Goal: Task Accomplishment & Management: Manage account settings

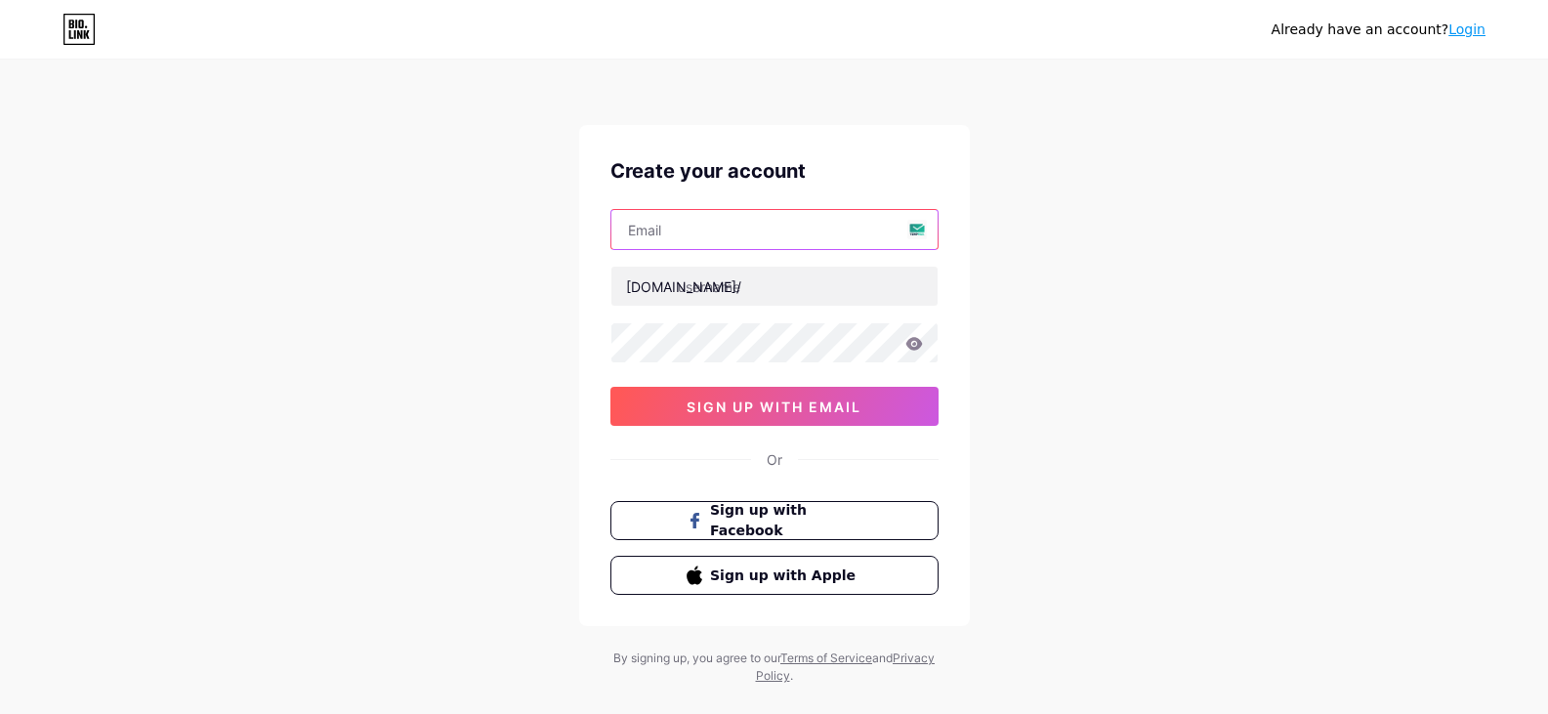
click at [739, 242] on input "text" at bounding box center [774, 229] width 326 height 39
type input "bdcranchi.link@gmail.com"
click at [704, 308] on div "bdcranchi.link@gmail.com bio.link/ 0cAFcWeA6ETAbkWhK0ABGxLoab8ETNS8oFbkUAQf7MBT…" at bounding box center [774, 317] width 328 height 217
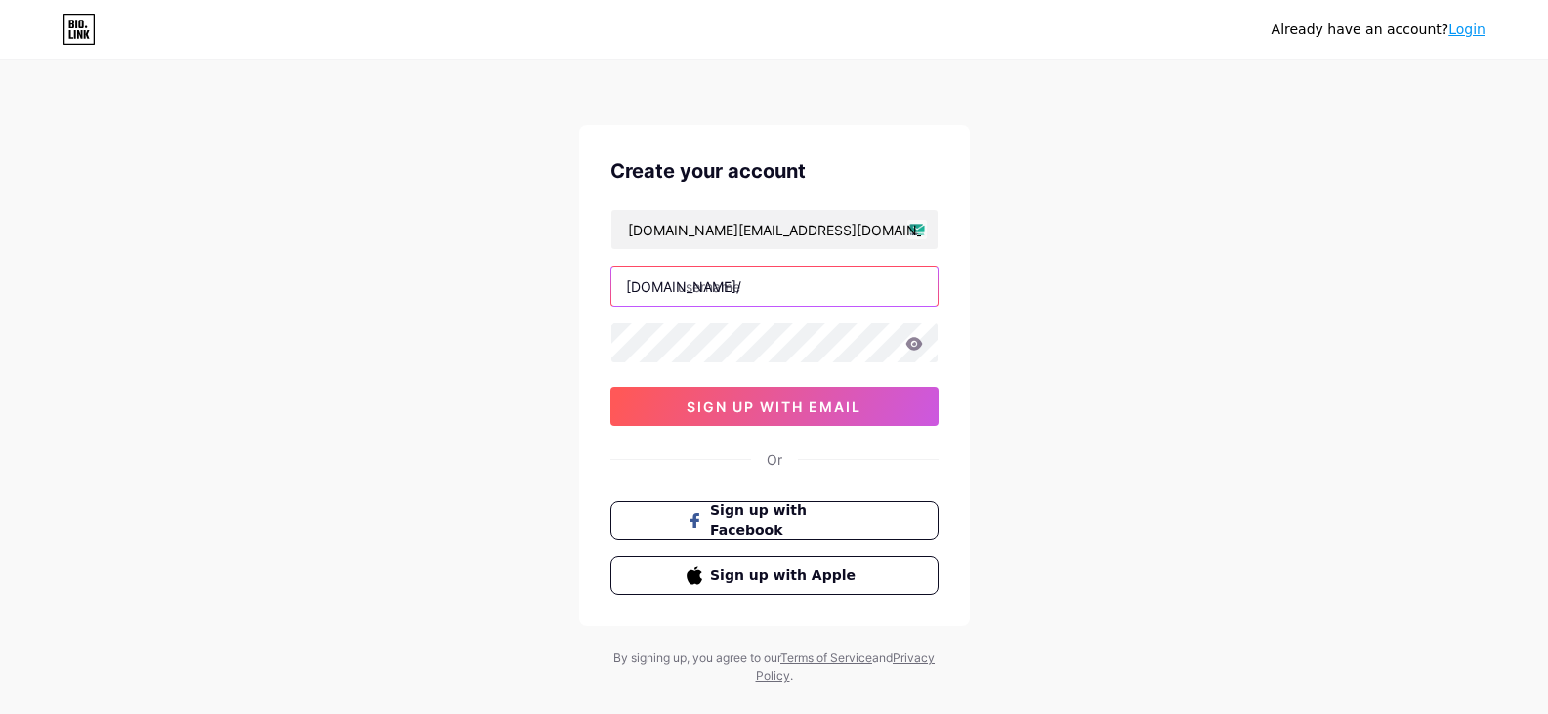
click at [729, 293] on input "text" at bounding box center [774, 286] width 326 height 39
click at [679, 288] on input "ranchi01" at bounding box center [774, 286] width 326 height 39
type input "bdcranchi01"
click at [918, 343] on icon at bounding box center [913, 343] width 17 height 13
click at [915, 347] on icon at bounding box center [914, 345] width 20 height 20
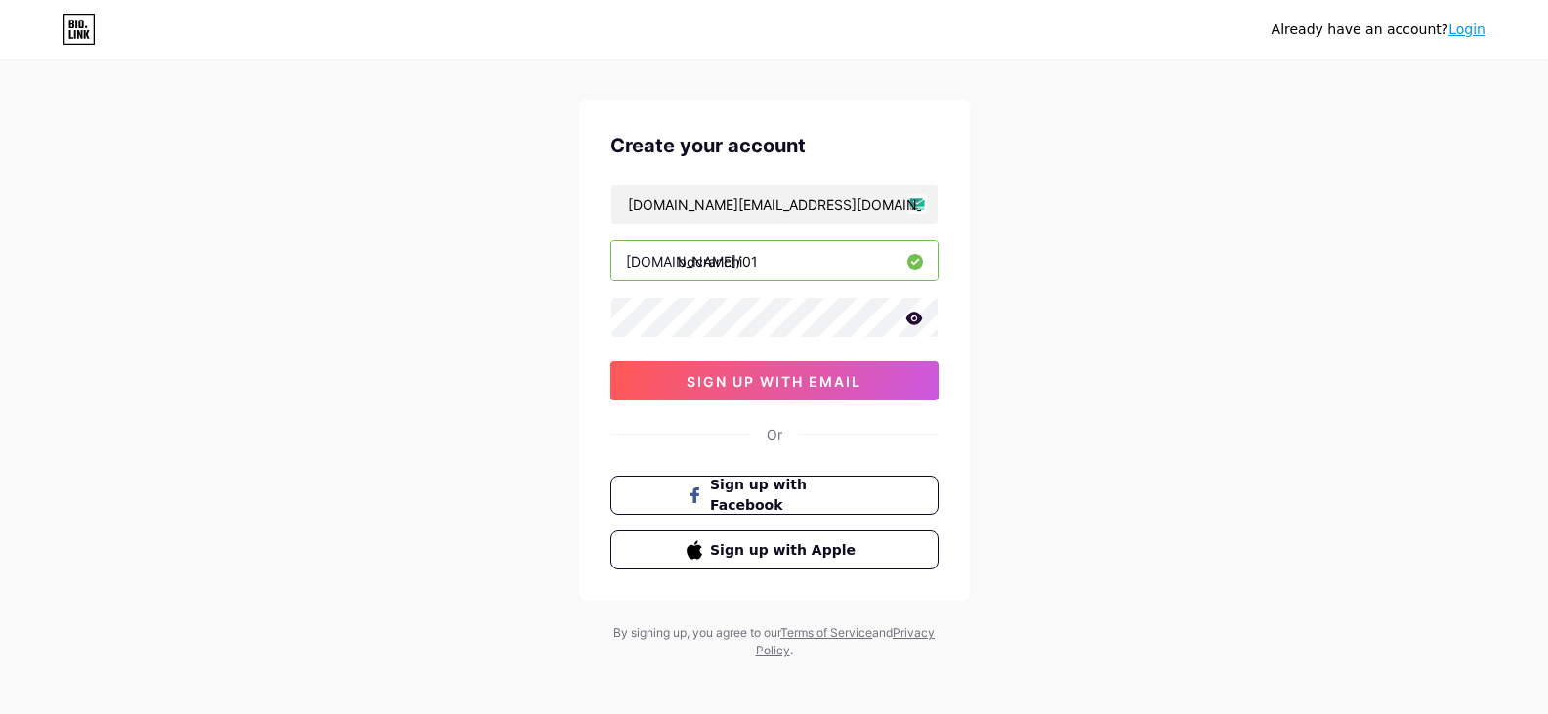
scroll to position [33, 0]
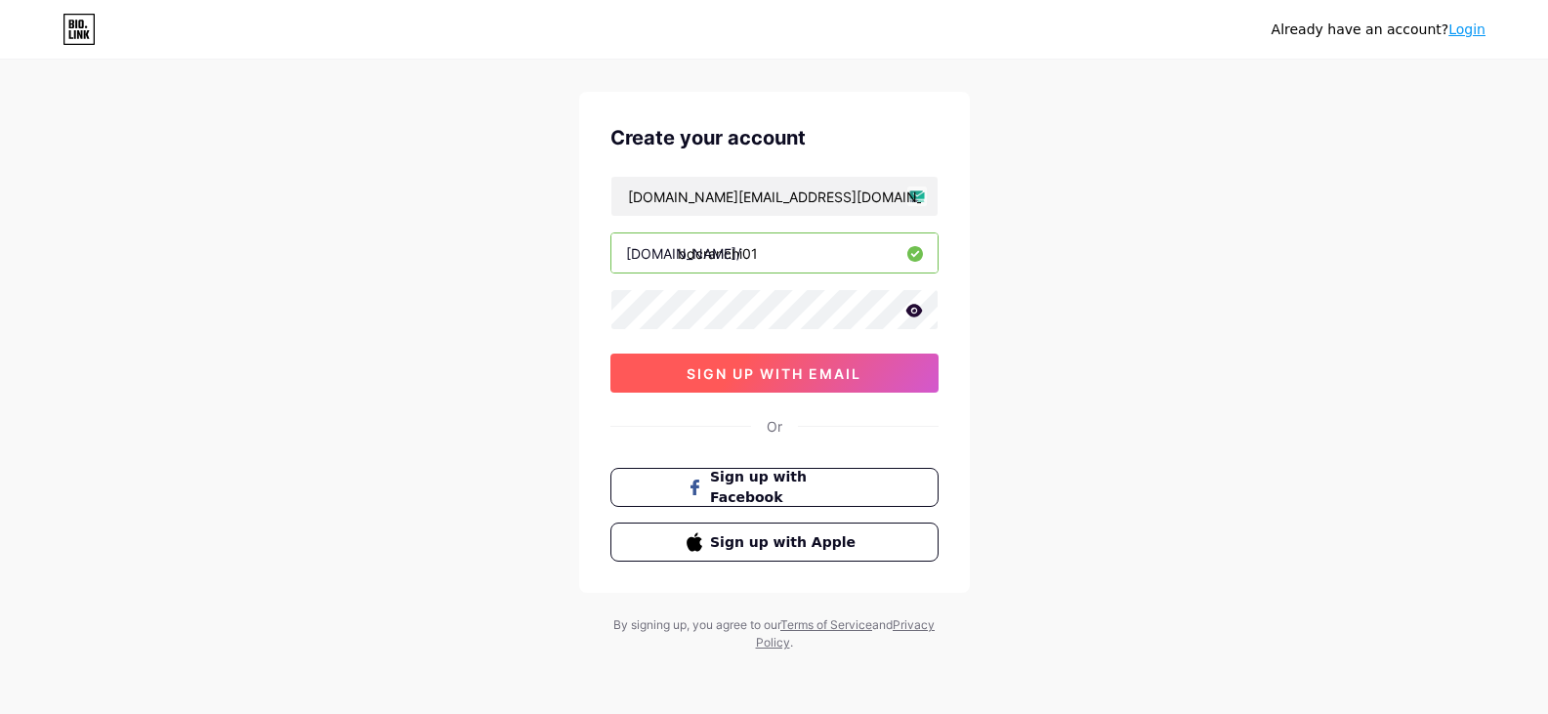
click at [766, 378] on span "sign up with email" at bounding box center [774, 373] width 175 height 17
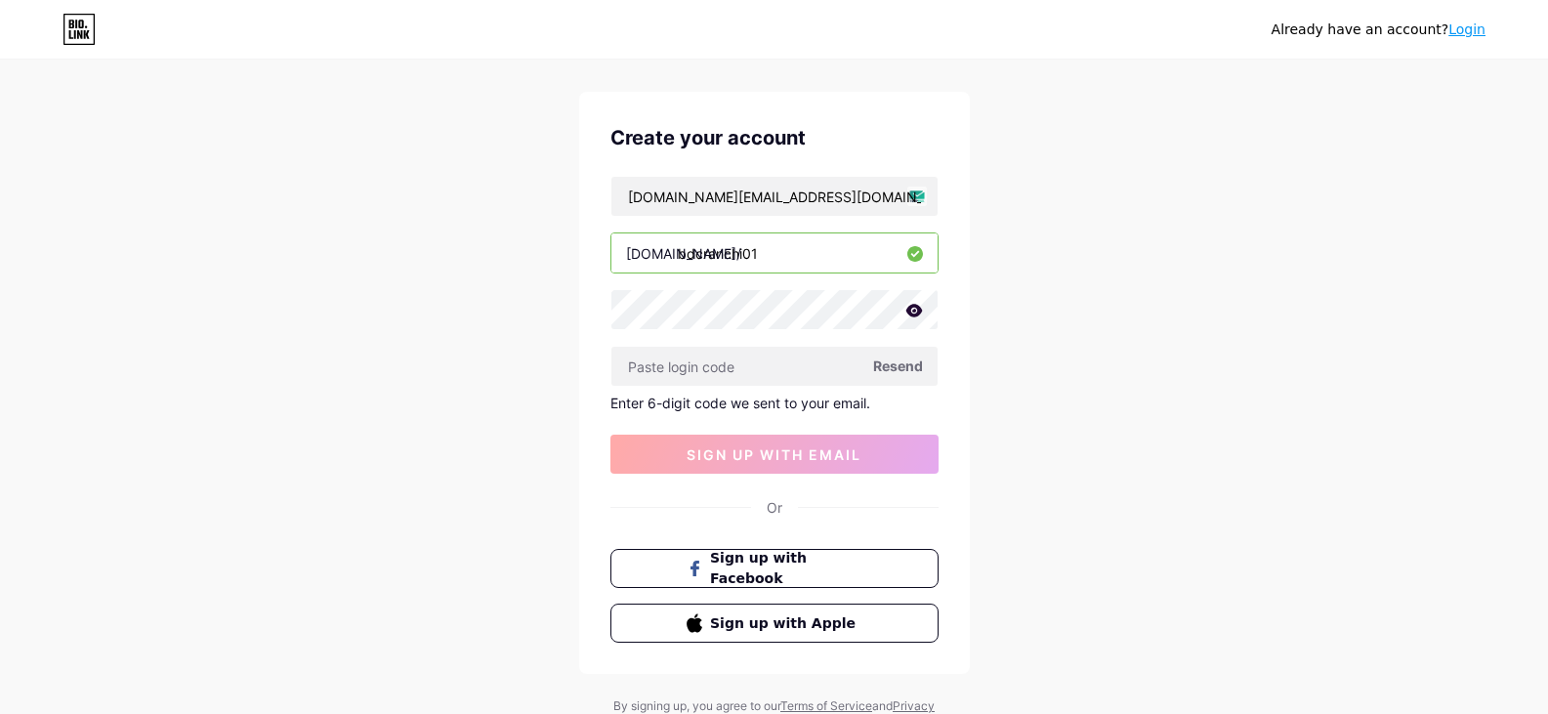
click at [905, 357] on span "Resend" at bounding box center [898, 366] width 50 height 21
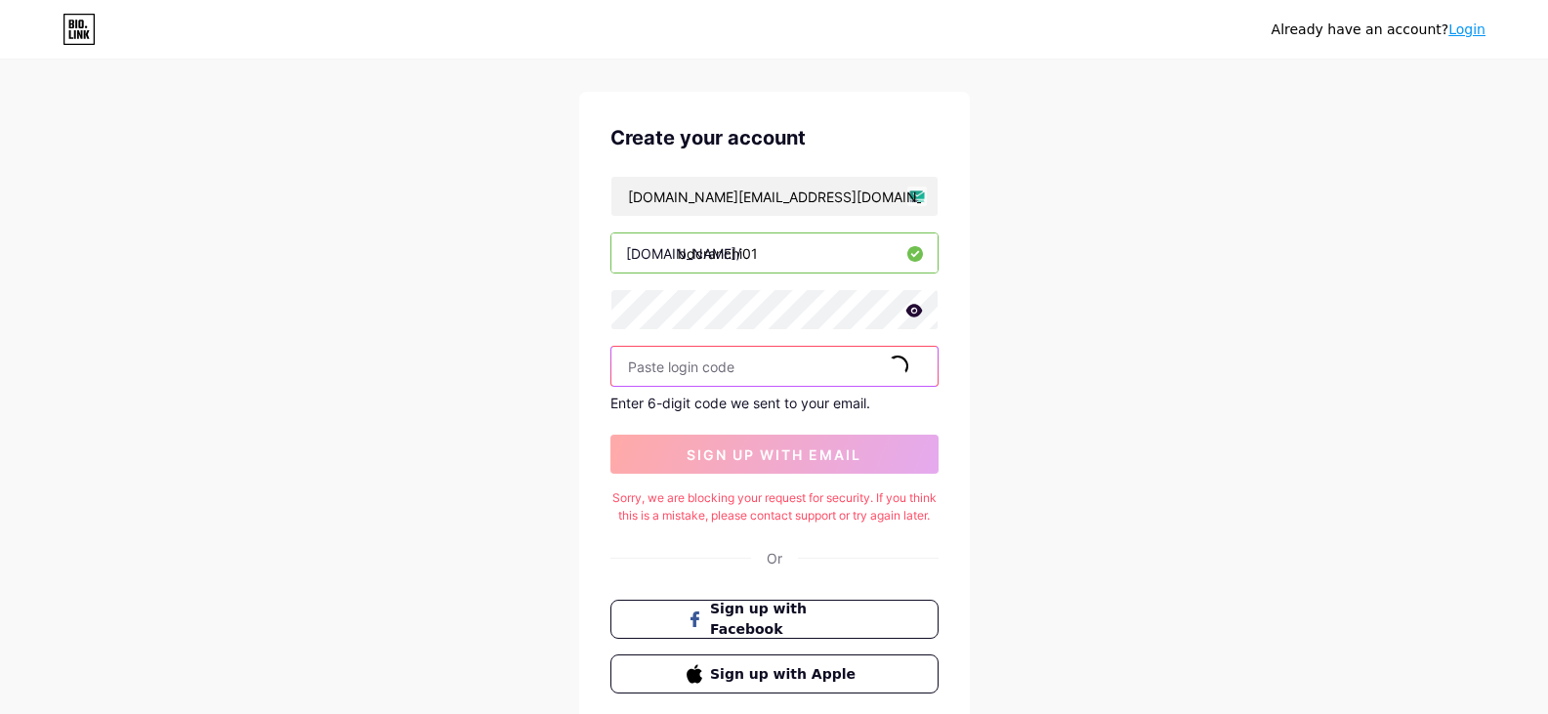
click at [752, 360] on input "text" at bounding box center [774, 366] width 326 height 39
paste input "946198"
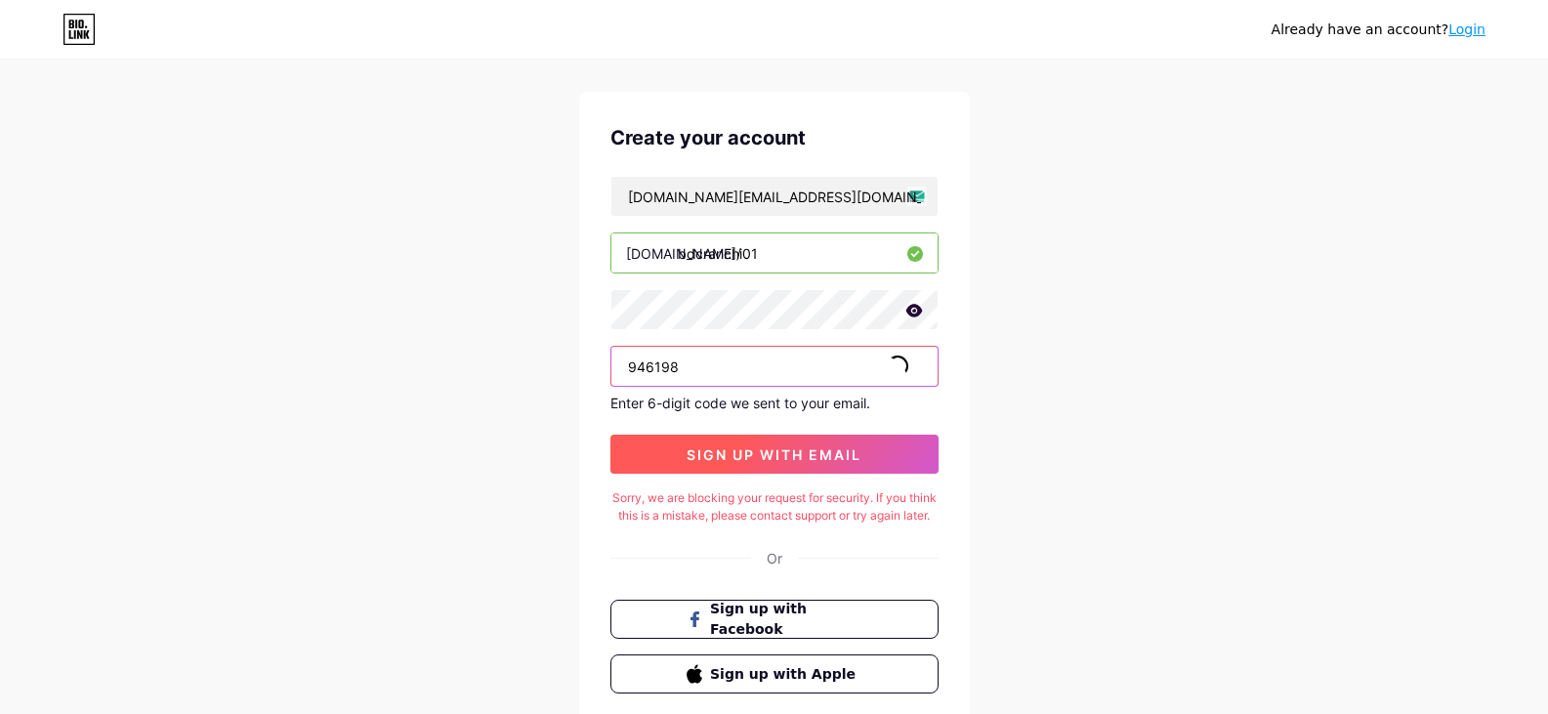
type input "946198"
click at [737, 453] on span "sign up with email" at bounding box center [774, 454] width 175 height 17
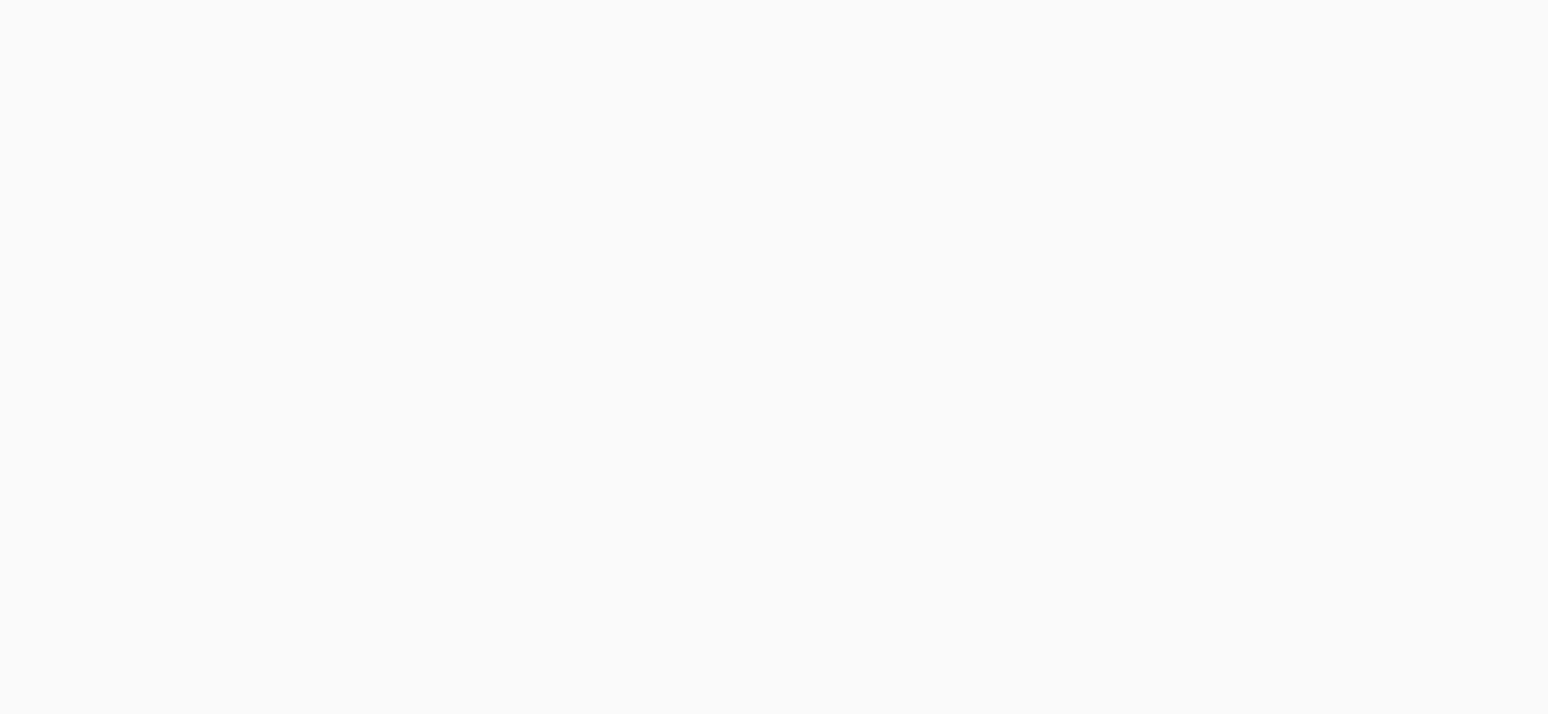
scroll to position [0, 0]
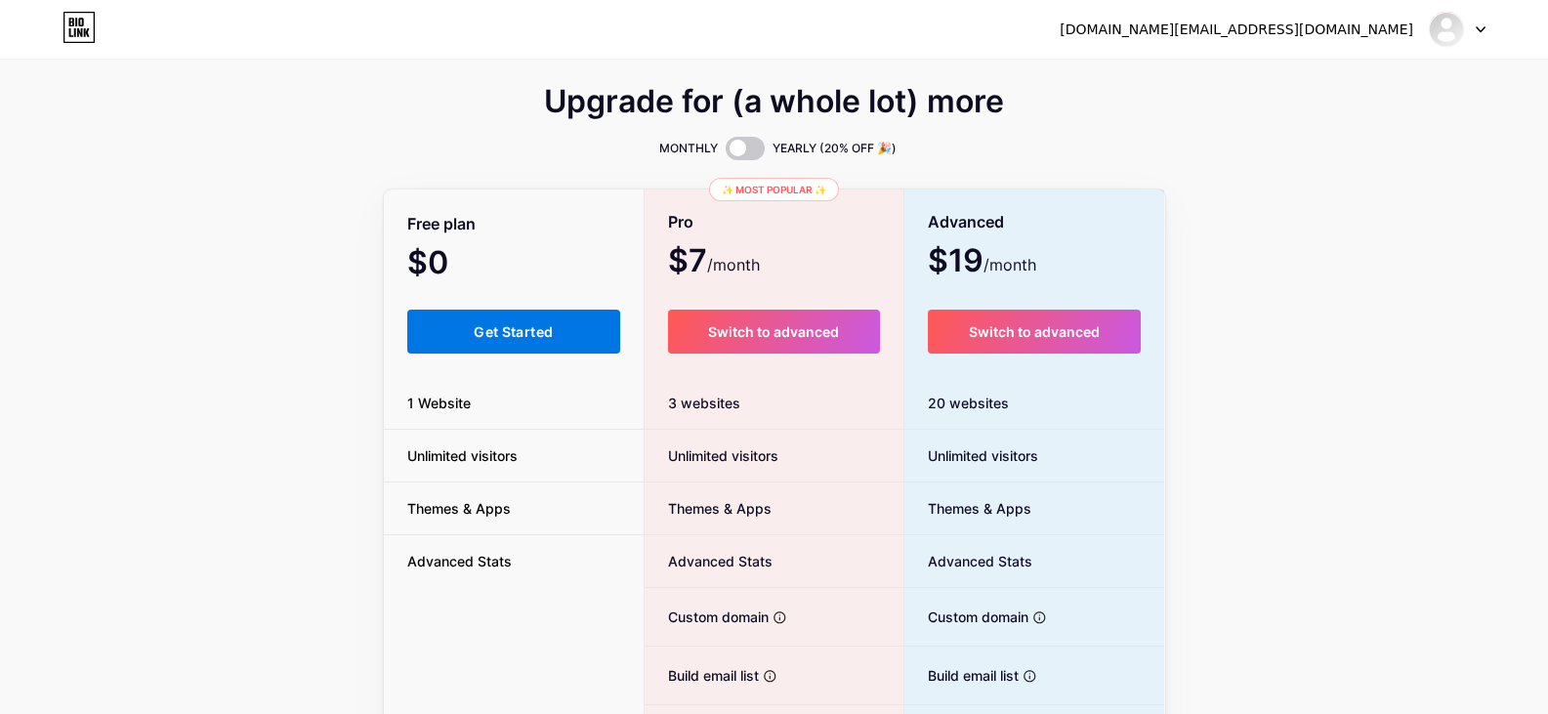
click at [530, 319] on button "Get Started" at bounding box center [514, 332] width 214 height 44
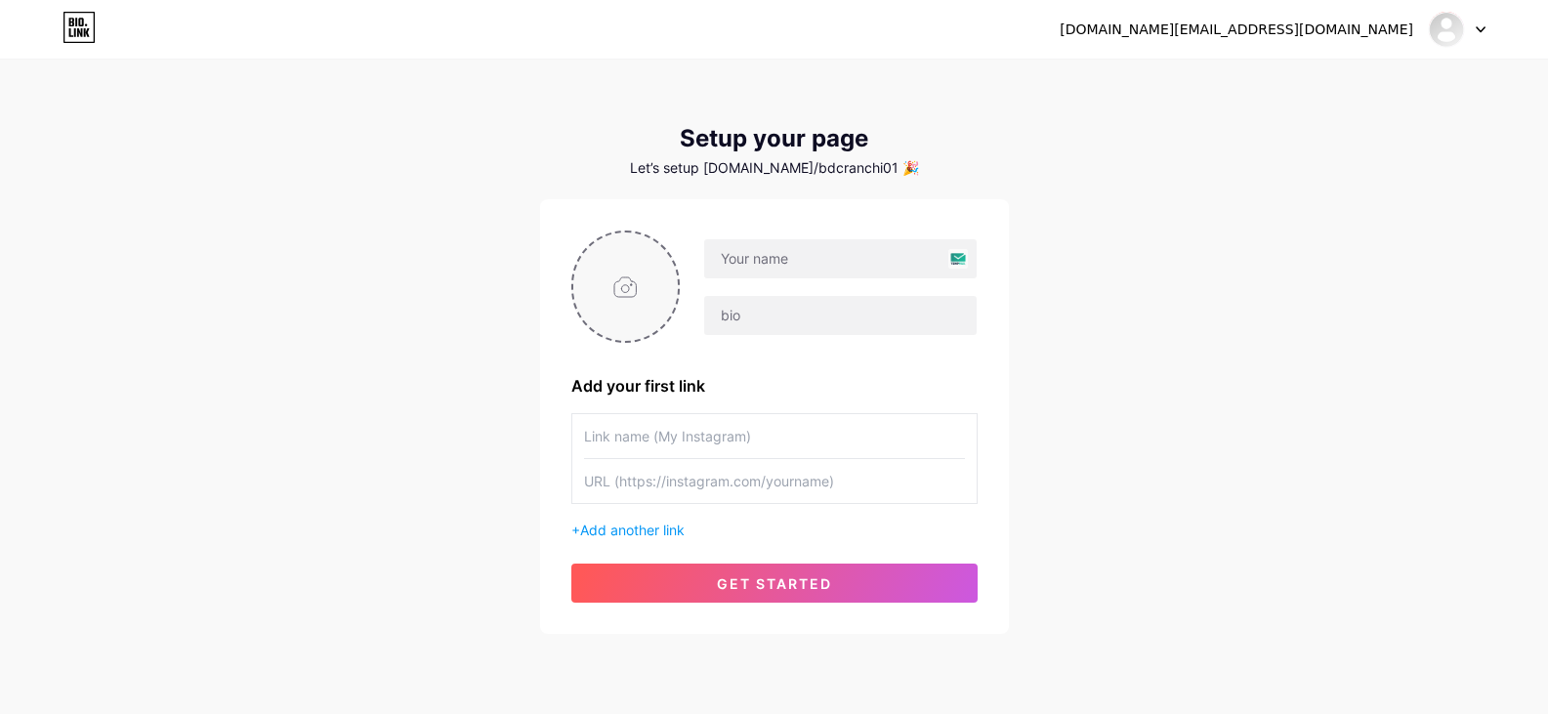
click at [648, 294] on input "file" at bounding box center [625, 286] width 105 height 108
type input "C:\fakepath\dental-logo-352x217.jpg"
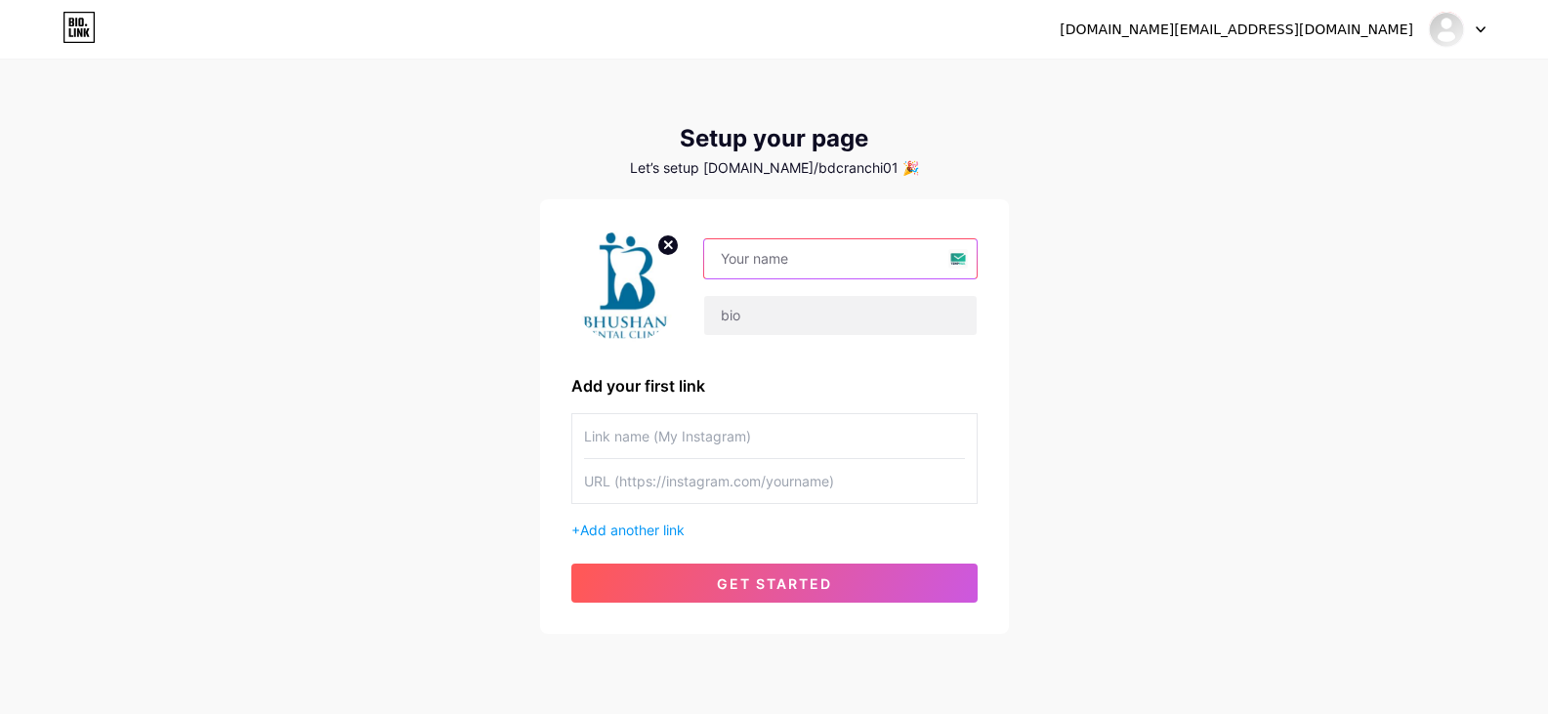
click at [789, 264] on input "text" at bounding box center [840, 258] width 272 height 39
drag, startPoint x: 783, startPoint y: 263, endPoint x: 945, endPoint y: 263, distance: 161.2
click at [945, 263] on input "bdcranchi.link@gmail.com" at bounding box center [840, 258] width 272 height 39
drag, startPoint x: 728, startPoint y: 258, endPoint x: 696, endPoint y: 258, distance: 31.3
click at [696, 258] on div "bdcranchi" at bounding box center [828, 287] width 297 height 98
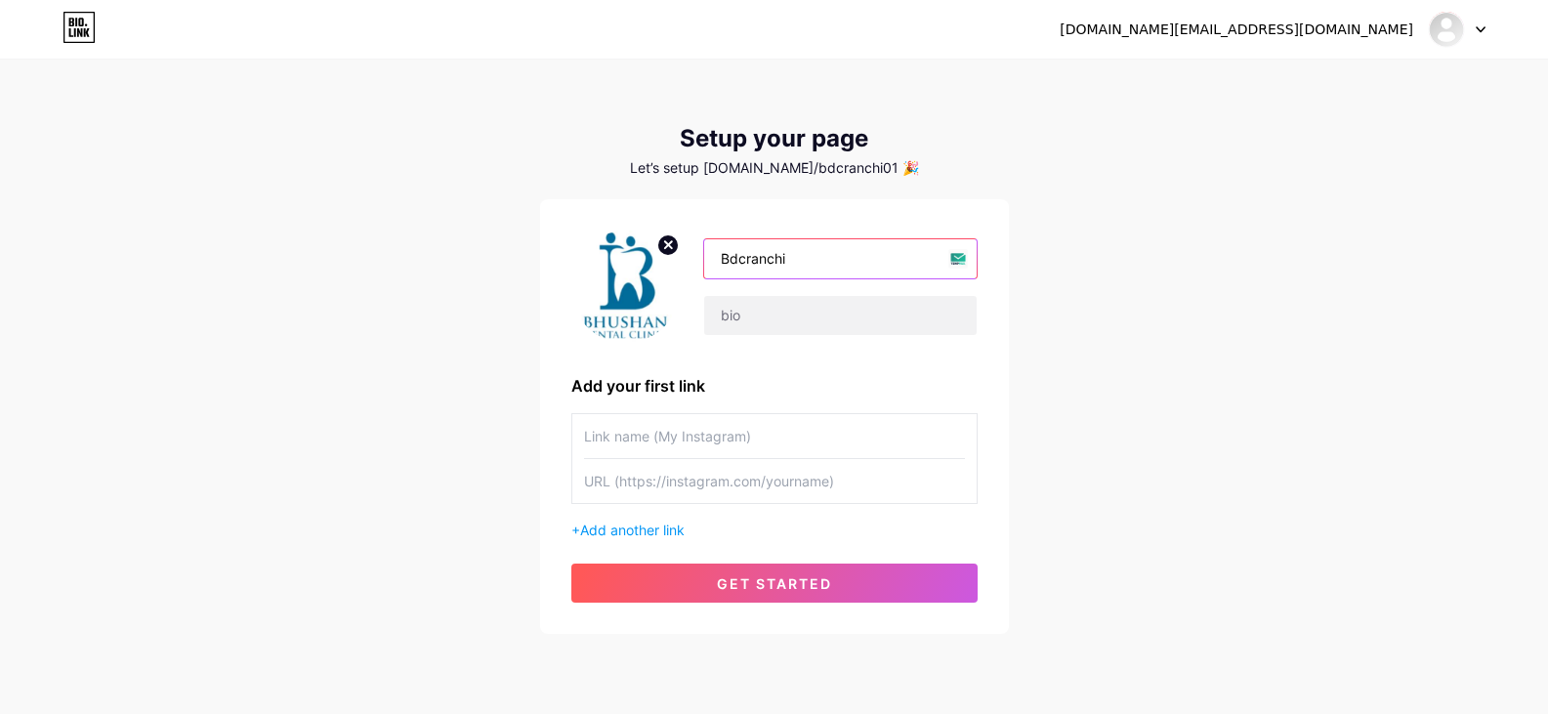
click at [748, 259] on input "Bdcranchi" at bounding box center [840, 258] width 272 height 39
click at [754, 259] on input "Bdc ranchi" at bounding box center [840, 258] width 272 height 39
click at [822, 316] on input "text" at bounding box center [840, 315] width 272 height 39
drag, startPoint x: 821, startPoint y: 264, endPoint x: 696, endPoint y: 255, distance: 124.4
click at [696, 255] on div "Bdc Ranchi" at bounding box center [828, 287] width 297 height 98
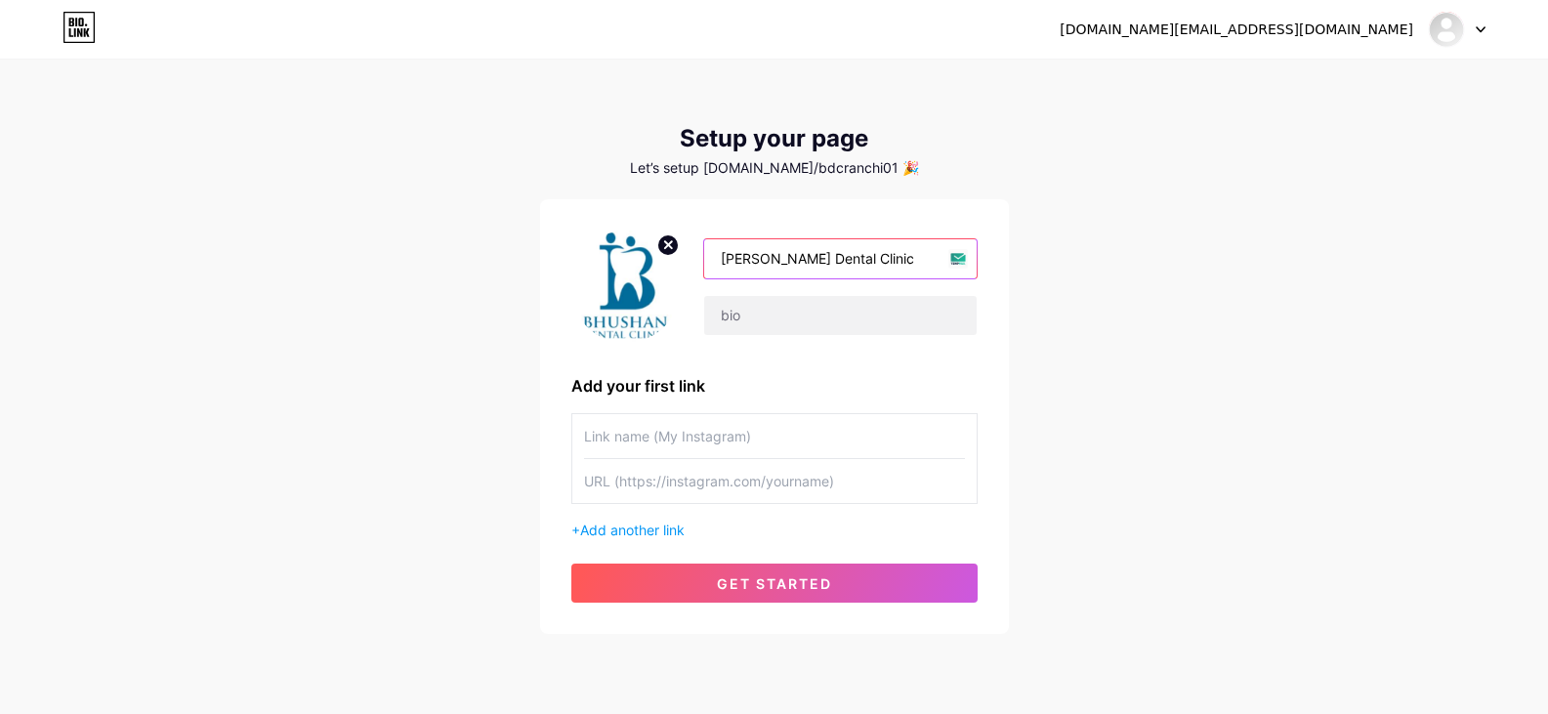
click at [753, 260] on input "Bhusan Dental Clinic" at bounding box center [840, 258] width 272 height 39
type input "Bhushan Dental Clinic"
click at [811, 327] on input "text" at bounding box center [840, 315] width 272 height 39
paste input "BDC is a trusted oral healthcare center known for its patient-focused approach …"
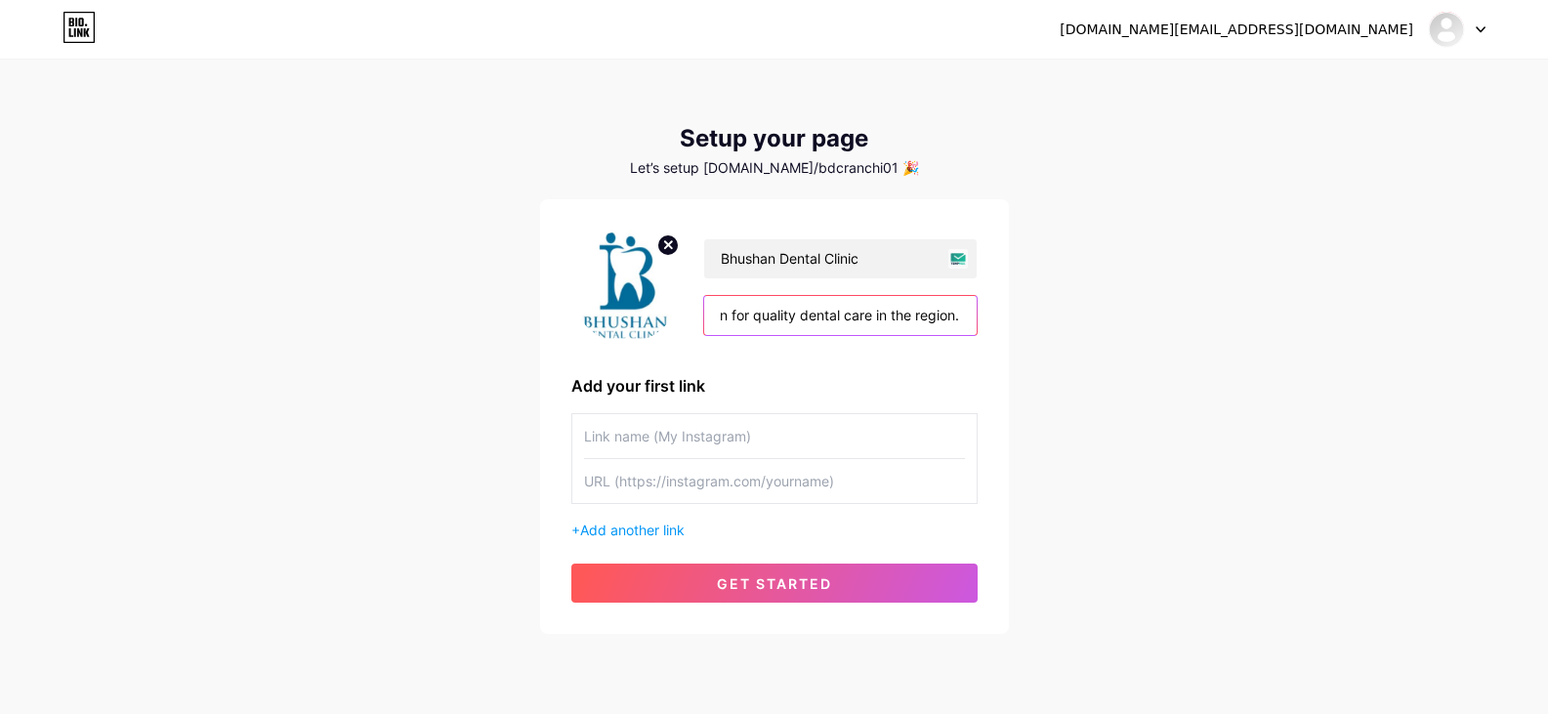
click at [821, 317] on input "BDC is a trusted oral healthcare center known for its patient-focused approach …" at bounding box center [840, 315] width 272 height 39
type input "BDC is a trusted oral healthcare center known for its patient-focused approach …"
click at [681, 442] on input "text" at bounding box center [774, 436] width 381 height 44
click at [656, 441] on input "text" at bounding box center [774, 436] width 381 height 44
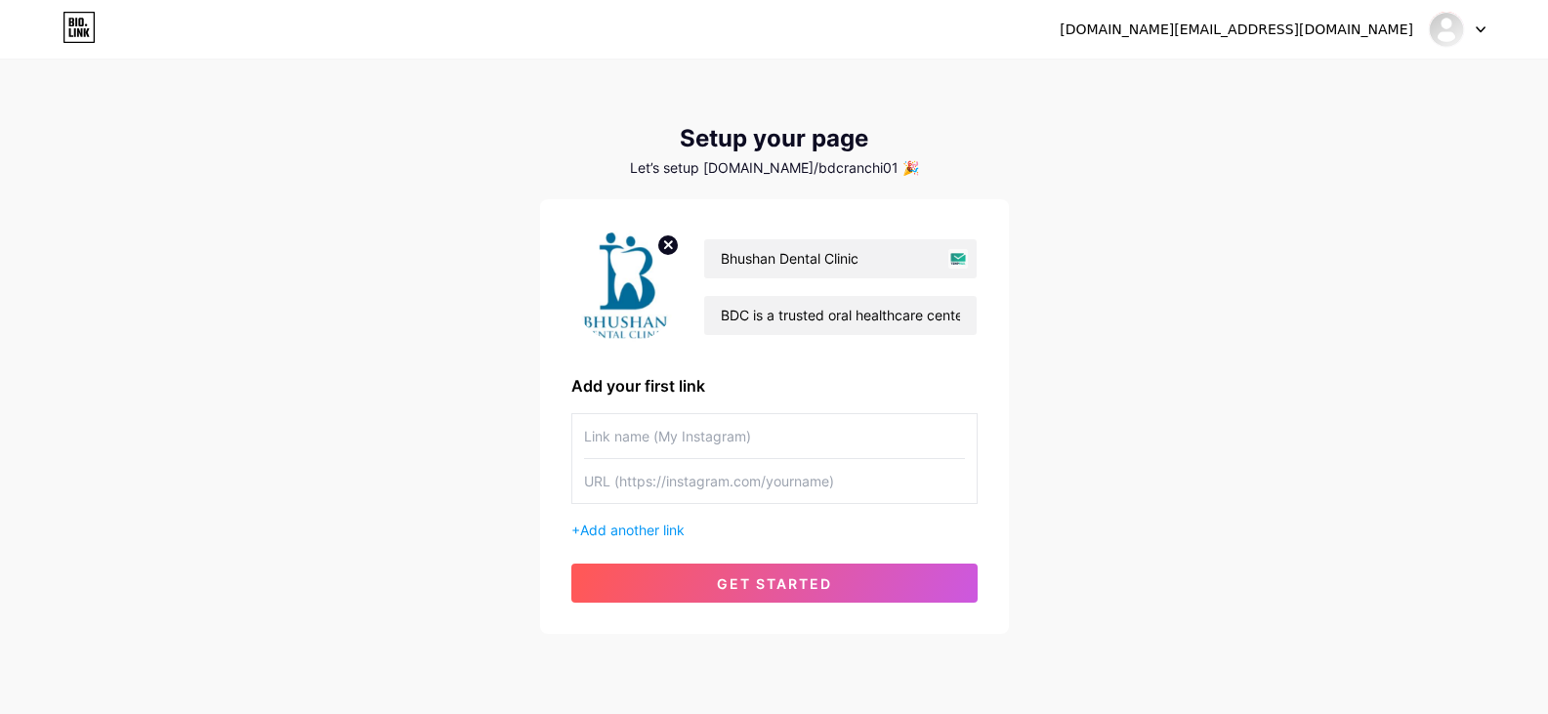
paste input "[URL][DOMAIN_NAME]"
type input "[URL][DOMAIN_NAME]"
click at [717, 481] on input "text" at bounding box center [774, 481] width 381 height 44
paste input "[URL][DOMAIN_NAME]"
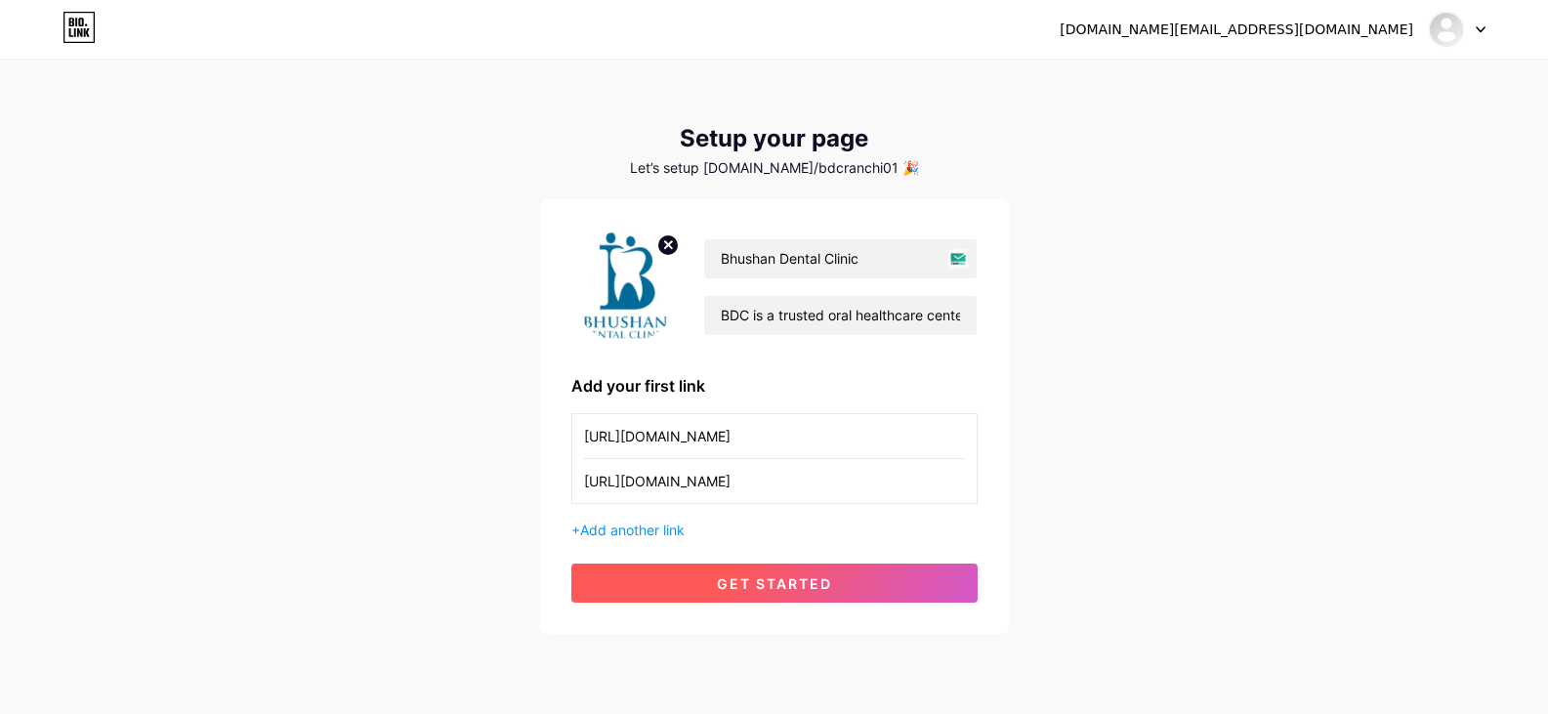
type input "[URL][DOMAIN_NAME]"
click at [821, 587] on span "get started" at bounding box center [774, 583] width 115 height 17
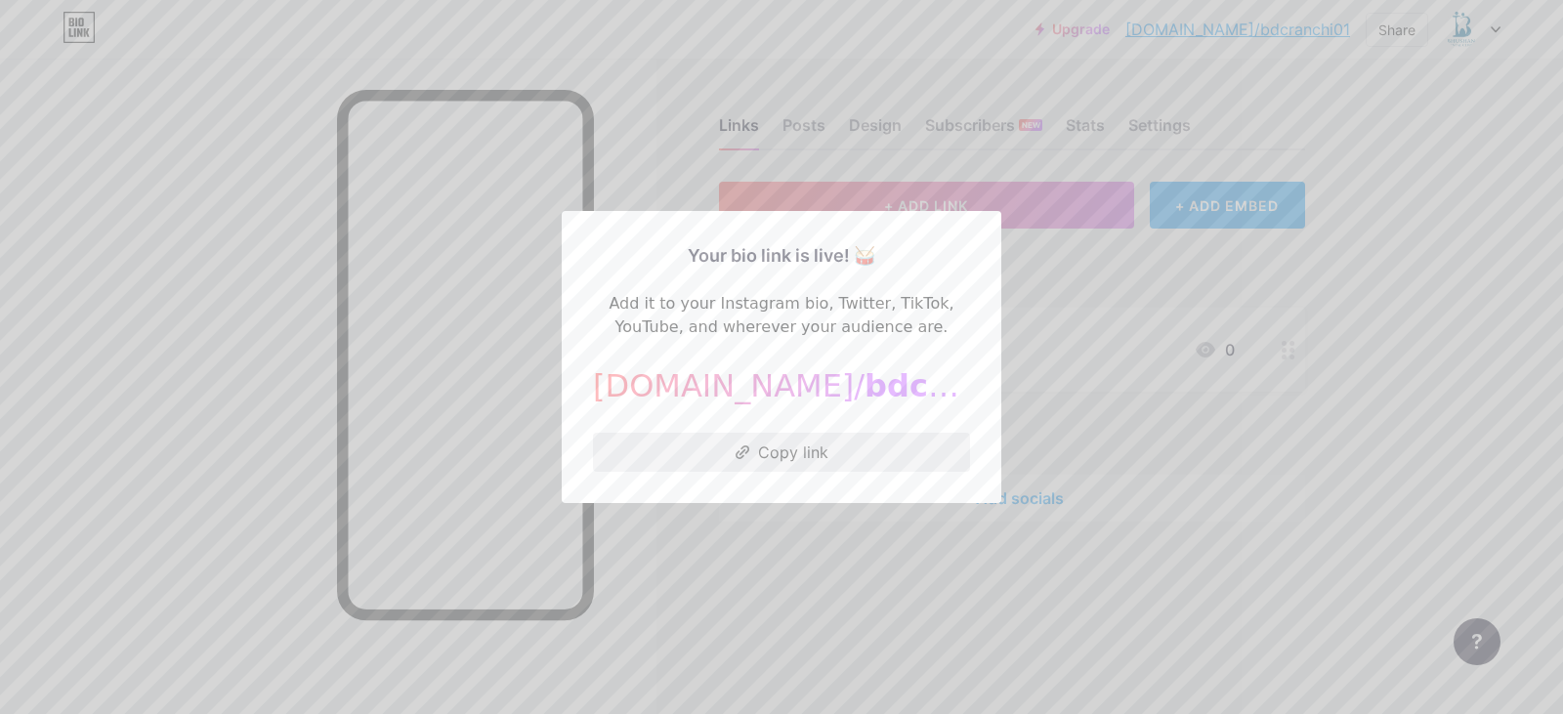
click at [781, 445] on button "Copy link" at bounding box center [781, 452] width 377 height 39
click at [1101, 337] on div at bounding box center [781, 357] width 1563 height 714
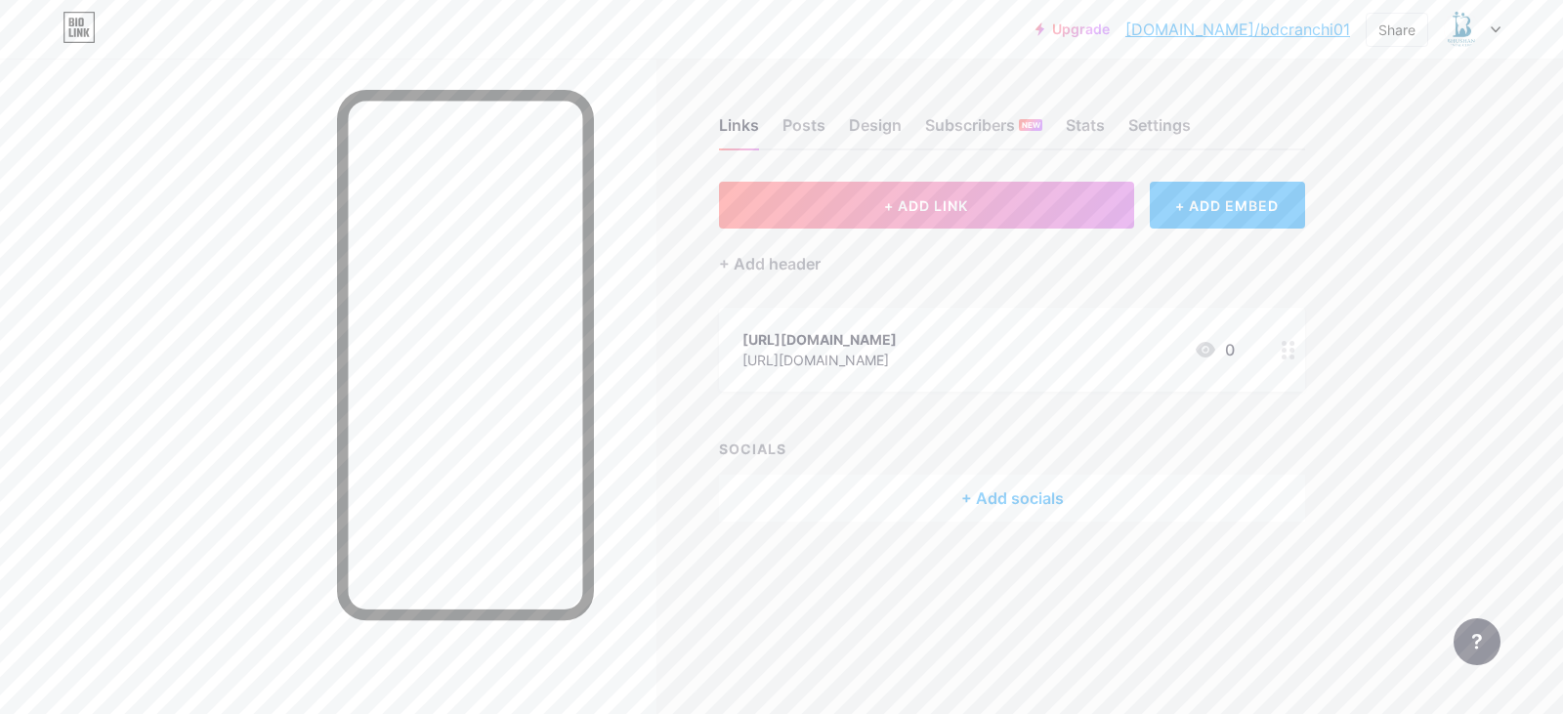
click at [1288, 350] on icon at bounding box center [1289, 350] width 14 height 19
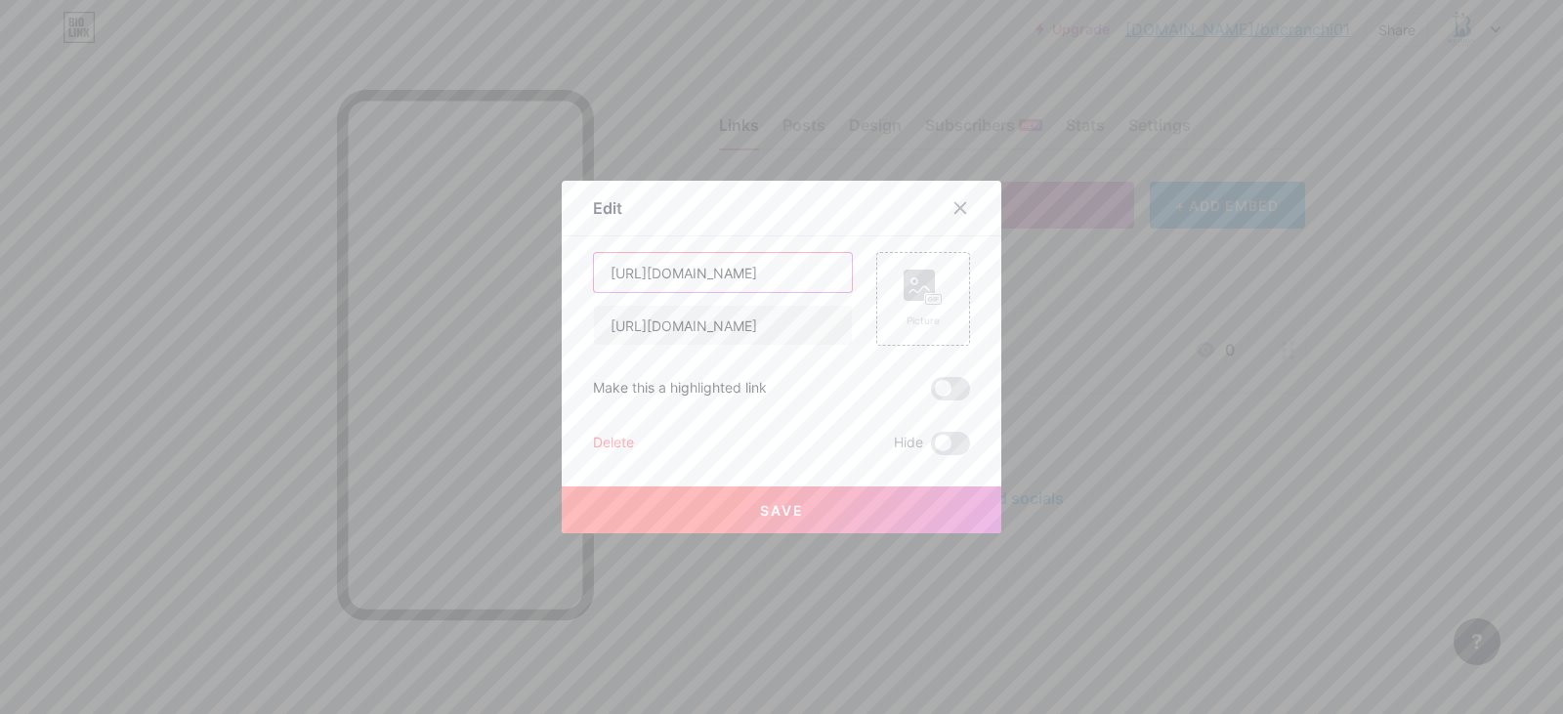
click at [737, 275] on input "[URL][DOMAIN_NAME]" at bounding box center [723, 272] width 258 height 39
drag, startPoint x: 776, startPoint y: 275, endPoint x: 466, endPoint y: 274, distance: 309.6
click at [466, 274] on div "Edit Content YouTube Play YouTube video without leaving your page. ADD Vimeo Pl…" at bounding box center [781, 357] width 1563 height 714
paste input "Best Dental Clinic in [GEOGRAPHIC_DATA], Dental Clinics in [GEOGRAPHIC_DATA]"
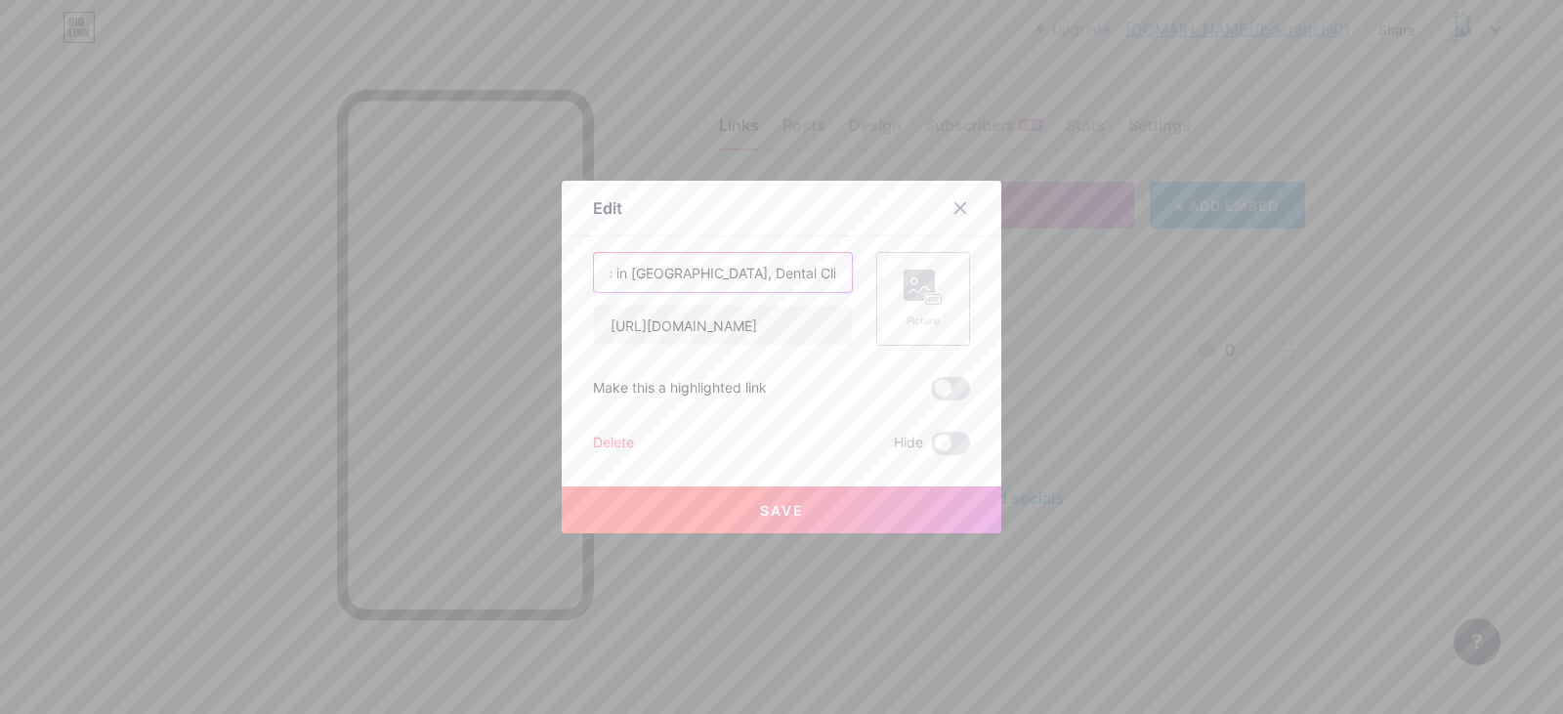
type input "Best Dental Clinic in [GEOGRAPHIC_DATA], Dental Clinics in [GEOGRAPHIC_DATA]"
click at [933, 298] on rect at bounding box center [934, 300] width 16 height 10
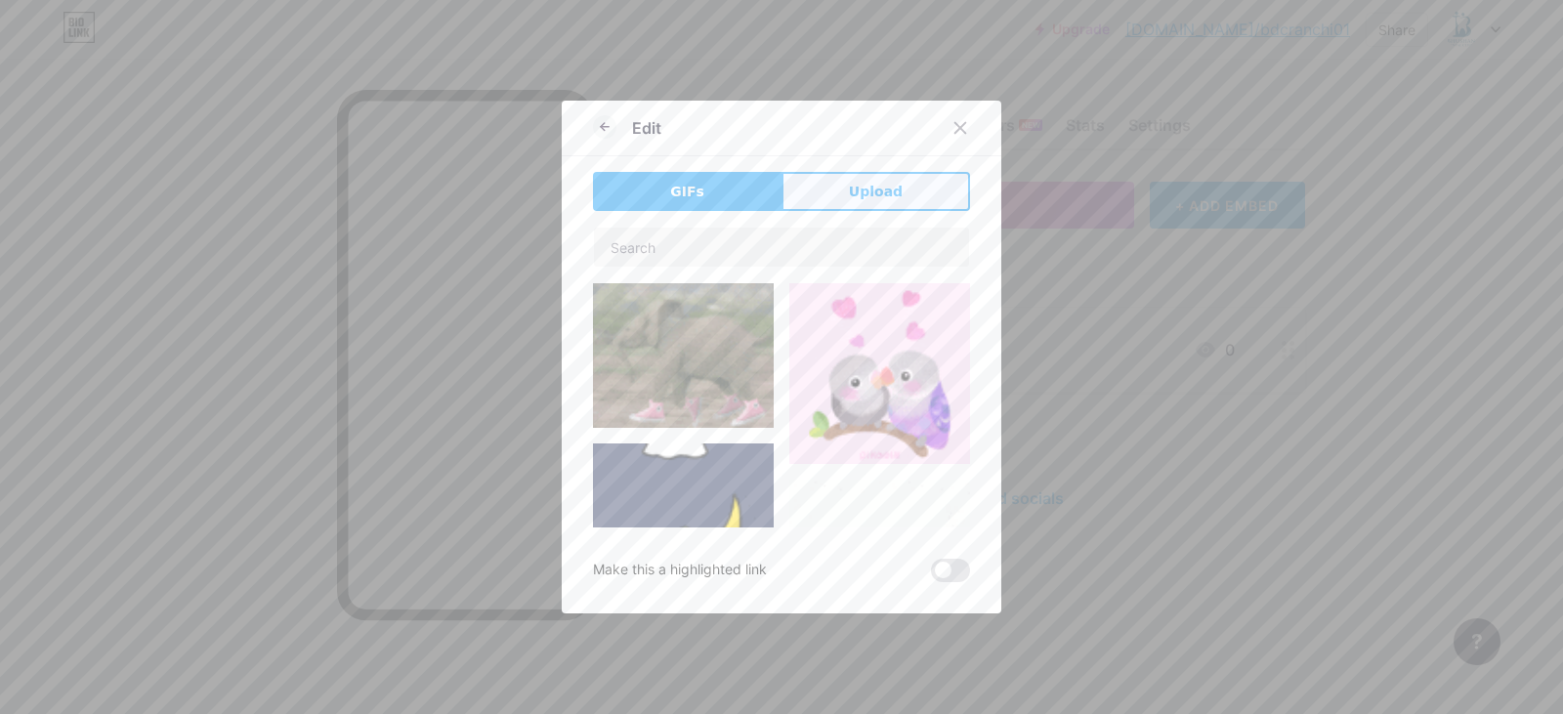
click at [895, 199] on button "Upload" at bounding box center [875, 191] width 189 height 39
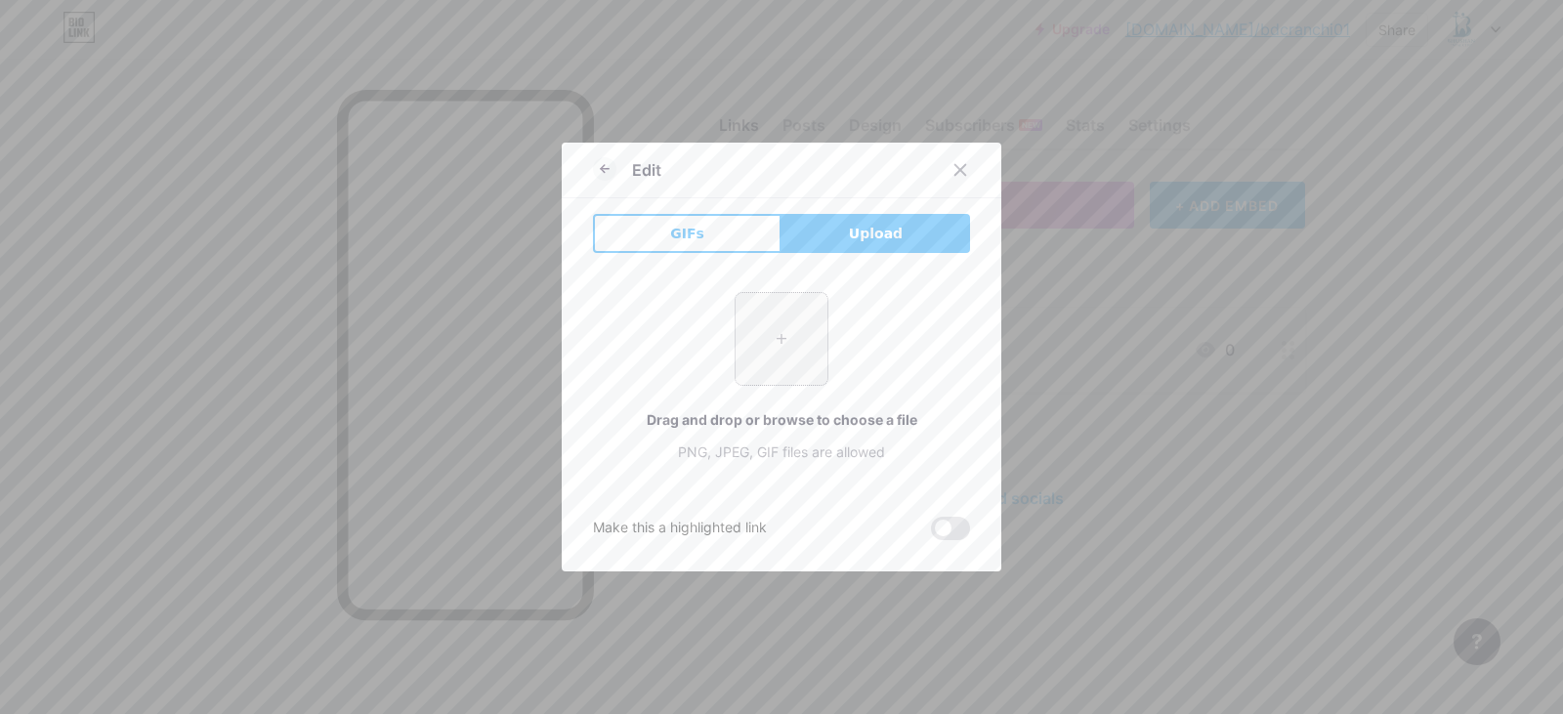
click at [770, 347] on input "file" at bounding box center [782, 339] width 92 height 92
type input "C:\fakepath\equipment.jpeg"
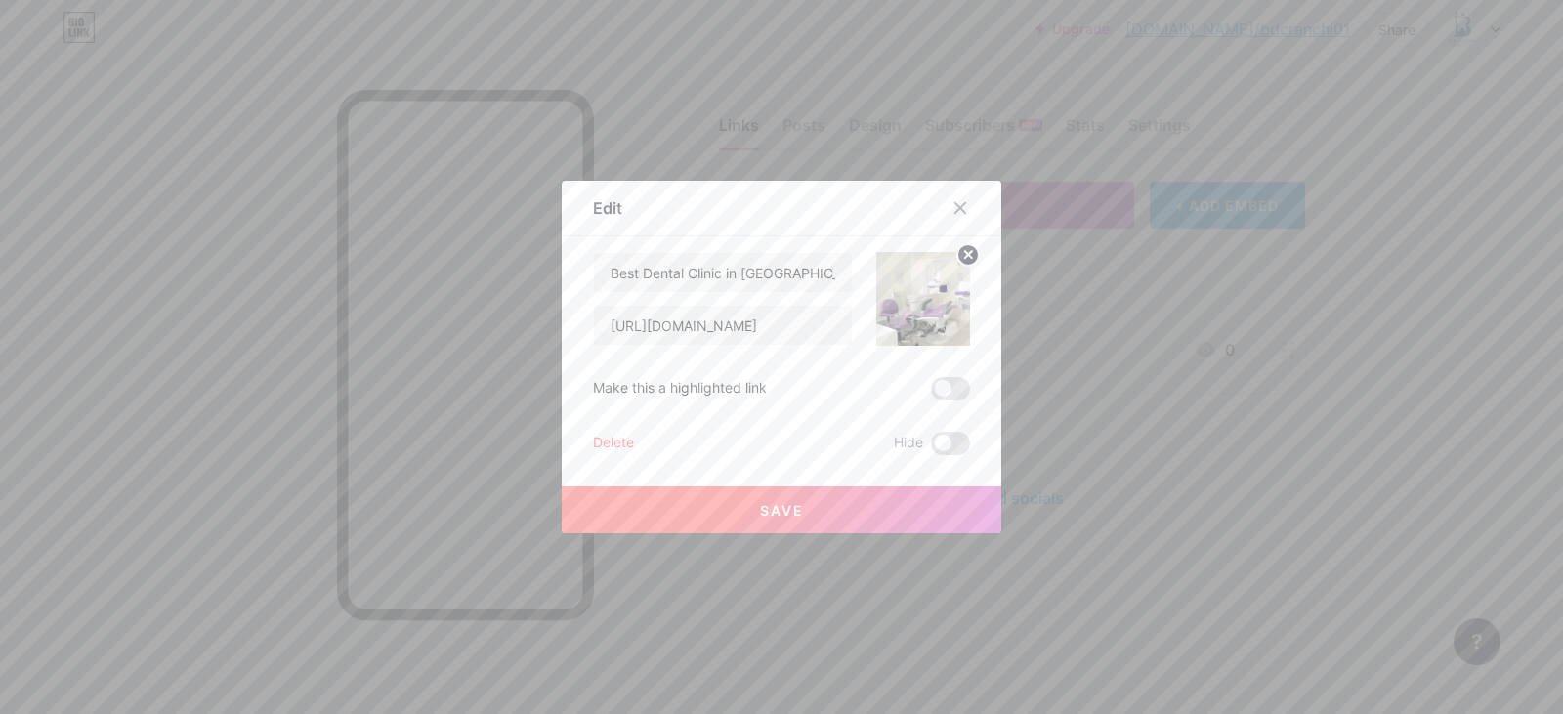
click at [814, 520] on button "Save" at bounding box center [782, 509] width 440 height 47
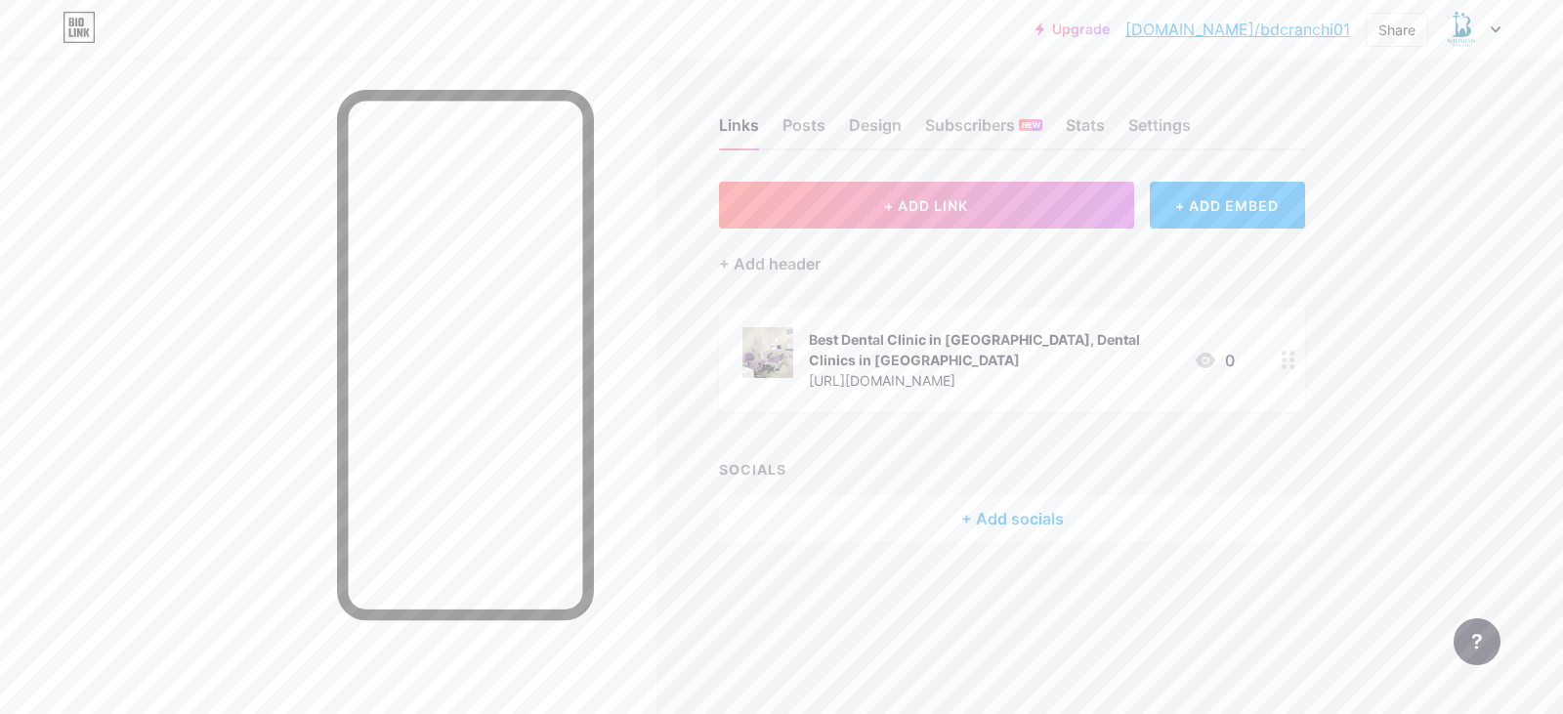
click at [1005, 495] on div "+ Add socials" at bounding box center [1012, 518] width 586 height 47
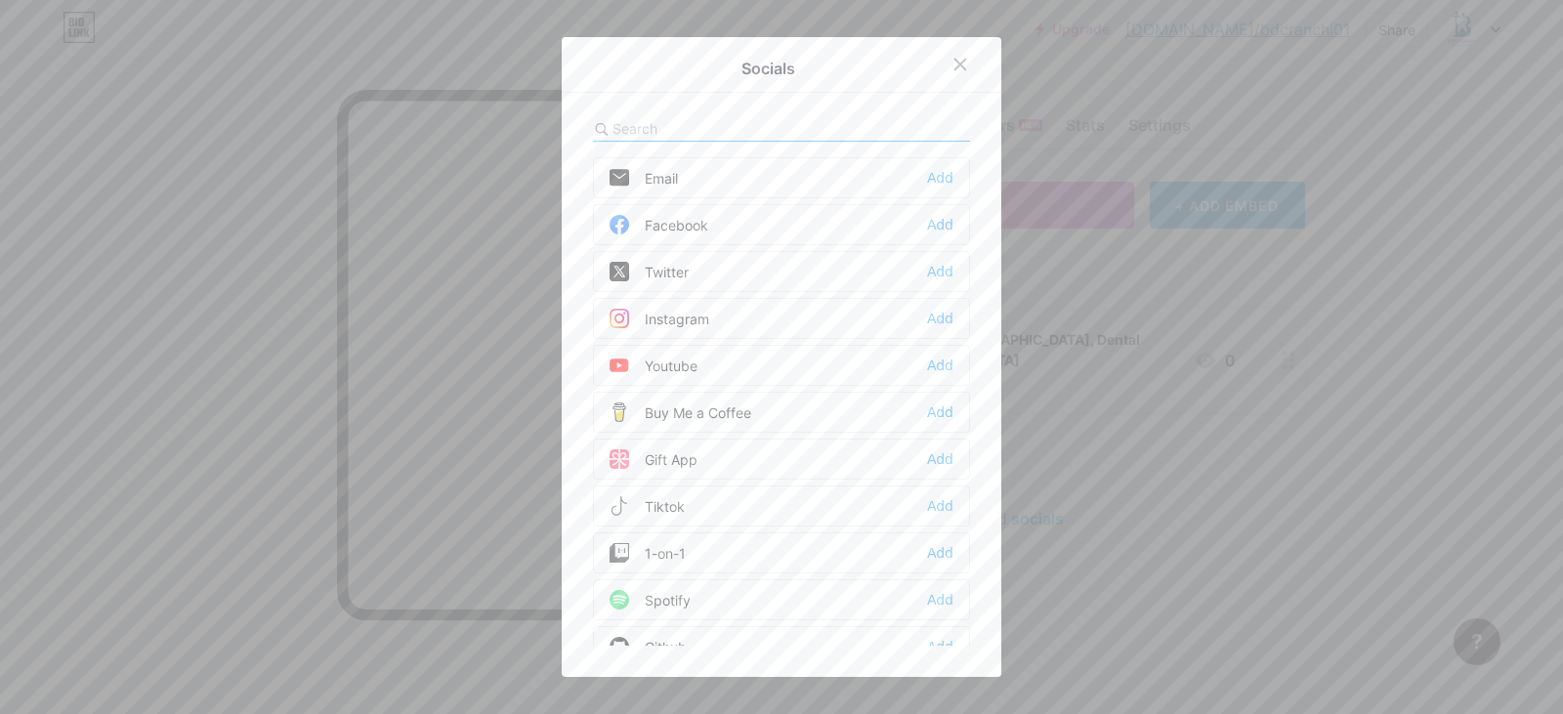
click at [682, 222] on div "Facebook" at bounding box center [659, 225] width 99 height 20
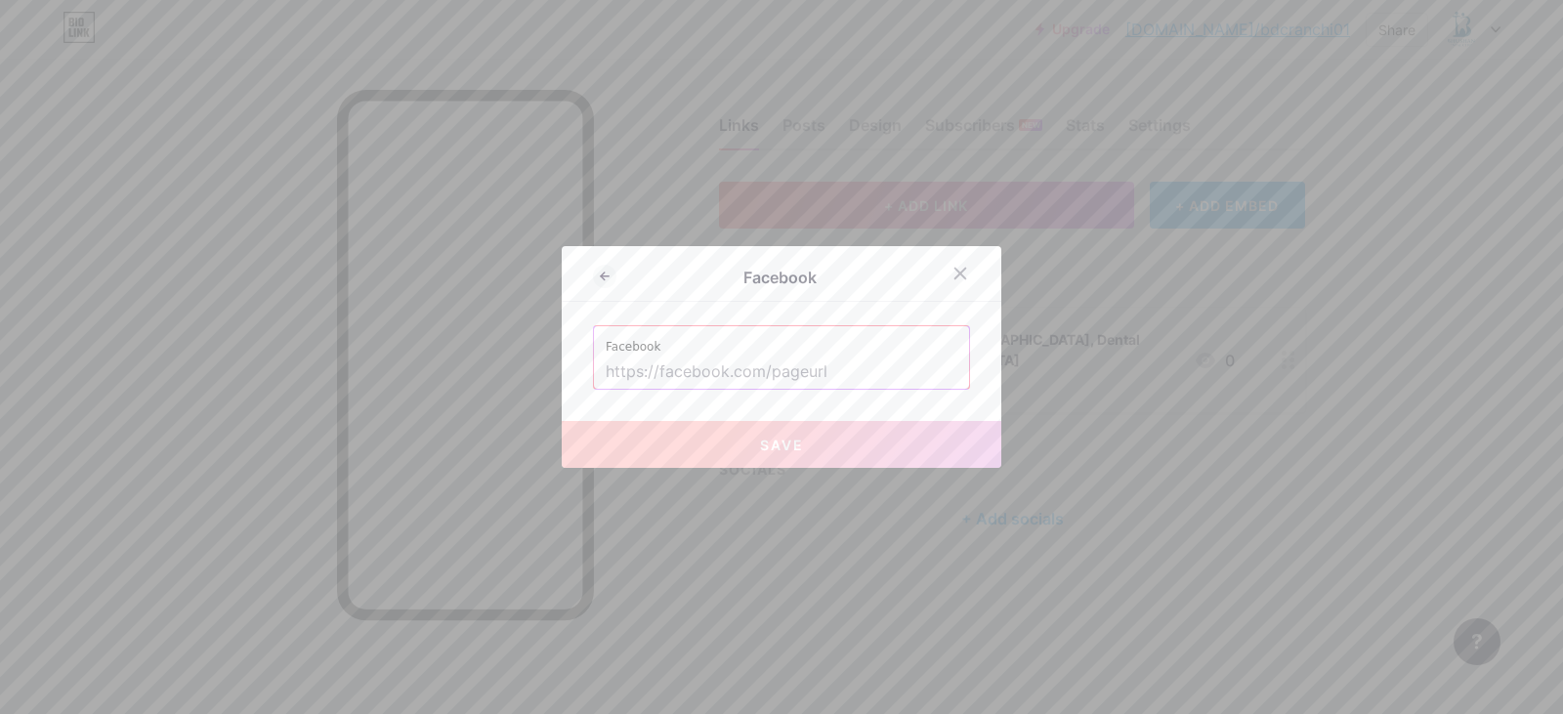
click at [726, 371] on input "text" at bounding box center [782, 372] width 352 height 33
paste input "[URL][DOMAIN_NAME]"
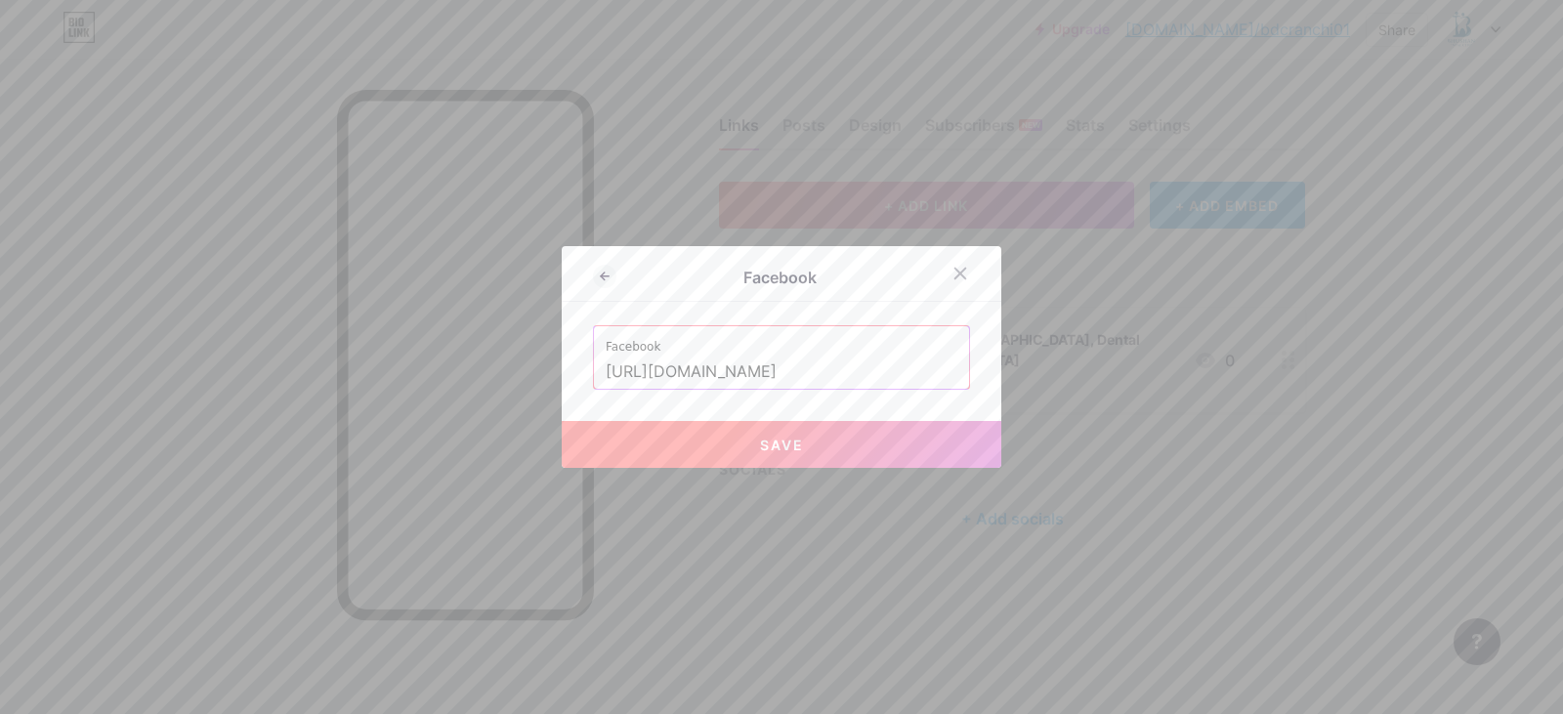
type input "[URL][DOMAIN_NAME]"
click at [765, 446] on span "Save" at bounding box center [782, 445] width 44 height 17
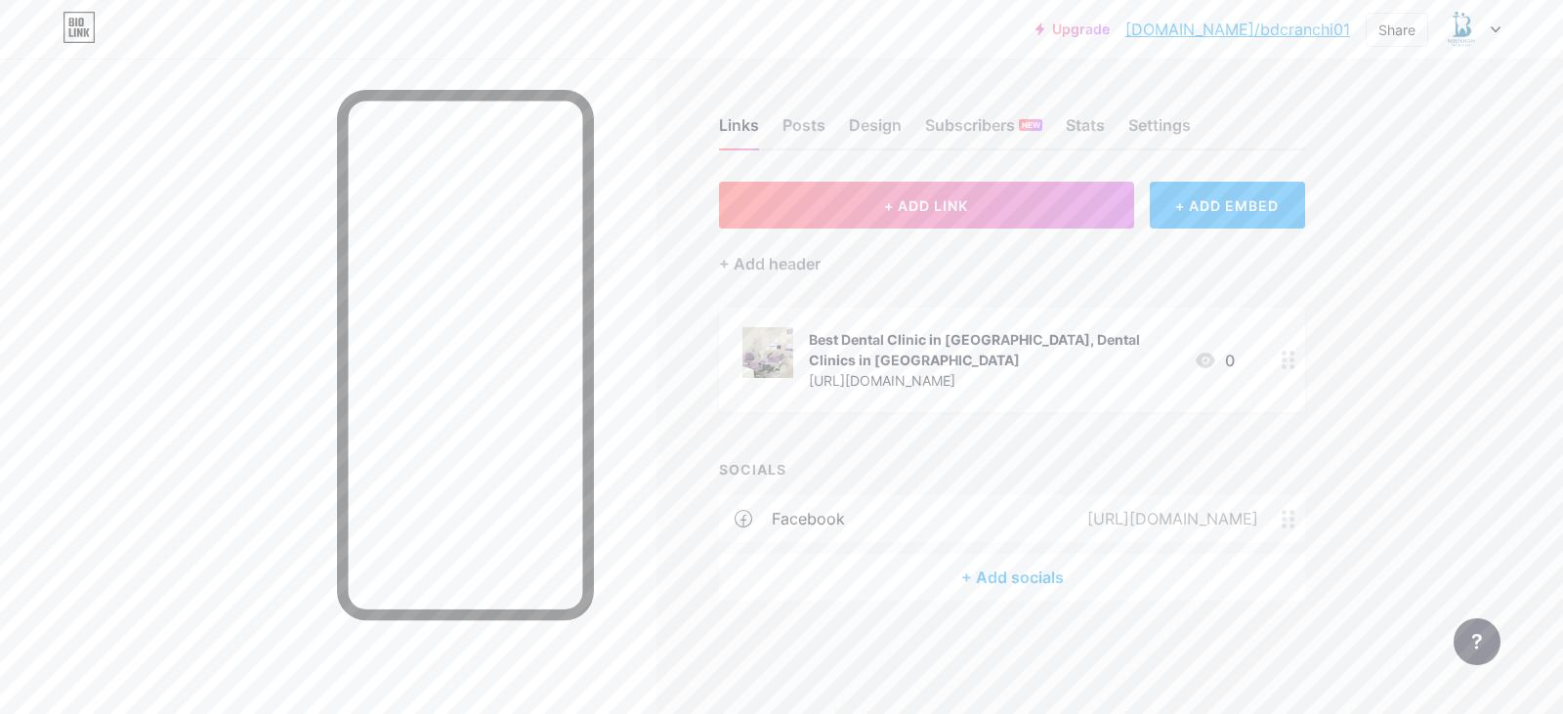
click at [1018, 561] on div "+ Add socials" at bounding box center [1012, 577] width 586 height 47
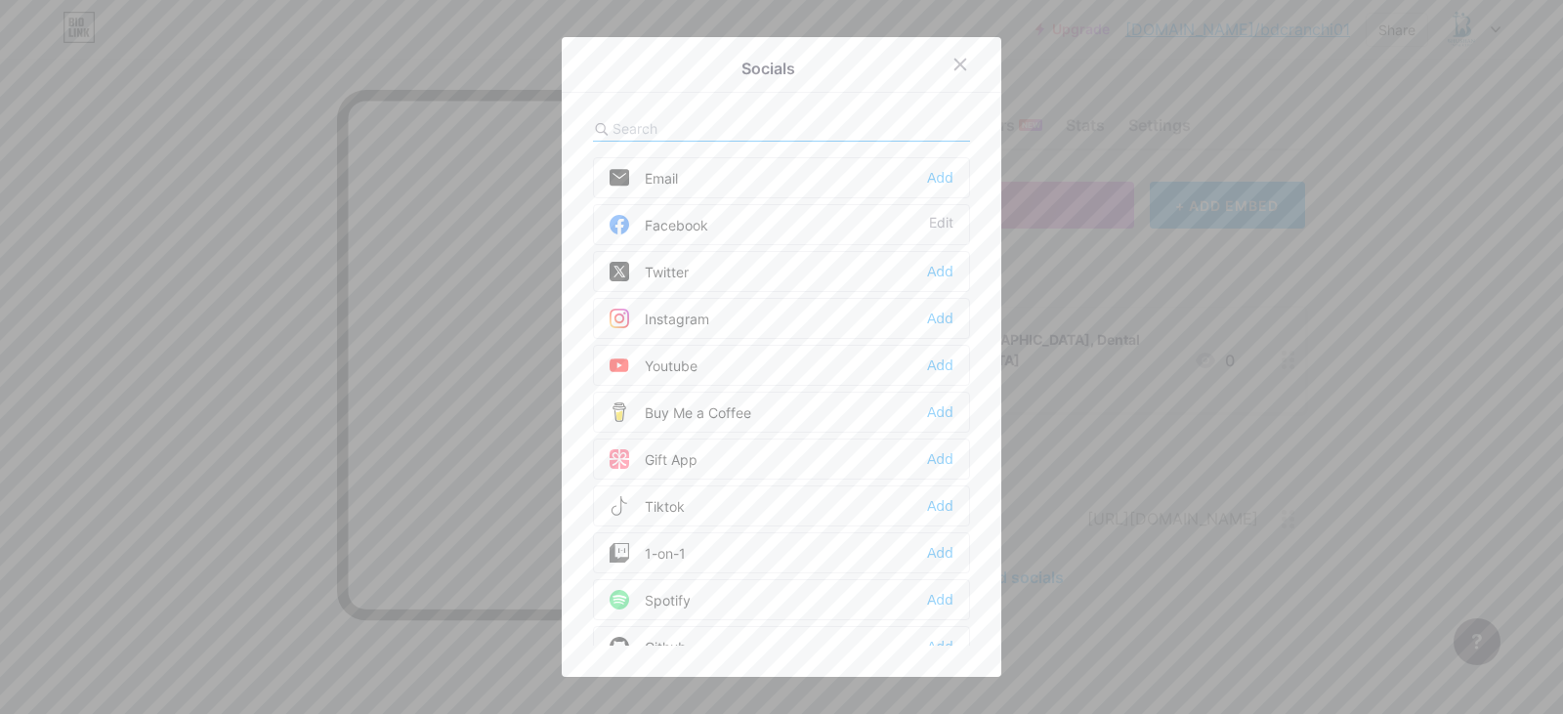
click at [702, 318] on div "Instagram Add" at bounding box center [781, 318] width 377 height 41
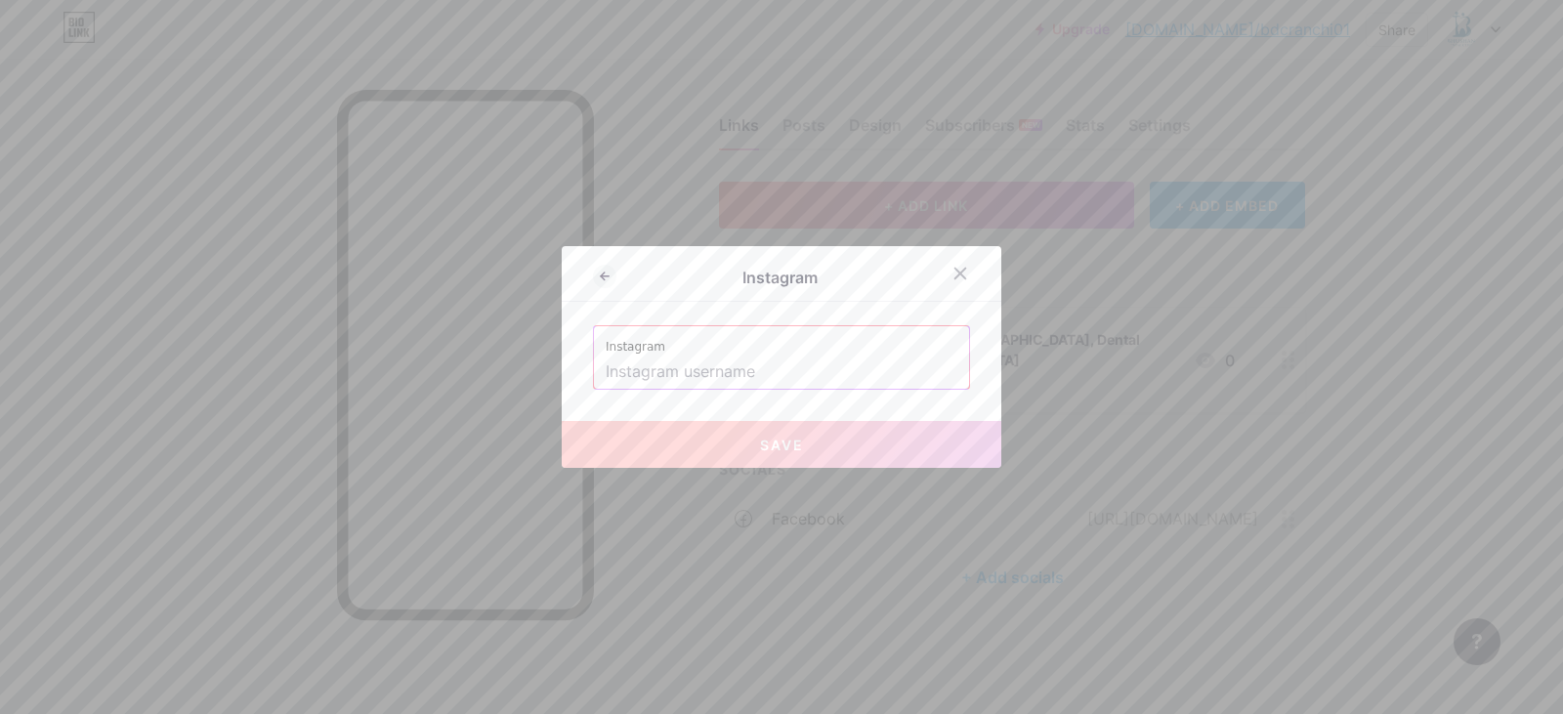
click at [707, 360] on input "text" at bounding box center [782, 372] width 352 height 33
paste input "https://www.instagram.com/dr.prembhushan/?utm_medium=copy_link"
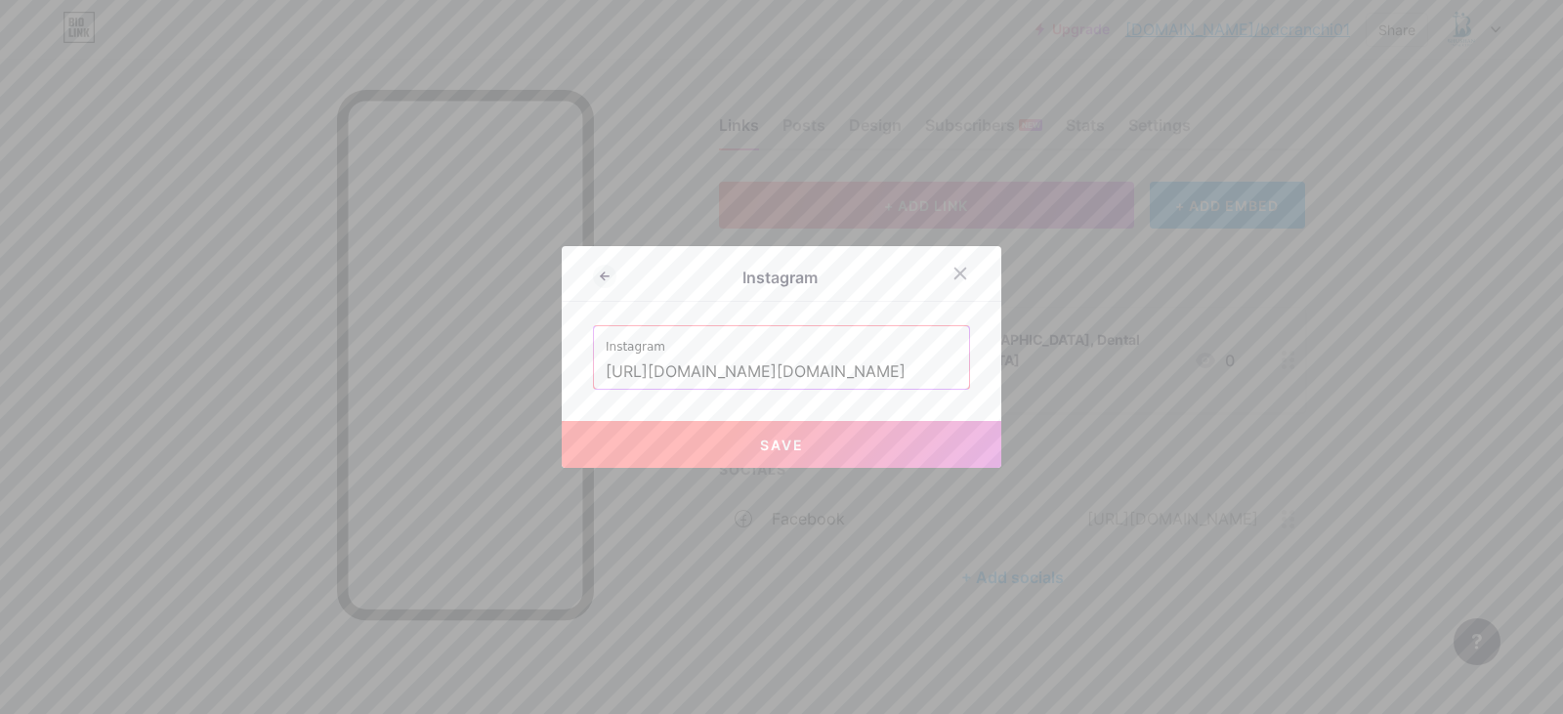
scroll to position [0, 164]
click at [755, 456] on button "Save" at bounding box center [782, 444] width 440 height 47
type input "https://instagram.com/https://www.instagram.com/dr.prembhushan/?utm_medium=copy…"
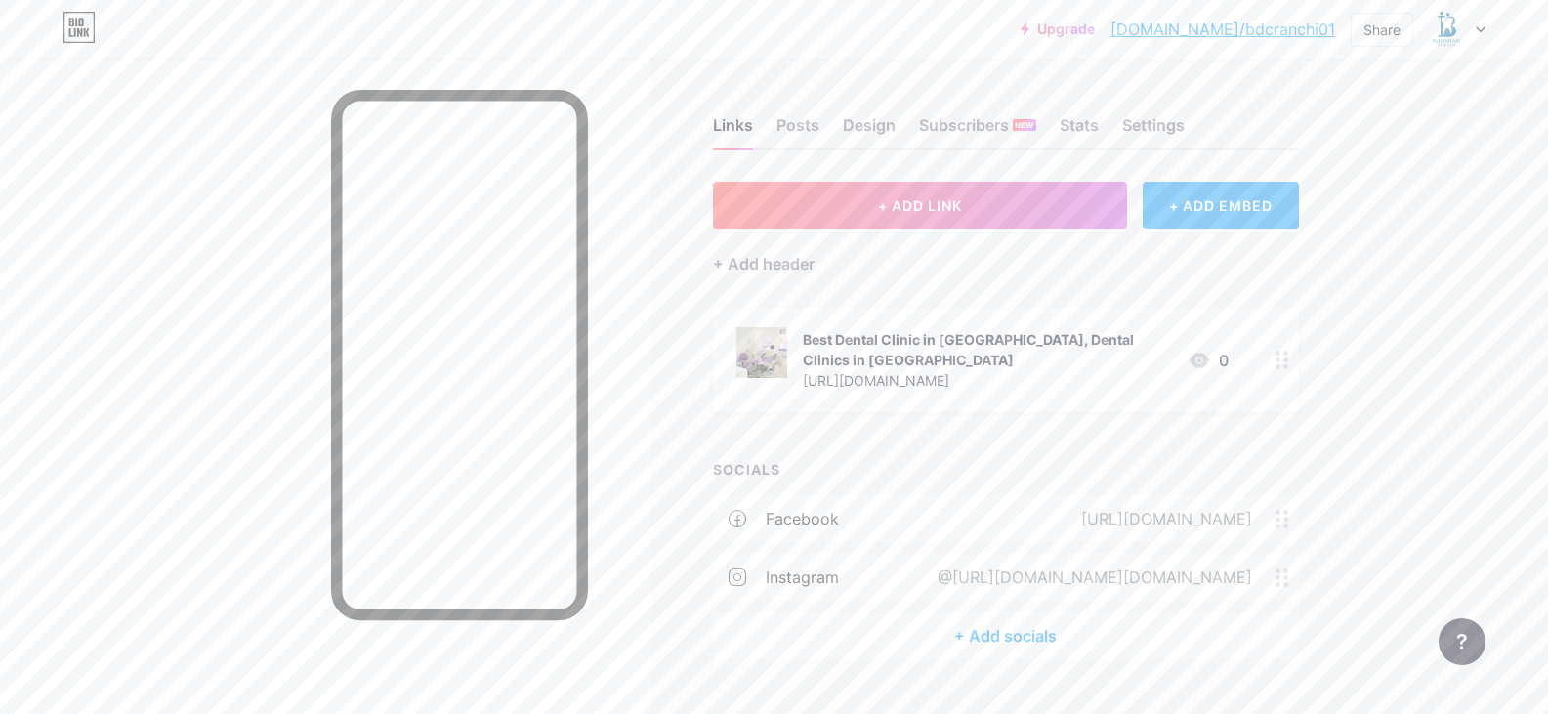
click at [1008, 616] on div "+ Add socials" at bounding box center [1006, 635] width 586 height 47
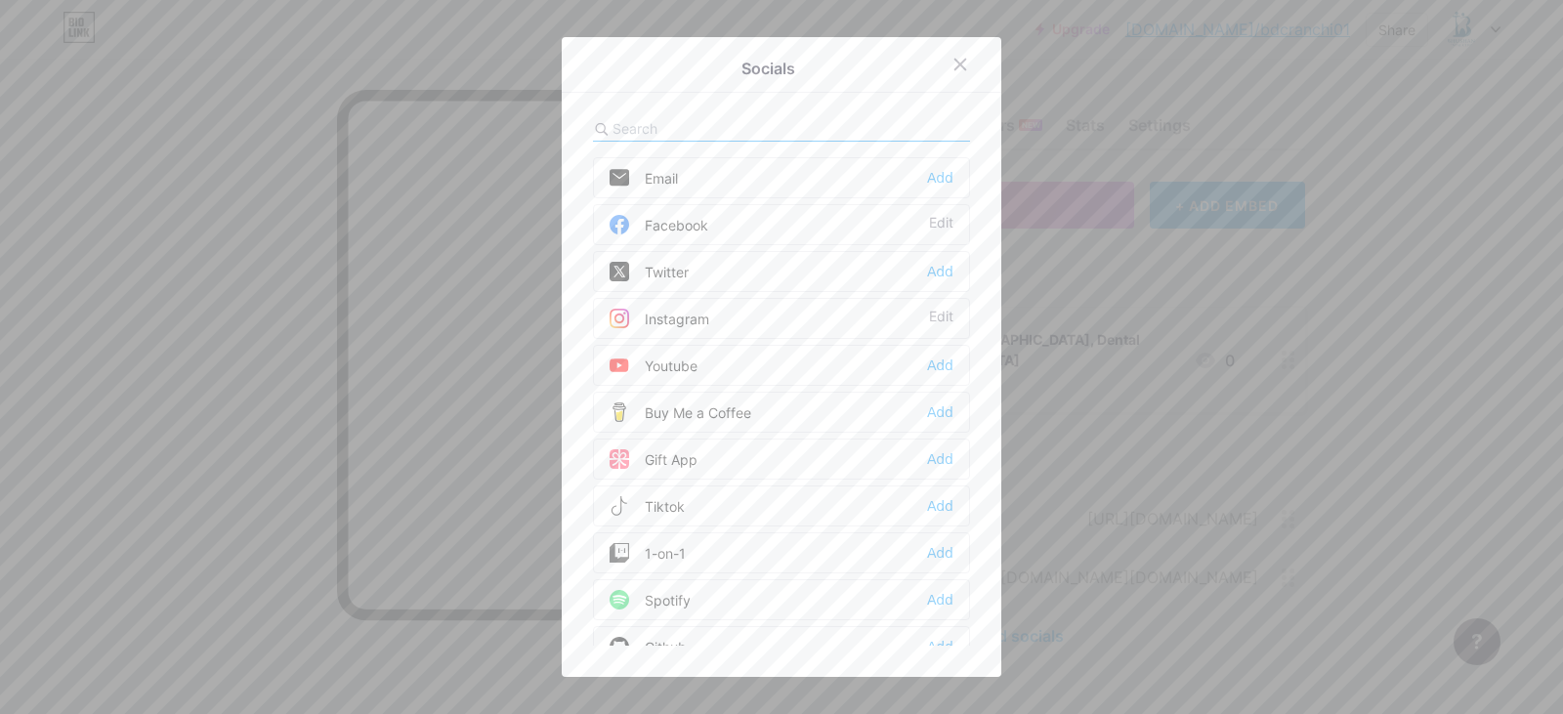
click at [701, 382] on div "Youtube Add" at bounding box center [781, 365] width 377 height 41
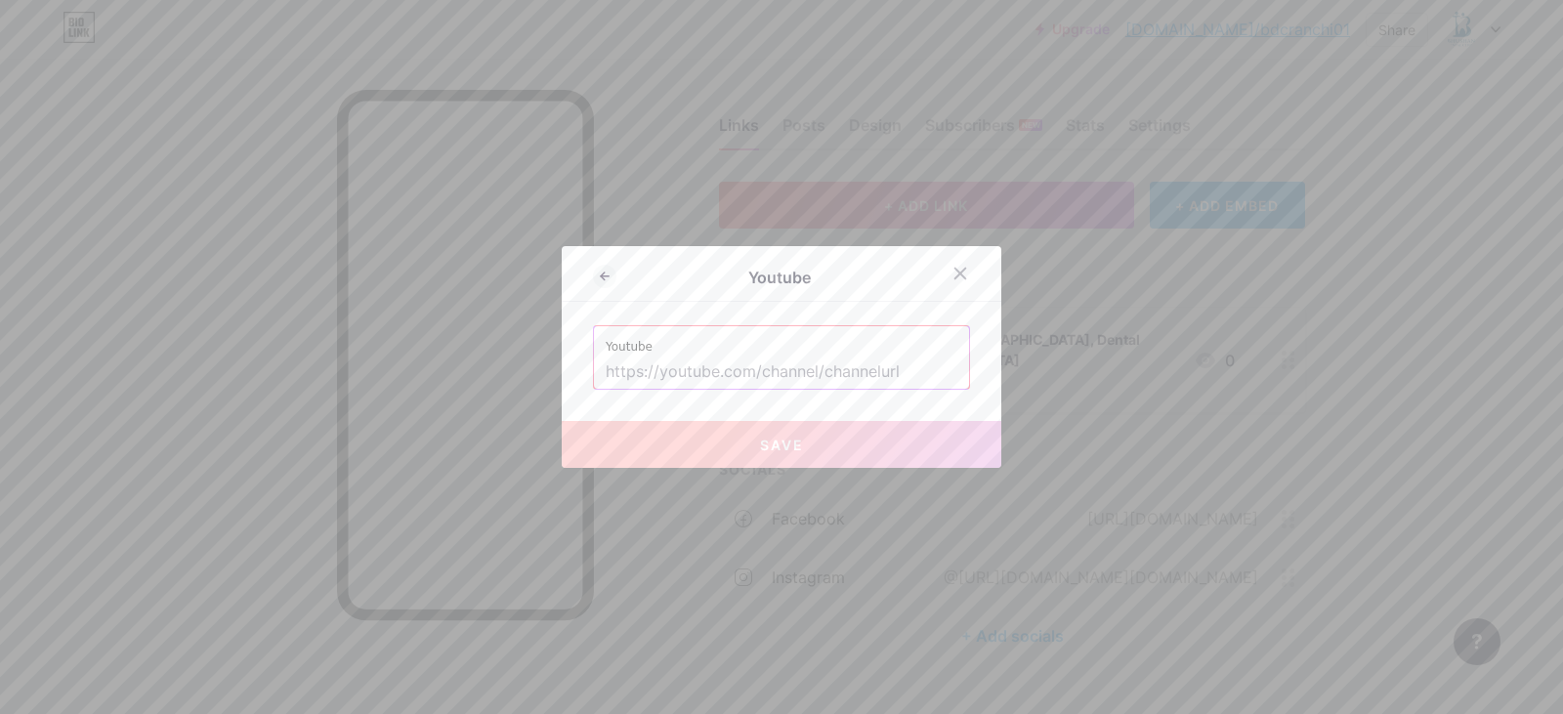
click at [701, 359] on input "text" at bounding box center [782, 372] width 352 height 33
paste input "[URL][DOMAIN_NAME]"
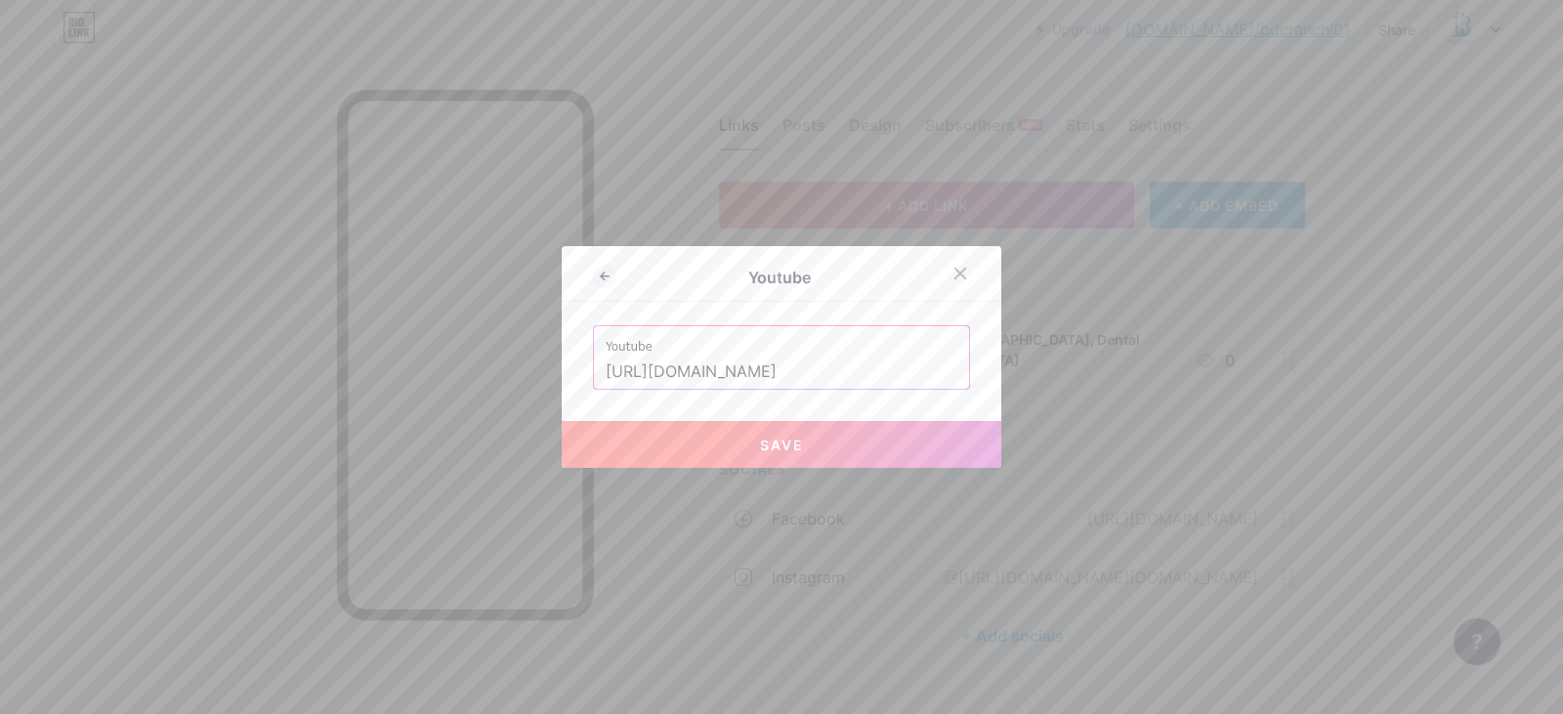
type input "[URL][DOMAIN_NAME]"
click at [760, 446] on span "Save" at bounding box center [782, 445] width 44 height 17
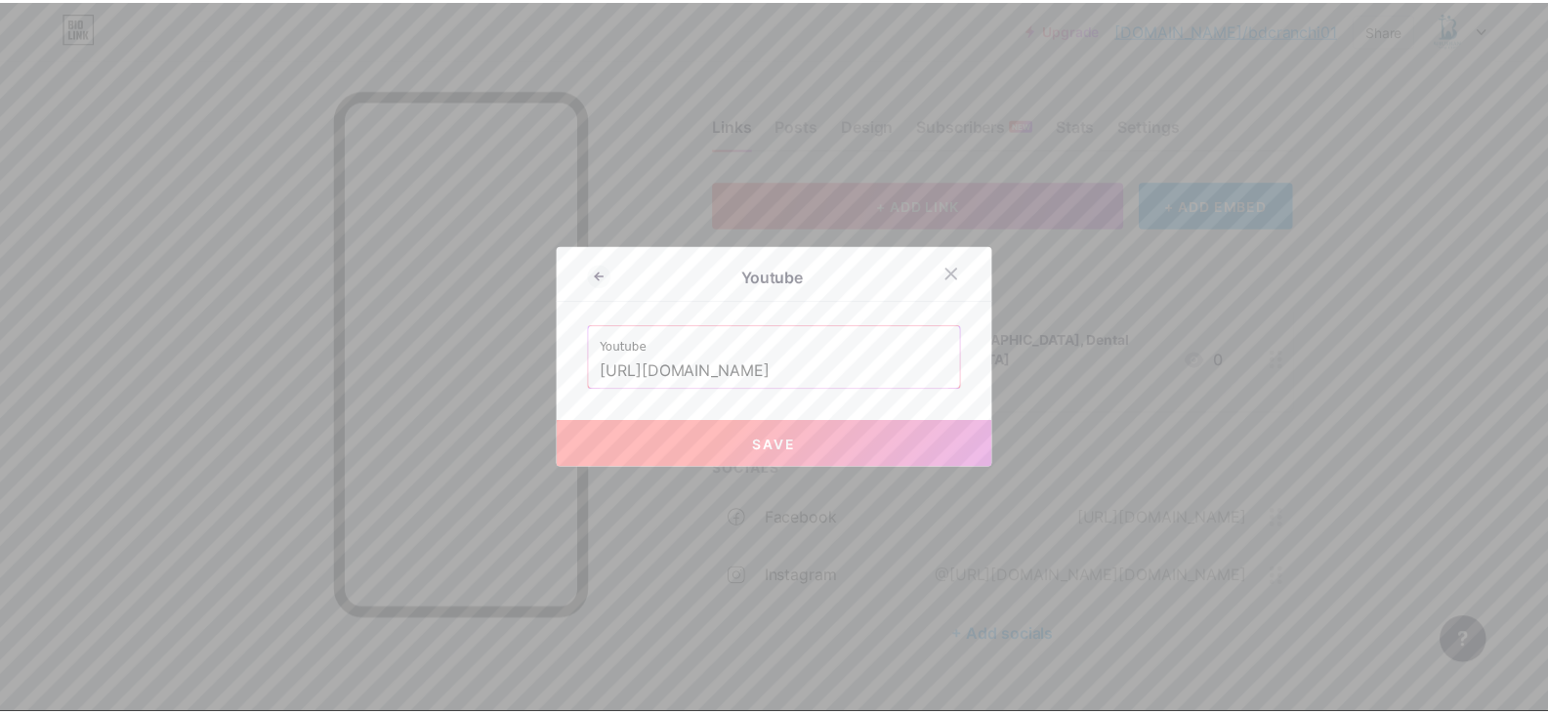
scroll to position [0, 0]
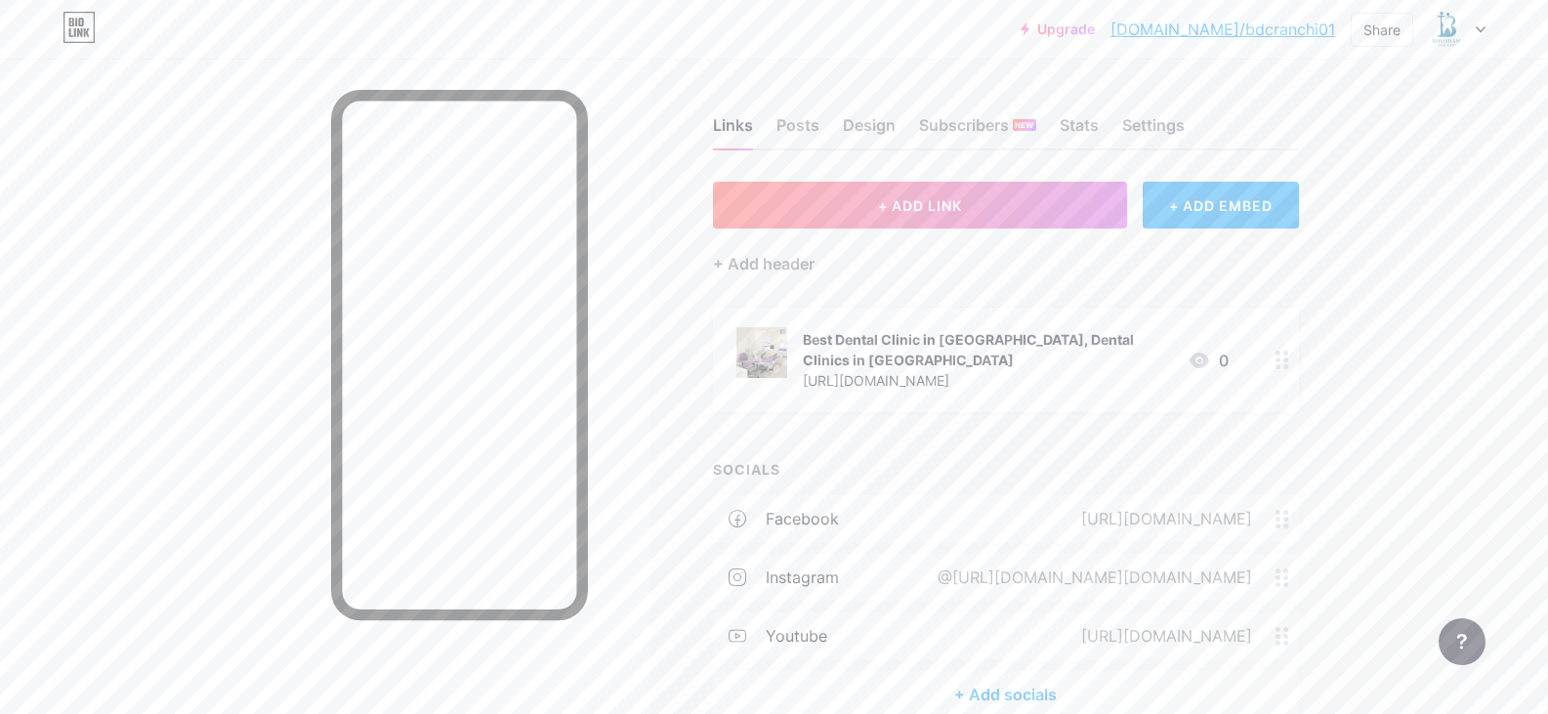
click at [933, 566] on div "@[URL][DOMAIN_NAME][DOMAIN_NAME]" at bounding box center [1090, 577] width 369 height 23
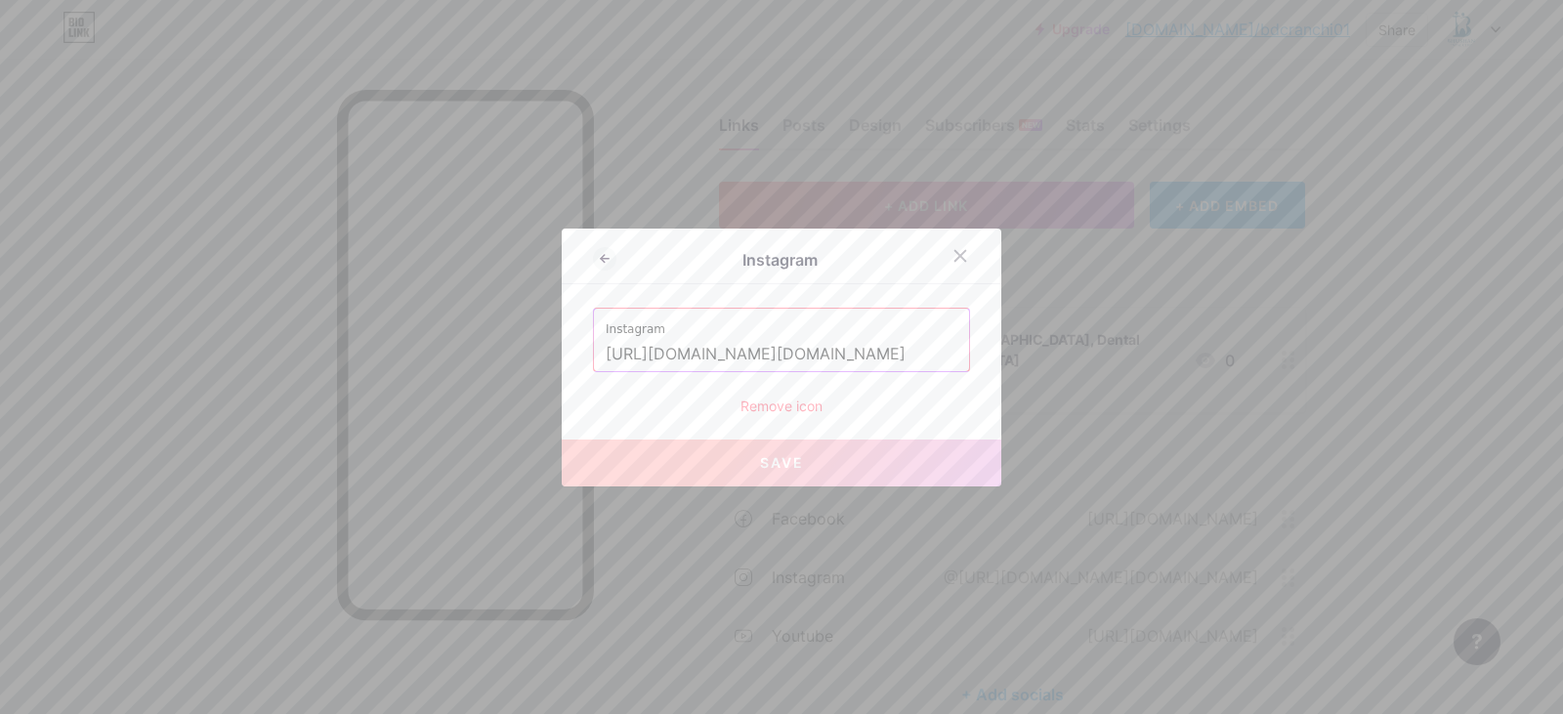
drag, startPoint x: 601, startPoint y: 353, endPoint x: 491, endPoint y: 347, distance: 109.6
click at [491, 347] on div "Instagram Instagram https://www.instagram.com/dr.prembhushan/?utm_medium=copy_l…" at bounding box center [781, 357] width 1563 height 714
click at [953, 263] on icon at bounding box center [960, 256] width 16 height 16
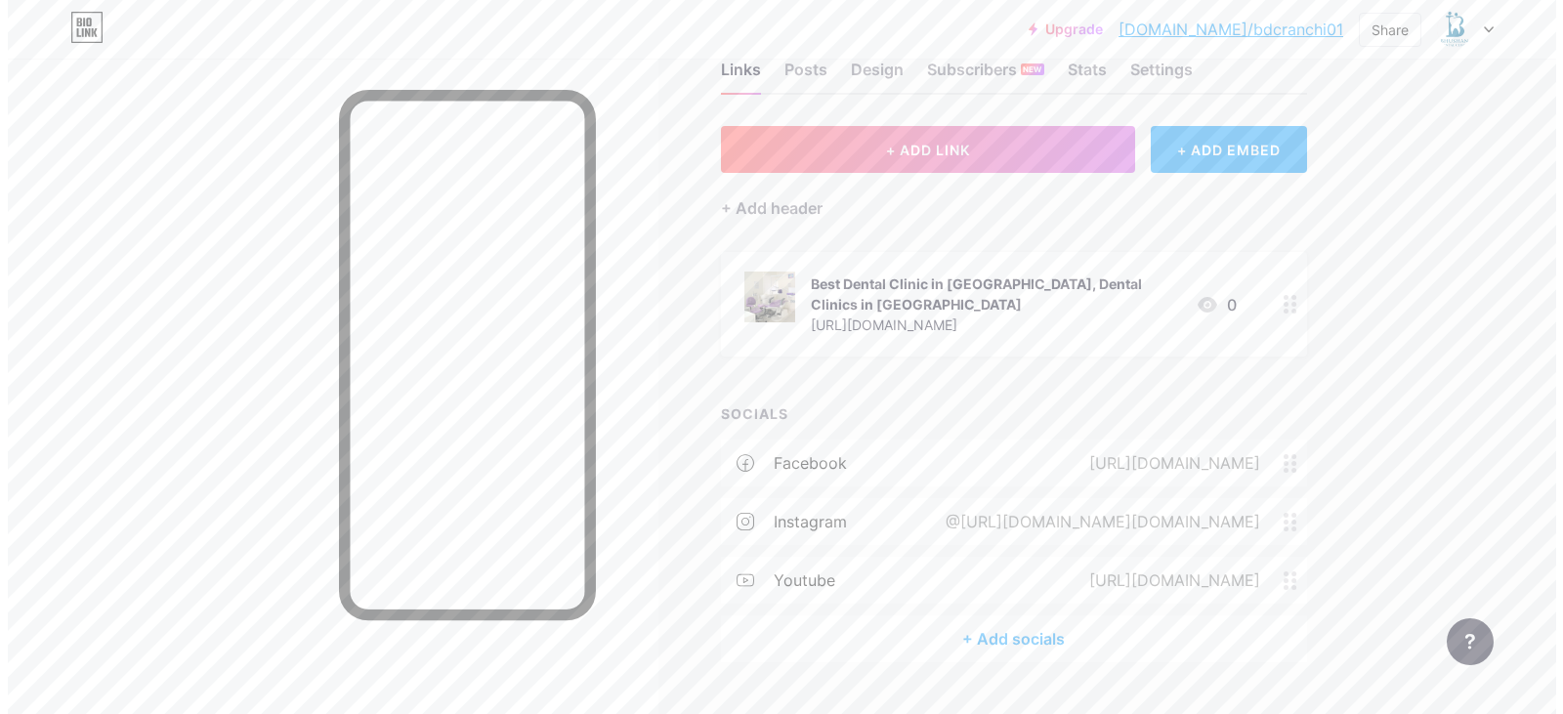
scroll to position [86, 0]
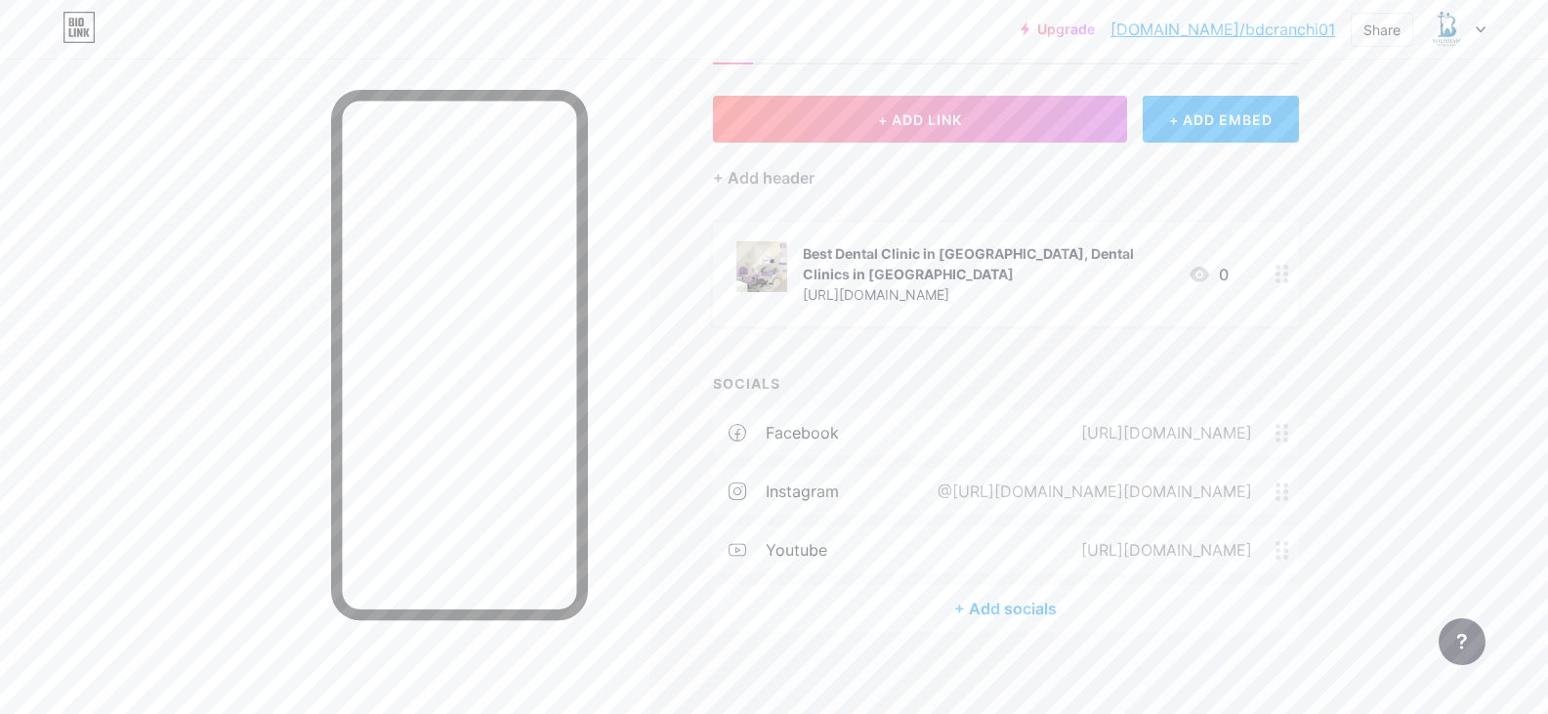
click at [1030, 595] on div "+ Add socials" at bounding box center [1006, 608] width 586 height 47
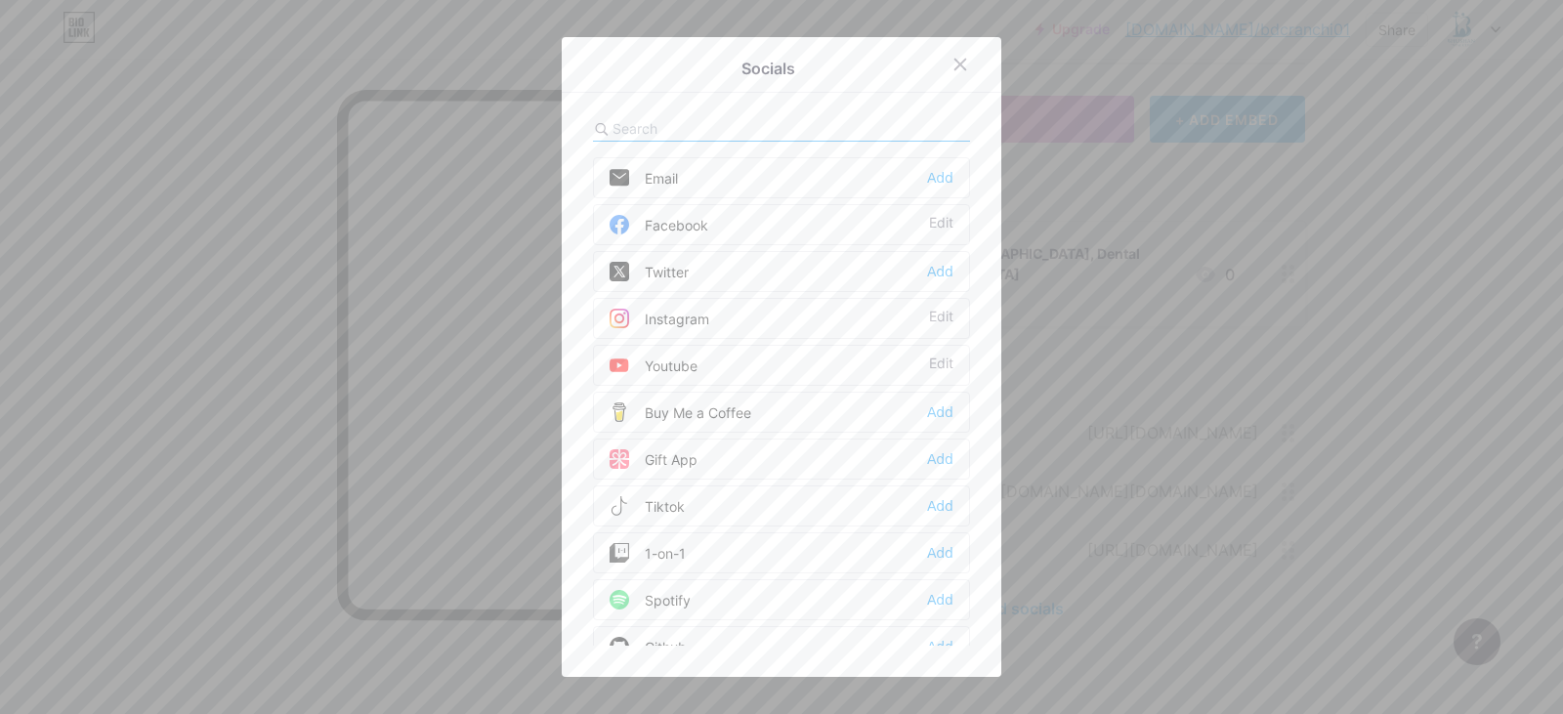
click at [687, 274] on div "Twitter Add" at bounding box center [781, 271] width 377 height 41
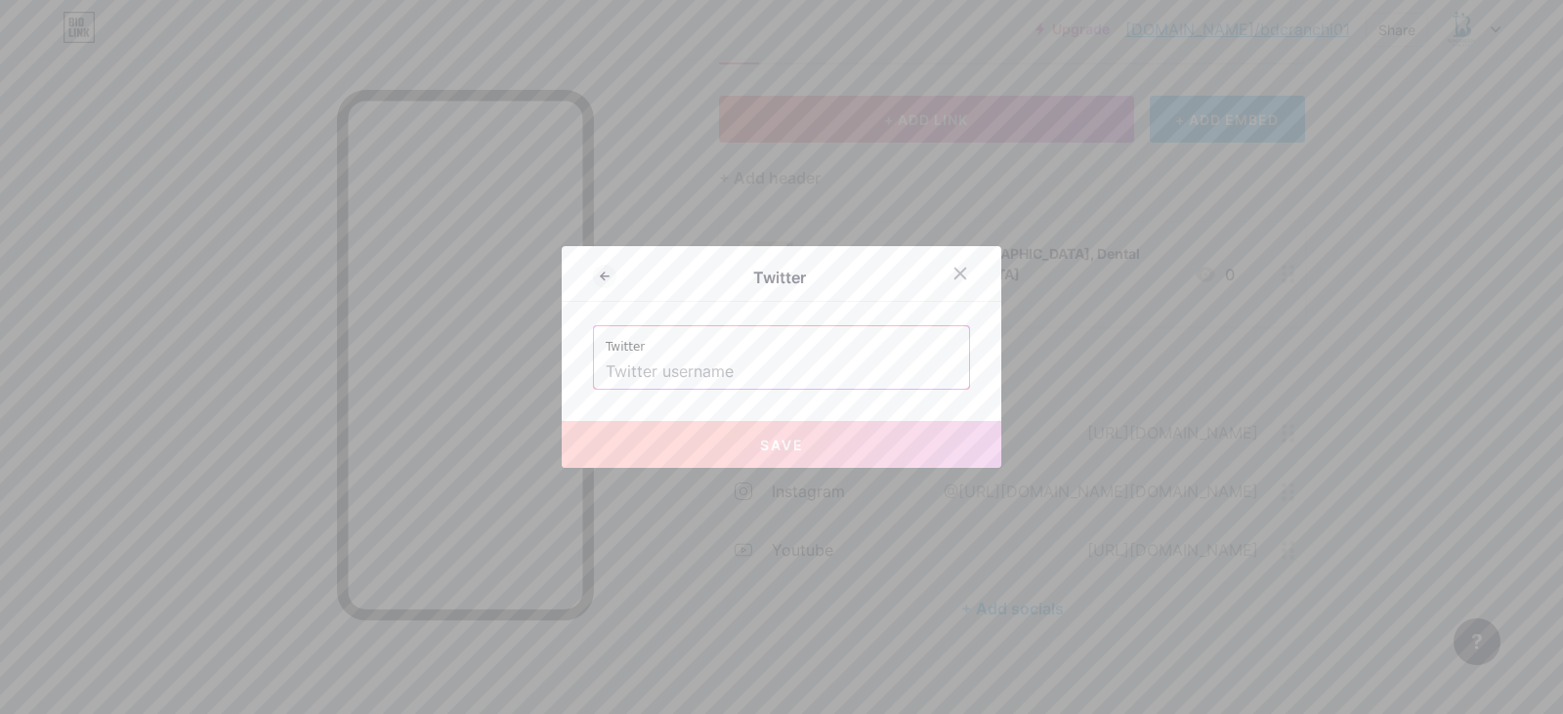
click at [709, 370] on input "text" at bounding box center [782, 372] width 352 height 33
paste input "https://x.com/DrPremBhushan?s=08"
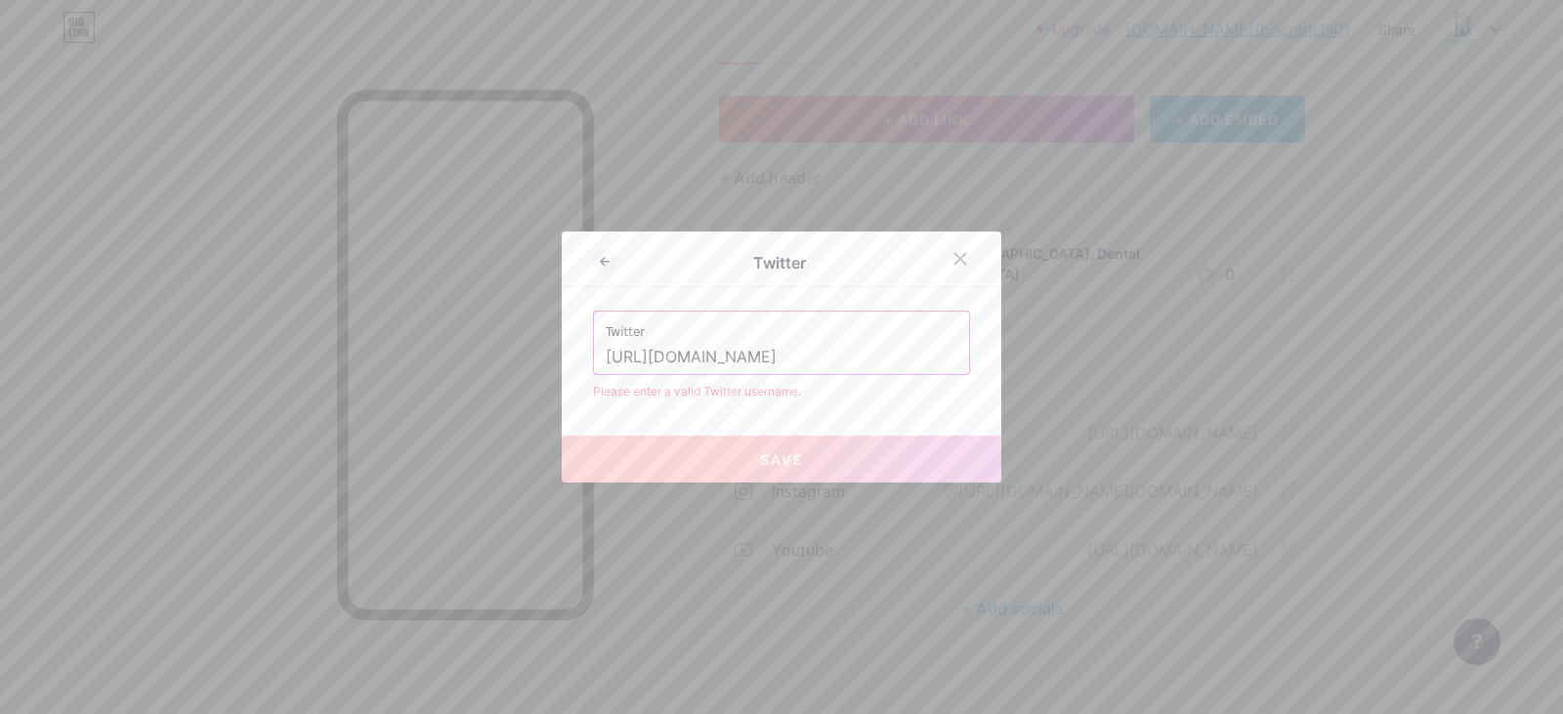
click at [706, 443] on button "Save" at bounding box center [782, 459] width 440 height 47
click at [762, 477] on button "Save" at bounding box center [782, 459] width 440 height 47
click at [656, 357] on input "https://x.com/DrPremBhushan?s=08" at bounding box center [782, 357] width 352 height 33
drag, startPoint x: 696, startPoint y: 356, endPoint x: 650, endPoint y: 357, distance: 46.9
click at [650, 357] on input "https://twitter.com/DrPremBhushan?s=08" at bounding box center [782, 357] width 352 height 33
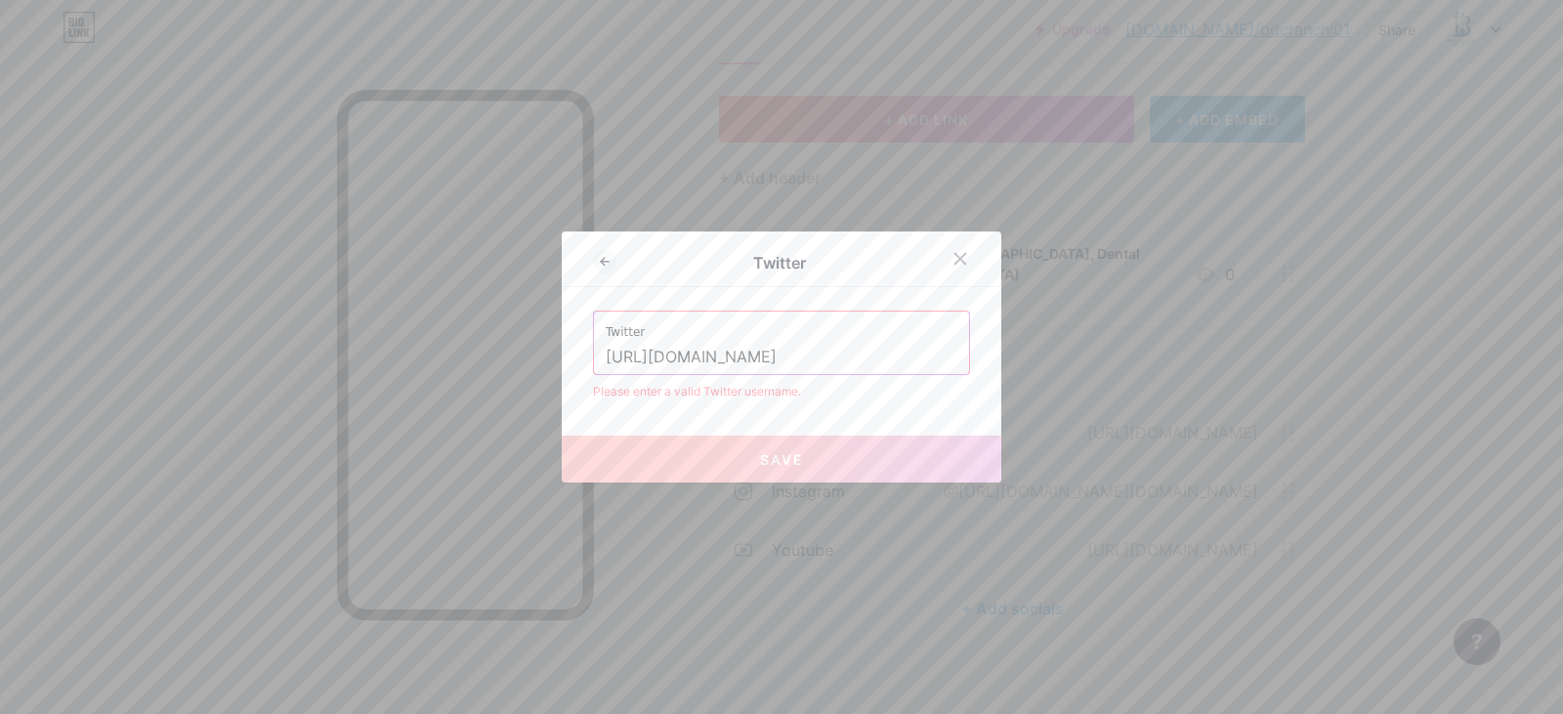
click at [699, 360] on input "https://twitter.com/DrPremBhushan?s=08" at bounding box center [782, 357] width 352 height 33
paste input "x"
drag, startPoint x: 823, startPoint y: 354, endPoint x: 1059, endPoint y: 344, distance: 235.6
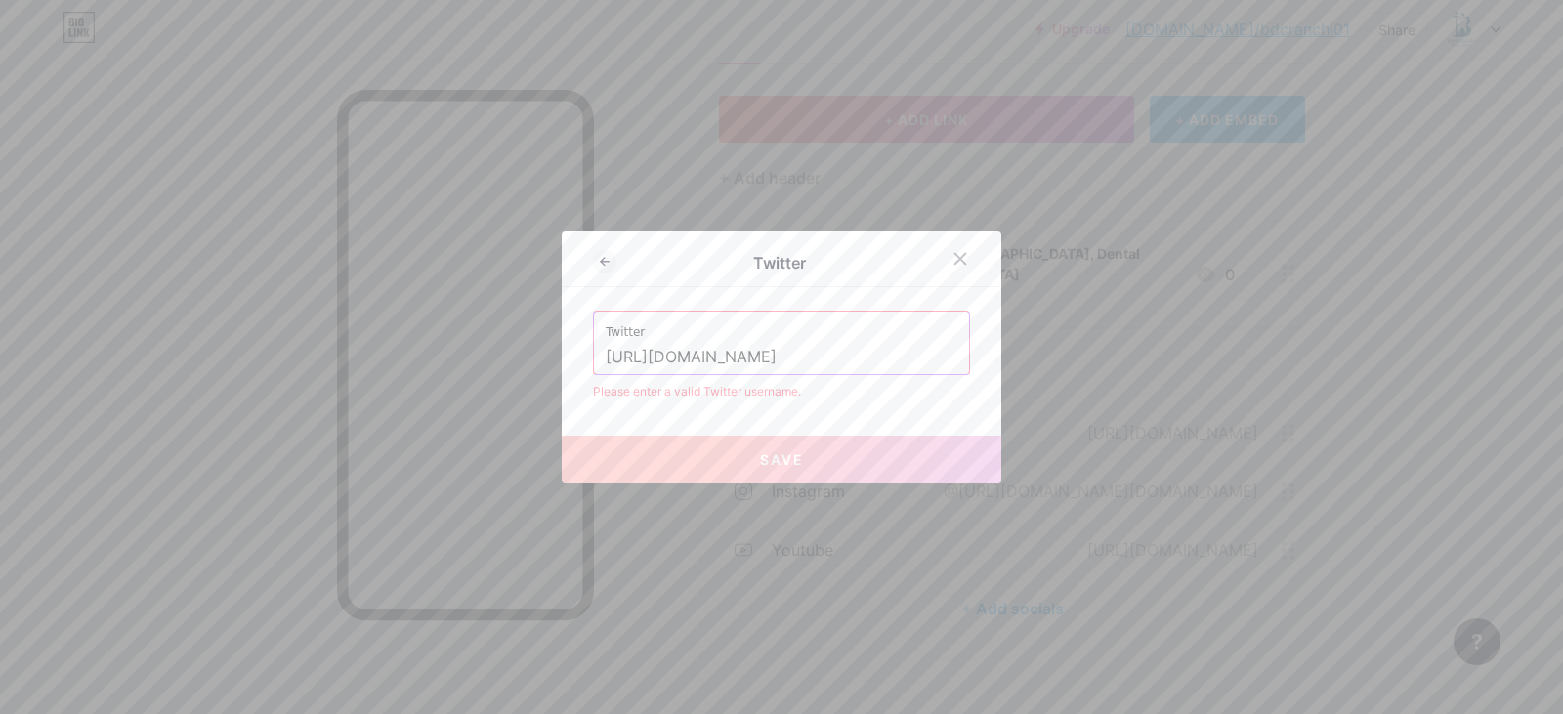
click at [1059, 353] on div "Twitter Twitter https://x.com/DrPremBhushan?s=08 Please enter a valid Twitter u…" at bounding box center [781, 357] width 1563 height 714
click at [835, 430] on div "Twitter Twitter https://x.com/DrPremBhushan Please enter a valid Twitter userna…" at bounding box center [782, 357] width 440 height 251
click at [747, 478] on button "Save" at bounding box center [782, 459] width 440 height 47
click at [747, 477] on button "Save" at bounding box center [782, 459] width 440 height 47
click at [748, 477] on button "Save" at bounding box center [782, 459] width 440 height 47
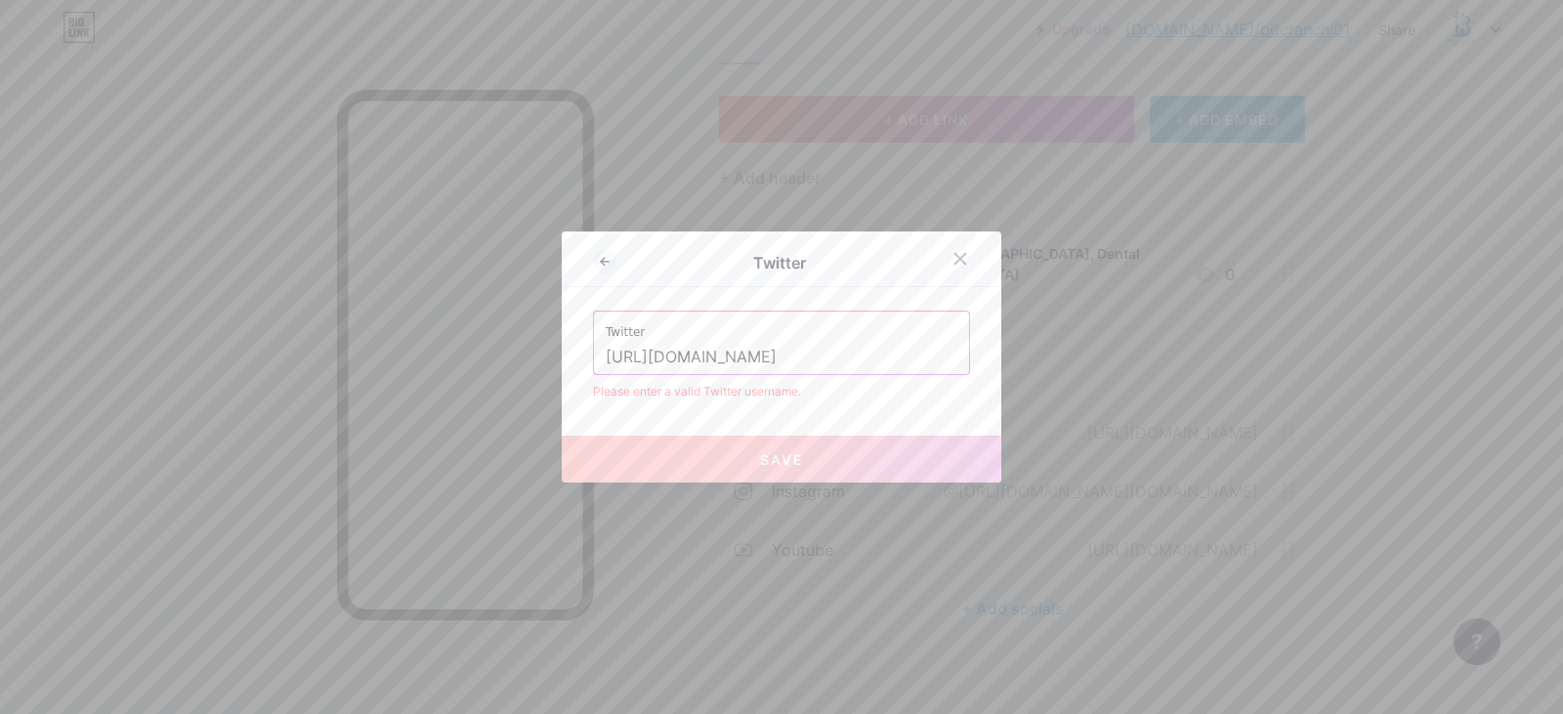
drag, startPoint x: 651, startPoint y: 357, endPoint x: 506, endPoint y: 349, distance: 144.8
click at [506, 349] on div "Twitter Twitter https://x.com/DrPremBhushan Please enter a valid Twitter userna…" at bounding box center [781, 357] width 1563 height 714
type input "x.com/DrPremBhushan"
click at [791, 449] on button "Save" at bounding box center [782, 459] width 440 height 47
click at [791, 472] on button "Save" at bounding box center [782, 459] width 440 height 47
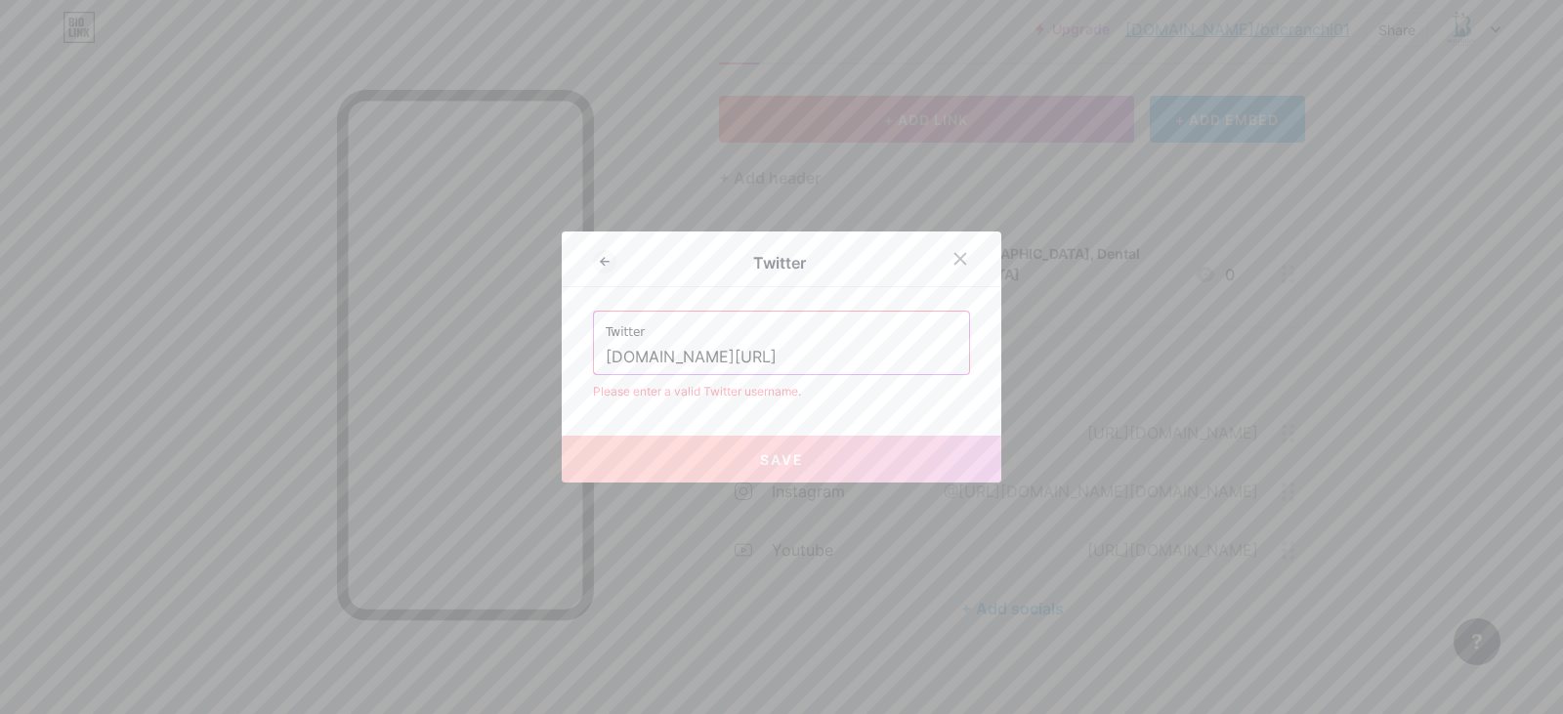
click at [791, 472] on button "Save" at bounding box center [782, 459] width 440 height 47
drag, startPoint x: 814, startPoint y: 361, endPoint x: 547, endPoint y: 354, distance: 266.8
click at [547, 354] on div "Twitter Twitter x.com/DrPremBhushan Please enter a valid Twitter username. Save" at bounding box center [781, 357] width 1563 height 714
paste input "https://x.com/DrPremBhushan?s=08"
drag, startPoint x: 821, startPoint y: 352, endPoint x: 905, endPoint y: 348, distance: 84.1
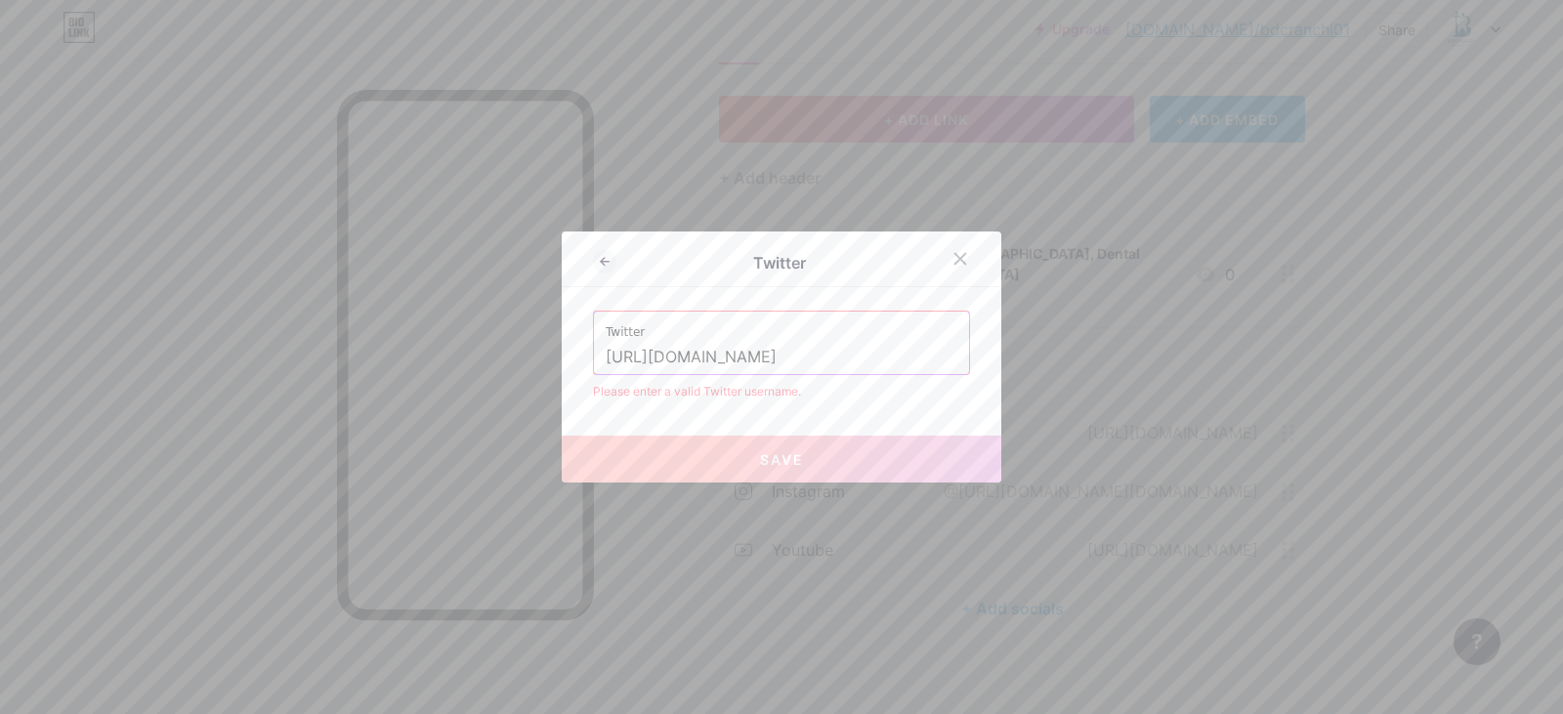
click at [905, 348] on input "https://x.com/DrPremBhushan?s=08" at bounding box center [782, 357] width 352 height 33
click at [905, 458] on button "Save" at bounding box center [782, 459] width 440 height 47
click at [761, 467] on span "Save" at bounding box center [782, 459] width 44 height 17
click at [762, 467] on span "Save" at bounding box center [782, 459] width 44 height 17
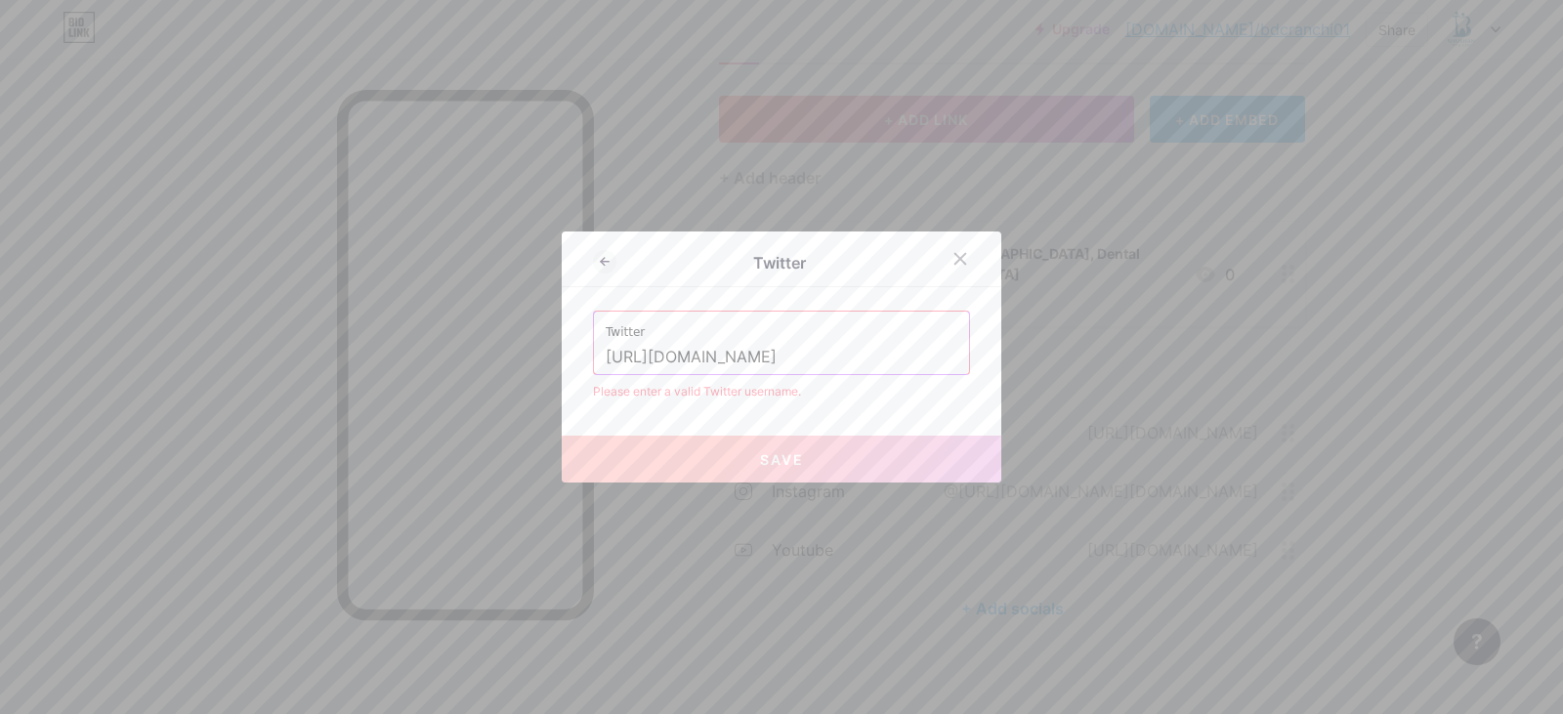
click at [631, 404] on div "Twitter Twitter https://x.com/DrPremBhushan Please enter a valid Twitter userna…" at bounding box center [782, 357] width 440 height 251
click at [631, 399] on div "Please enter a valid Twitter username." at bounding box center [781, 392] width 377 height 18
click at [657, 356] on input "https://x.com/DrPremBhushan" at bounding box center [782, 357] width 352 height 33
type input "https://twitter.com/DrPremBhushan"
click at [833, 524] on div at bounding box center [781, 357] width 1563 height 714
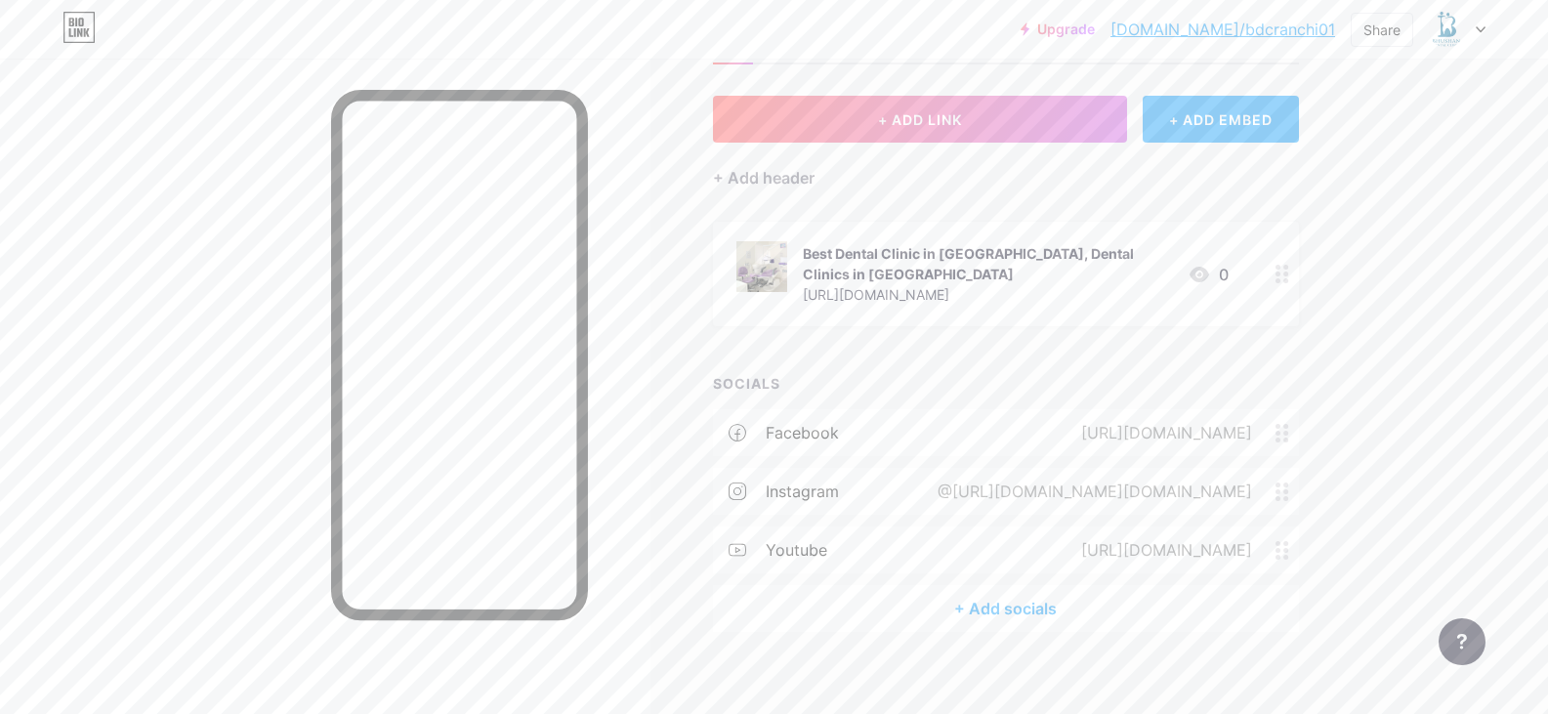
click at [1045, 590] on div "+ Add socials" at bounding box center [1006, 608] width 586 height 47
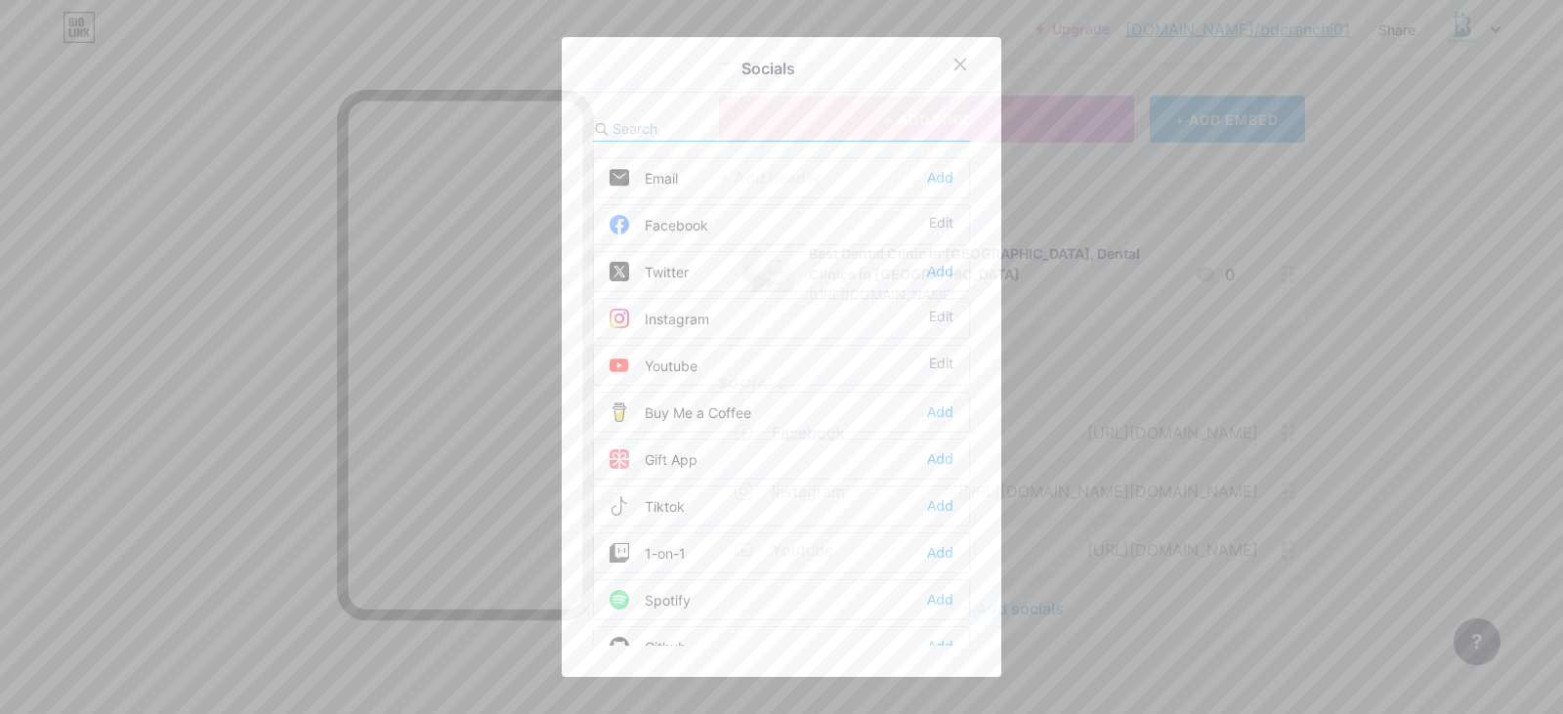
click at [696, 279] on div "Twitter Add" at bounding box center [781, 271] width 377 height 41
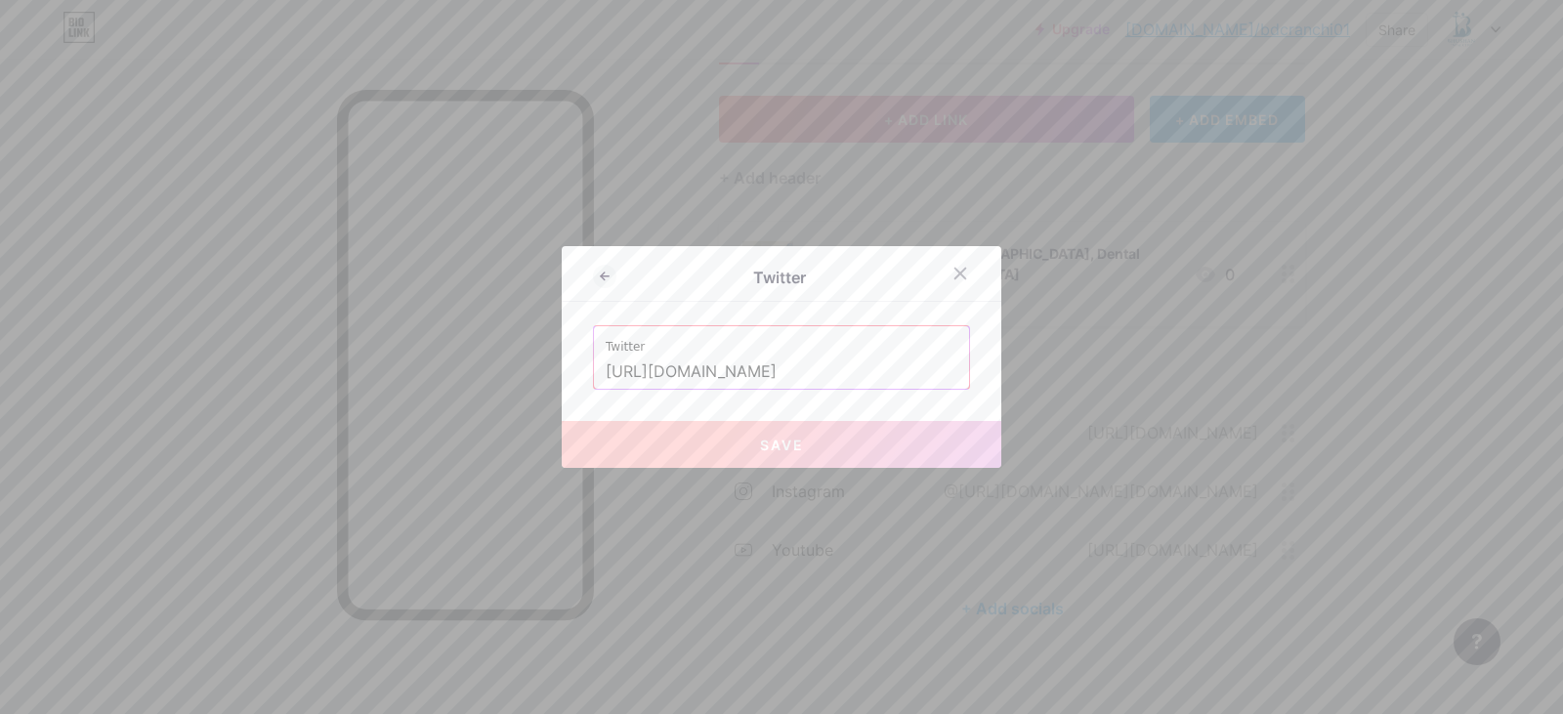
click at [821, 368] on input "https://twitter.com/DrPremBhushan" at bounding box center [782, 372] width 352 height 33
click at [836, 368] on input "https://twitter.com/DrPremBhushan" at bounding box center [782, 372] width 352 height 33
paste input "x.com/DrPremBhushan?s=08"
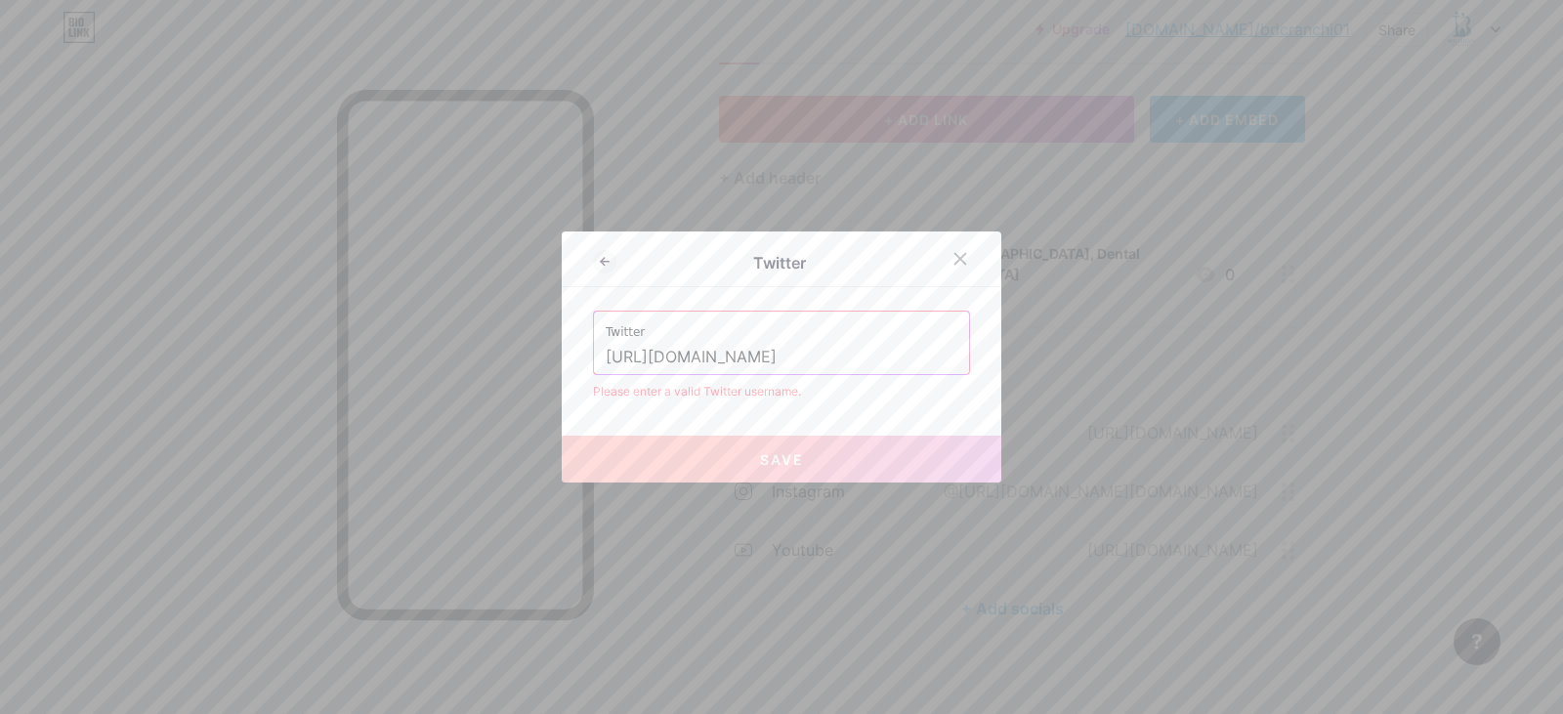
click at [892, 386] on div "Please enter a valid Twitter username." at bounding box center [781, 392] width 377 height 18
drag, startPoint x: 834, startPoint y: 353, endPoint x: 924, endPoint y: 352, distance: 89.9
click at [924, 352] on input "https://x.com/DrPremBhushan?s=08" at bounding box center [782, 357] width 352 height 33
drag, startPoint x: 654, startPoint y: 356, endPoint x: 505, endPoint y: 355, distance: 149.5
click at [535, 356] on div "Twitter Twitter x.com/DrPremBhushan Please enter a valid Twitter username. Save" at bounding box center [781, 357] width 1563 height 714
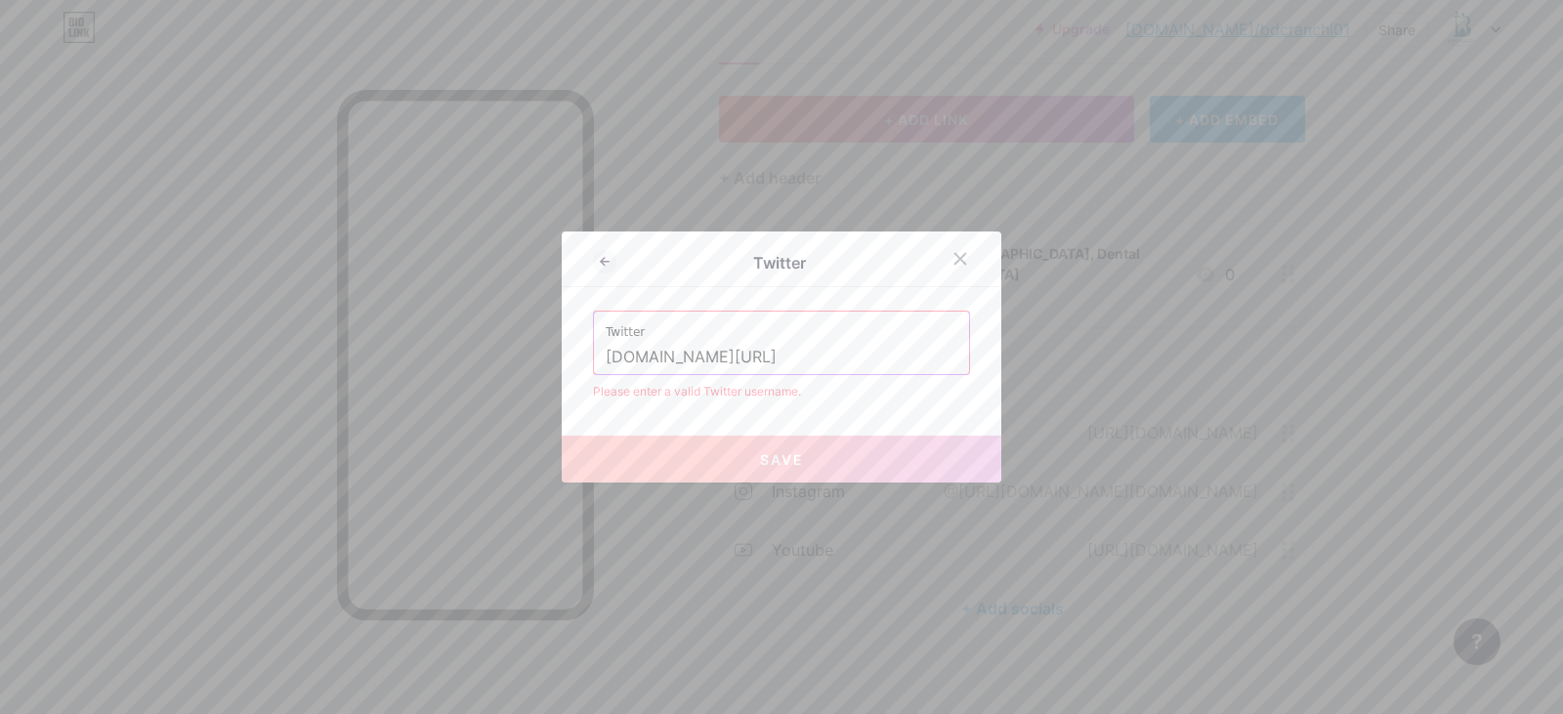
click at [787, 373] on input "x.com/DrPremBhushan" at bounding box center [782, 357] width 352 height 33
drag, startPoint x: 654, startPoint y: 357, endPoint x: 686, endPoint y: 358, distance: 31.3
click at [660, 358] on input "x.com/DrPremBhushan" at bounding box center [782, 357] width 352 height 33
click at [709, 358] on input "x.com/DrPremBhushan" at bounding box center [782, 357] width 352 height 33
click at [746, 358] on input "x.com/DrPremBhushan" at bounding box center [782, 357] width 352 height 33
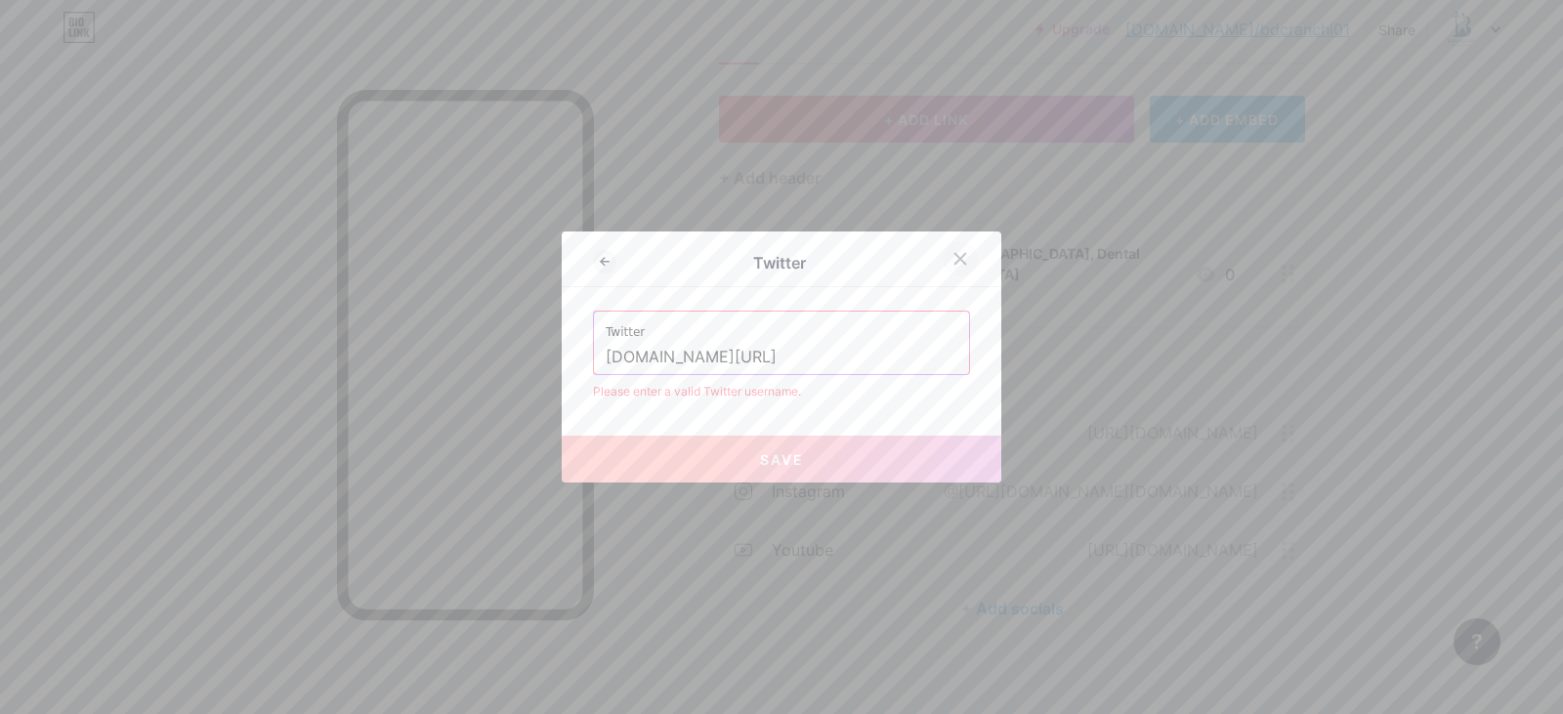
type input "x.com/DrPremBhushan"
click at [961, 262] on div at bounding box center [960, 258] width 35 height 35
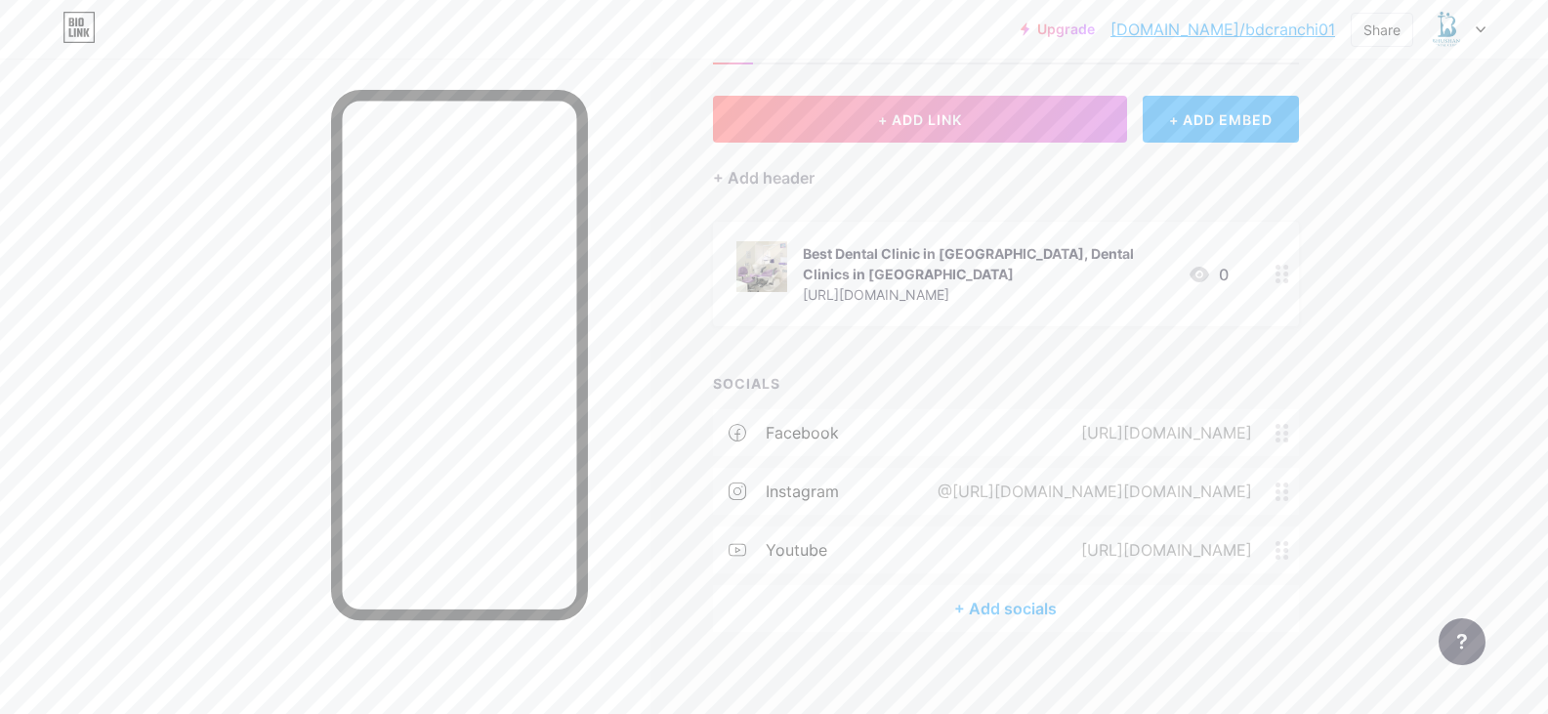
click at [1043, 594] on div "+ Add socials" at bounding box center [1006, 608] width 586 height 47
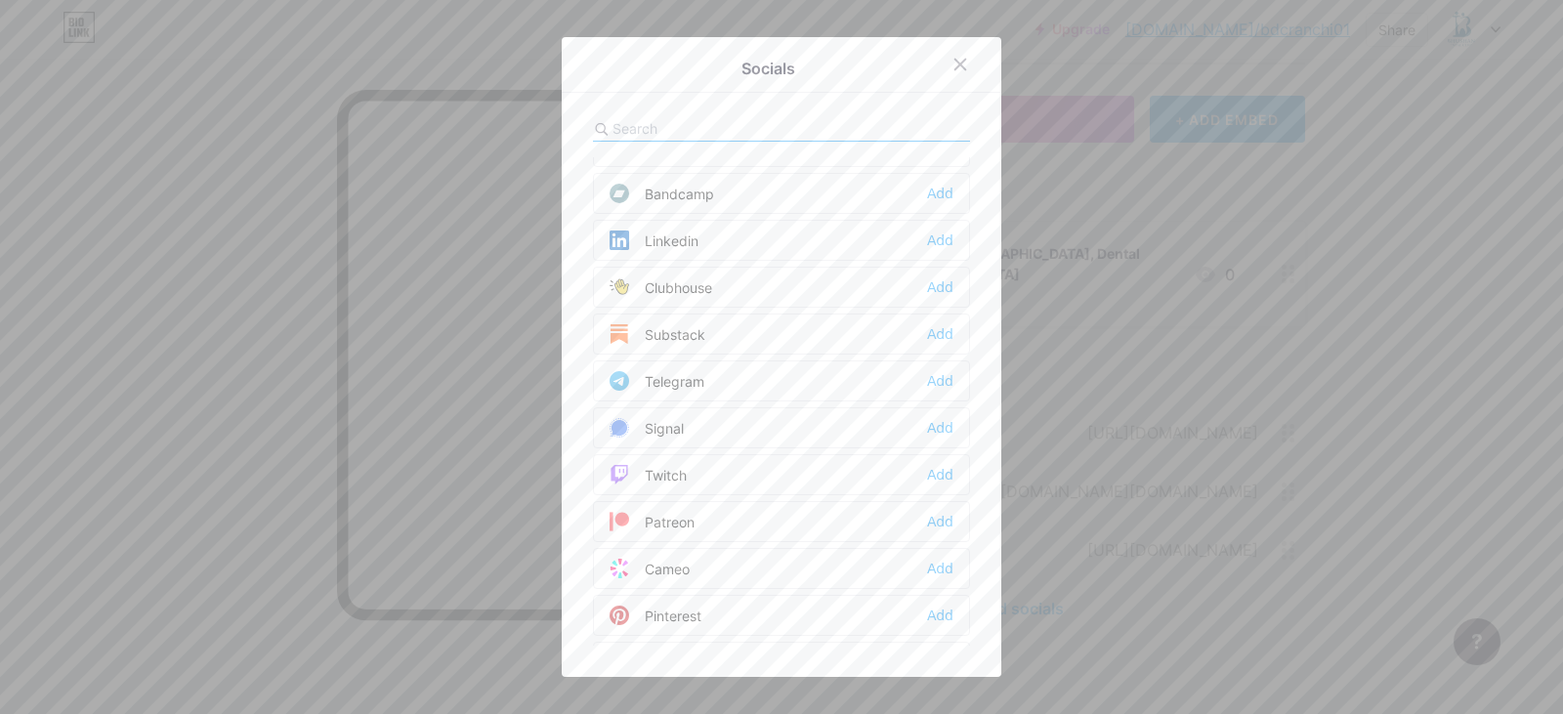
scroll to position [684, 0]
click at [708, 333] on div "Linkedin Add" at bounding box center [781, 337] width 377 height 41
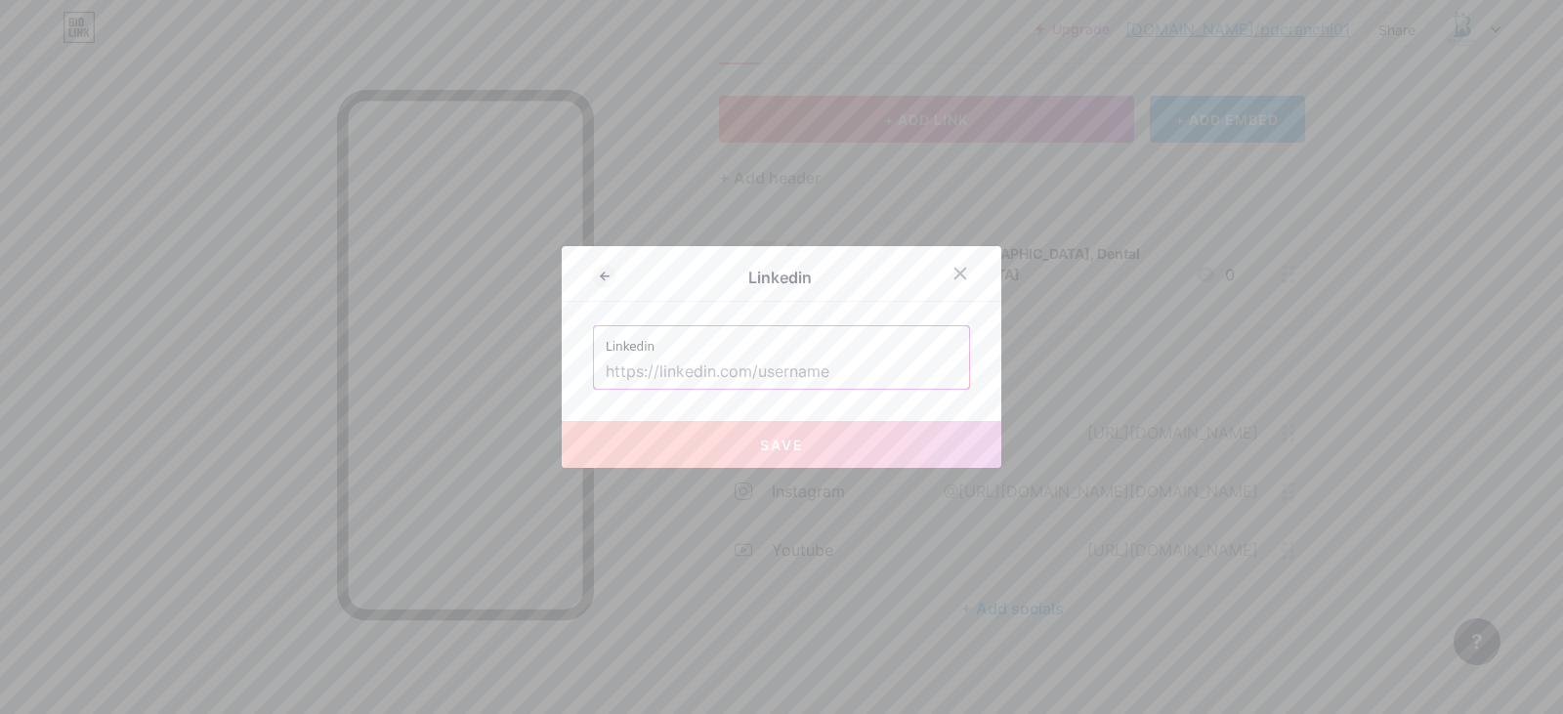
click at [715, 379] on input "text" at bounding box center [782, 372] width 352 height 33
paste input "[URL][DOMAIN_NAME][DOMAIN_NAME]"
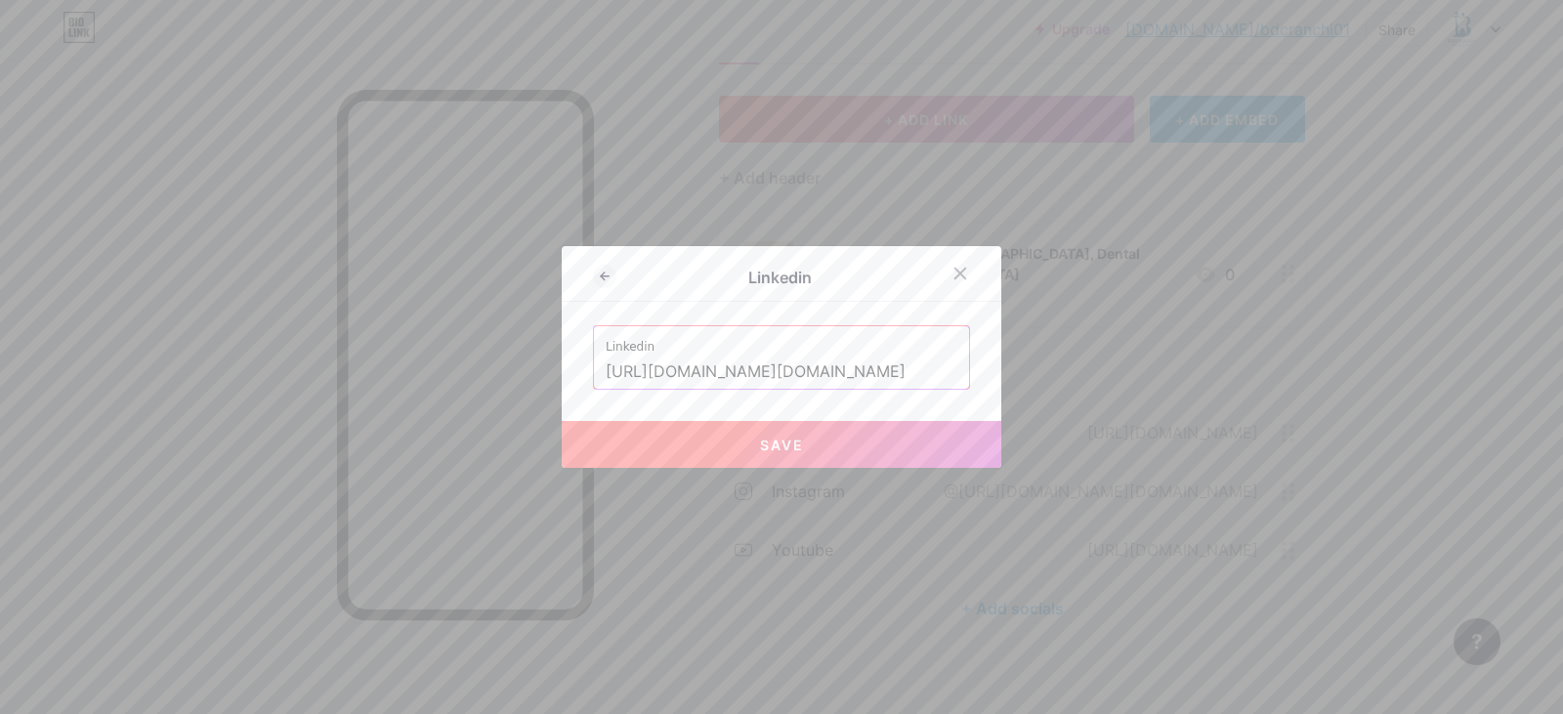
type input "[URL][DOMAIN_NAME][DOMAIN_NAME]"
click at [747, 453] on button "Save" at bounding box center [782, 444] width 440 height 47
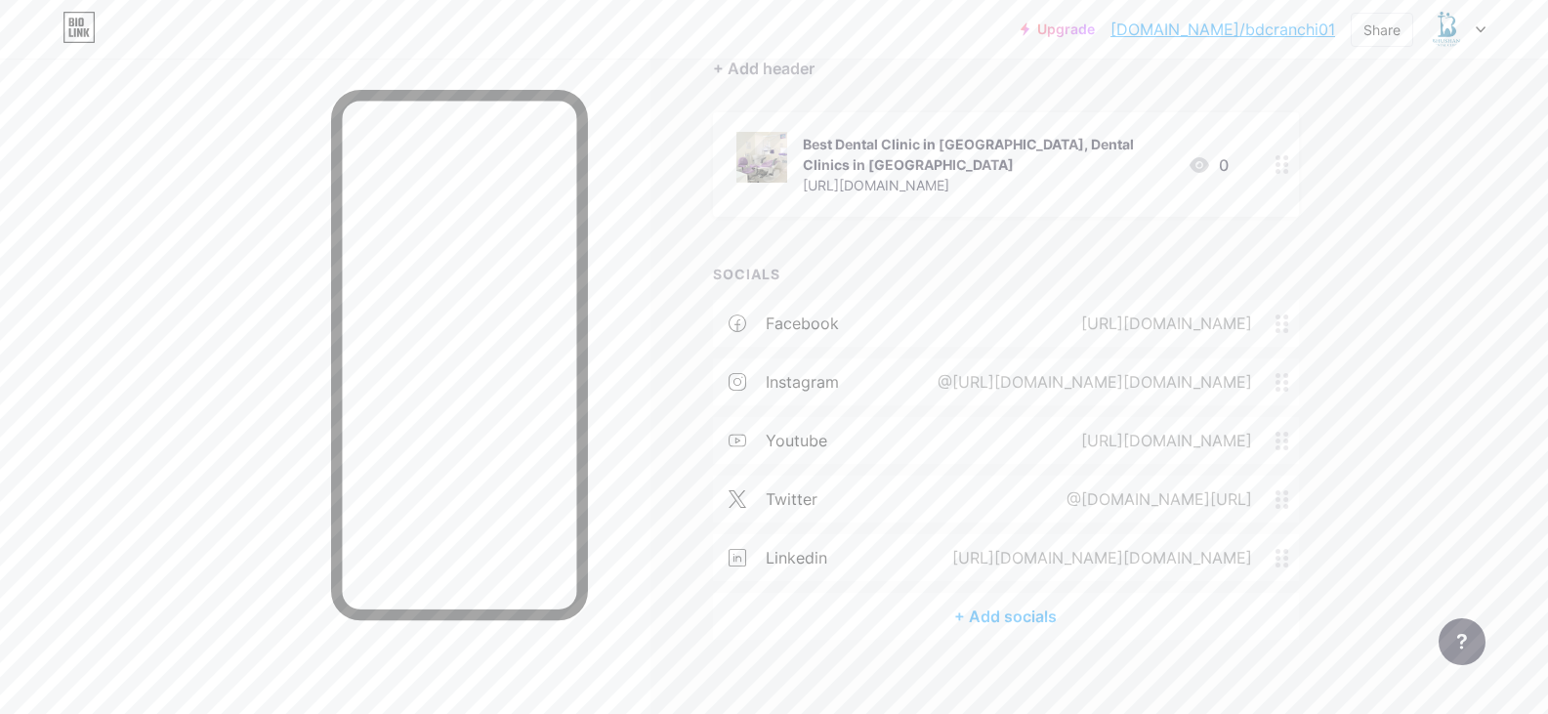
scroll to position [203, 0]
click at [1021, 472] on div "twitter @x.com/DrPremBhushan" at bounding box center [1006, 491] width 586 height 47
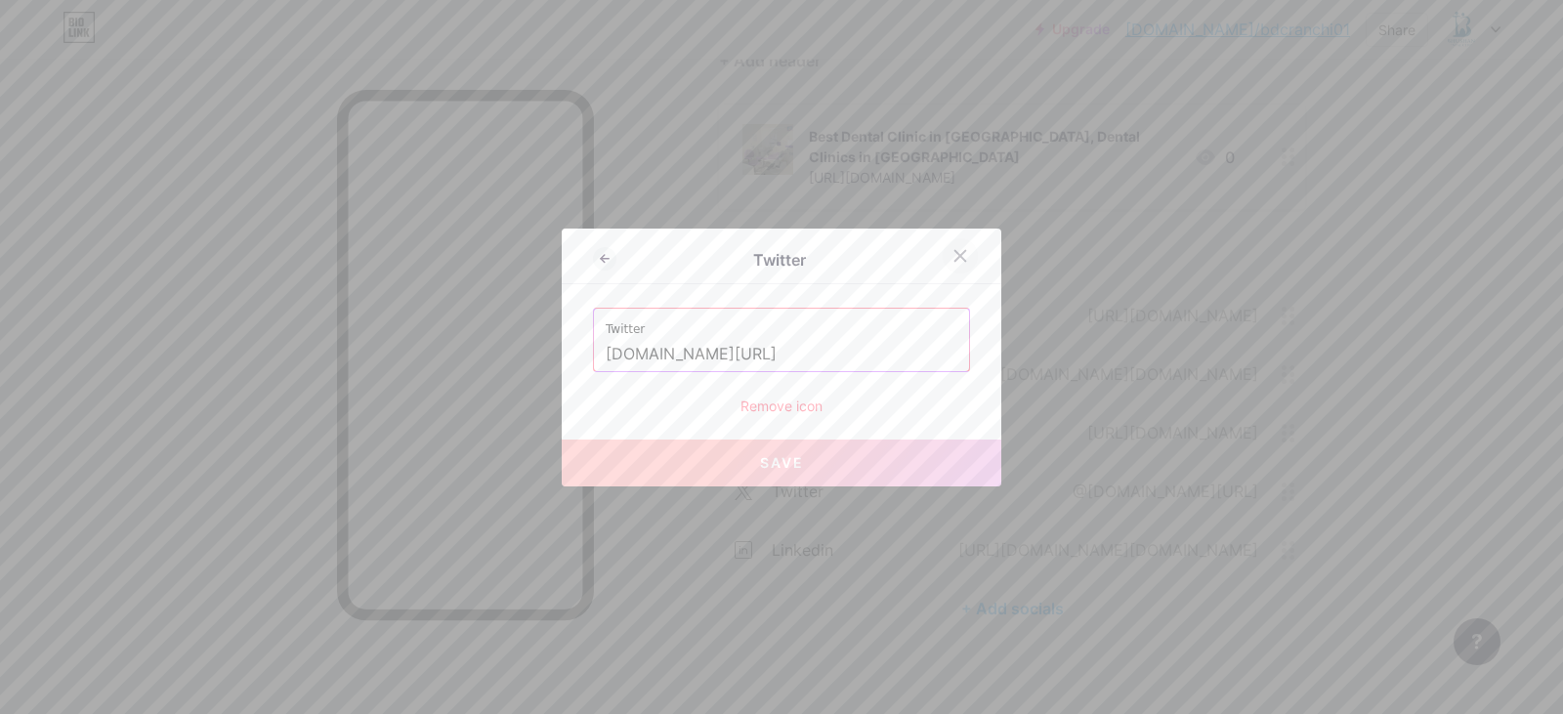
click at [952, 258] on icon at bounding box center [960, 256] width 16 height 16
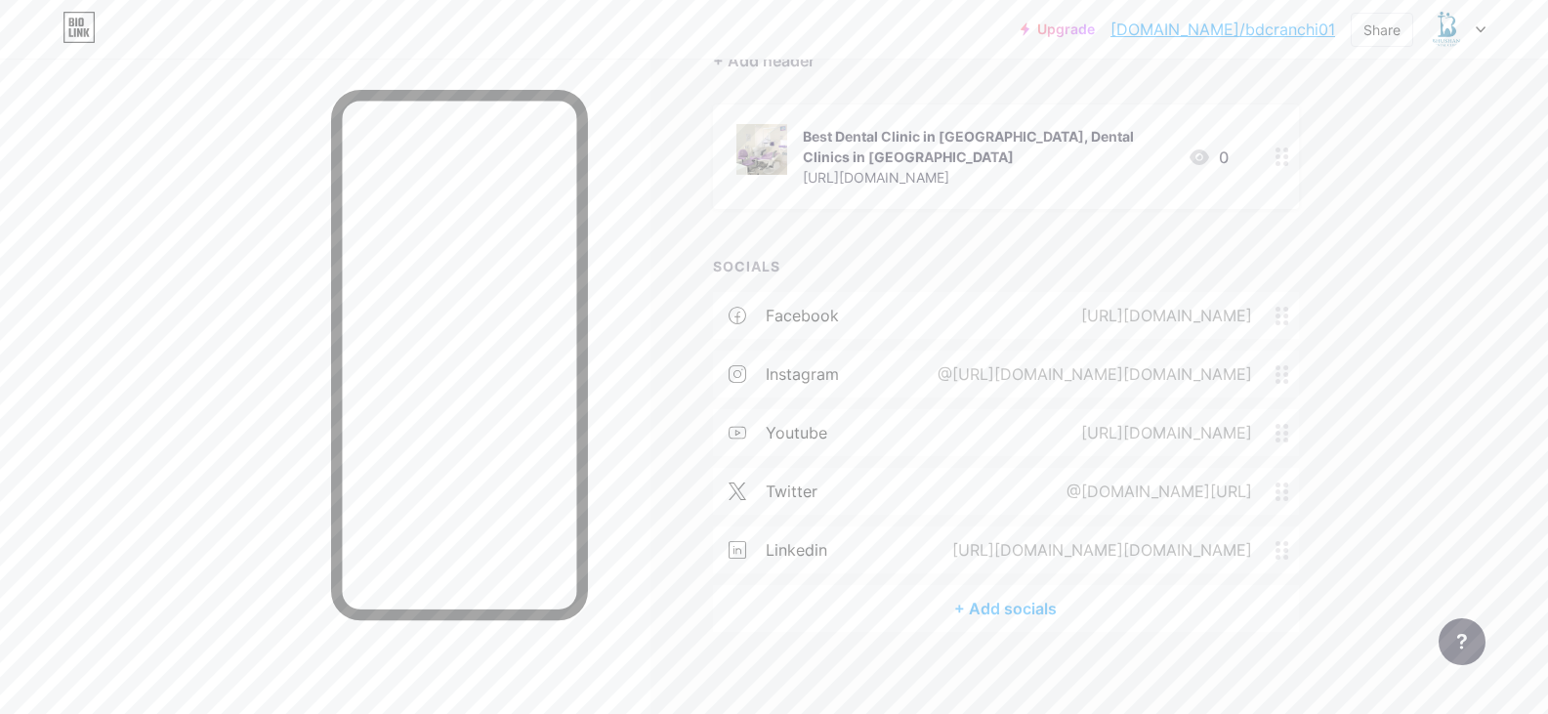
click at [1237, 480] on div "@x.com/DrPremBhushan" at bounding box center [1155, 491] width 240 height 23
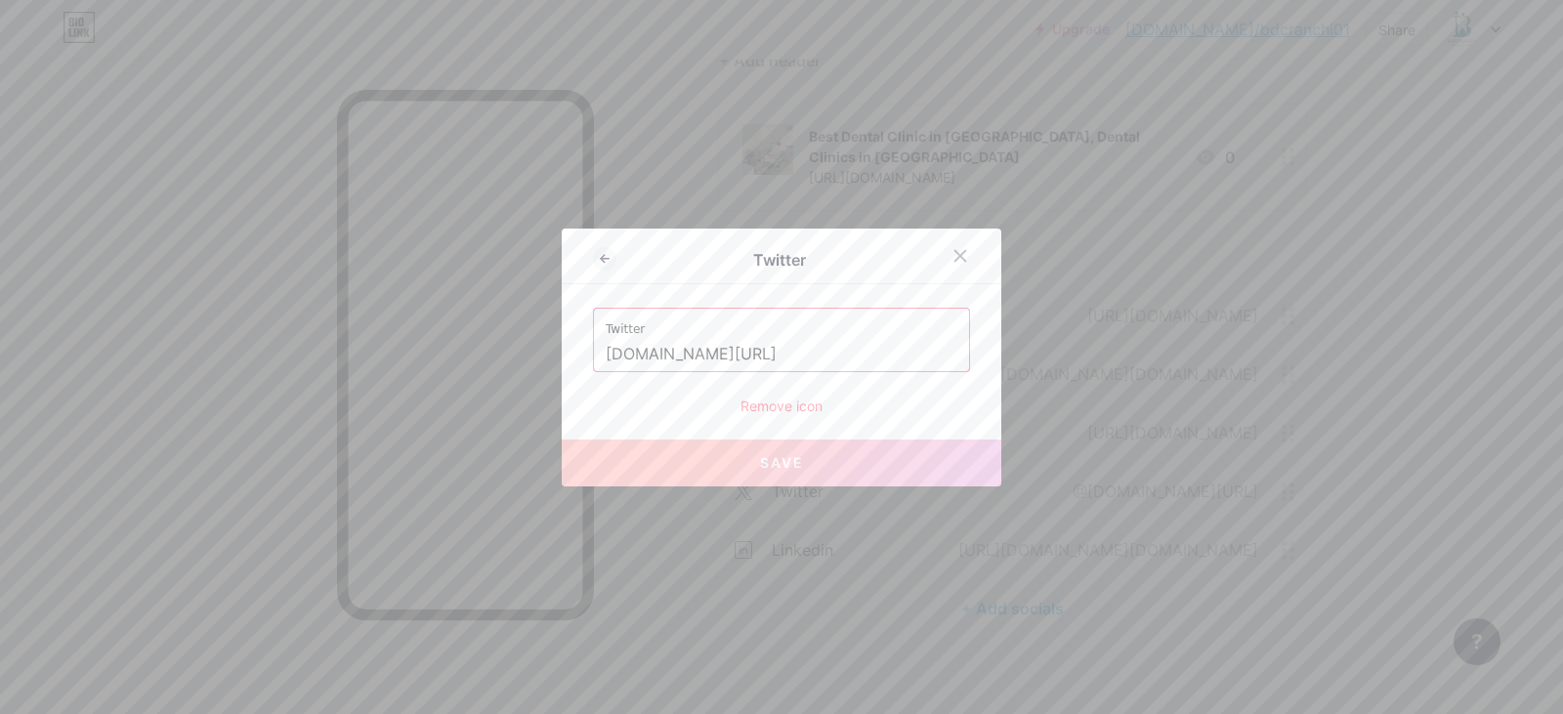
drag, startPoint x: 838, startPoint y: 352, endPoint x: 481, endPoint y: 351, distance: 357.5
click at [481, 351] on div "Twitter Twitter x.com/DrPremBhushan Remove icon Save" at bounding box center [781, 357] width 1563 height 714
paste input "https://x.com/DrPremBhushan?s=08"
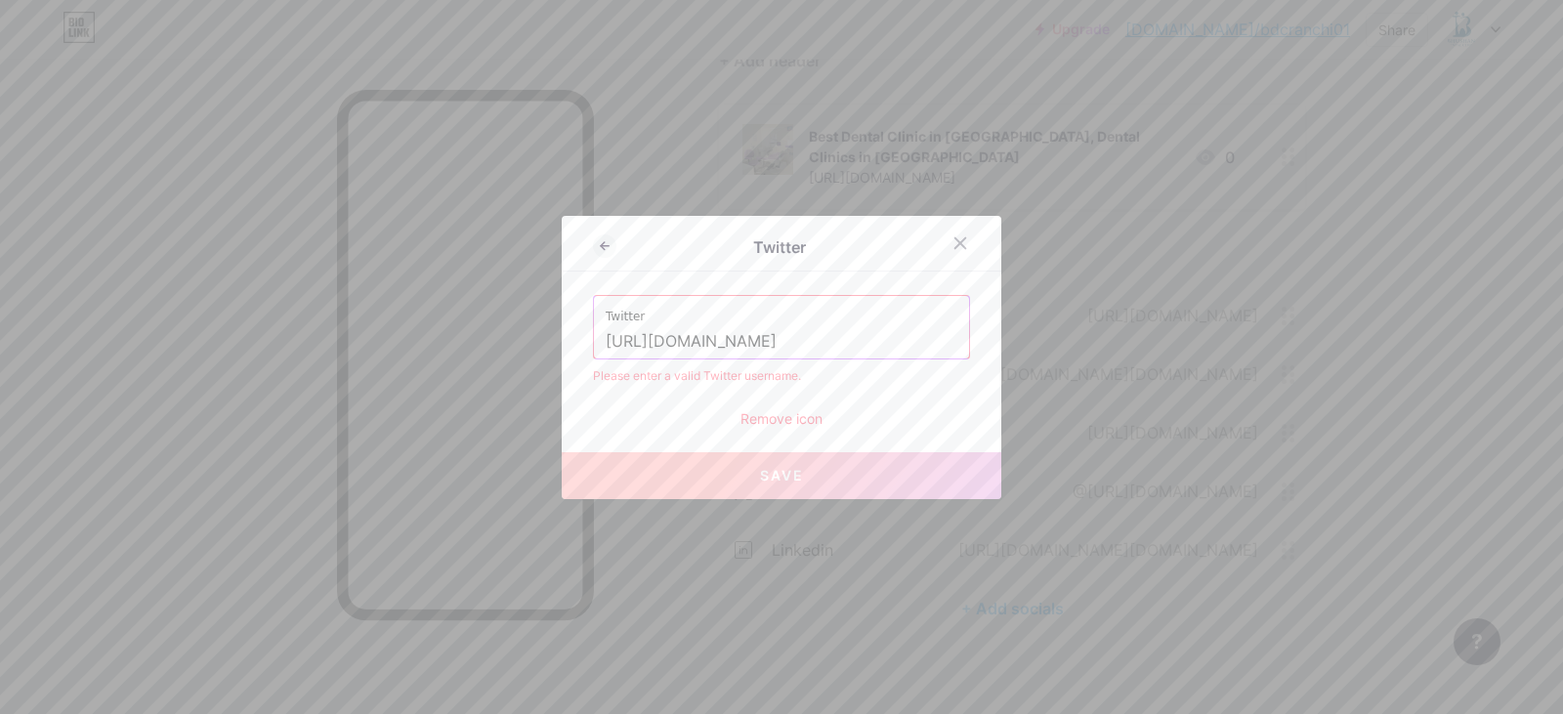
type input "https://x.com/DrPremBhushan?s=08"
click at [771, 480] on span "Save" at bounding box center [782, 475] width 44 height 17
click at [787, 421] on div "Remove icon" at bounding box center [781, 418] width 377 height 21
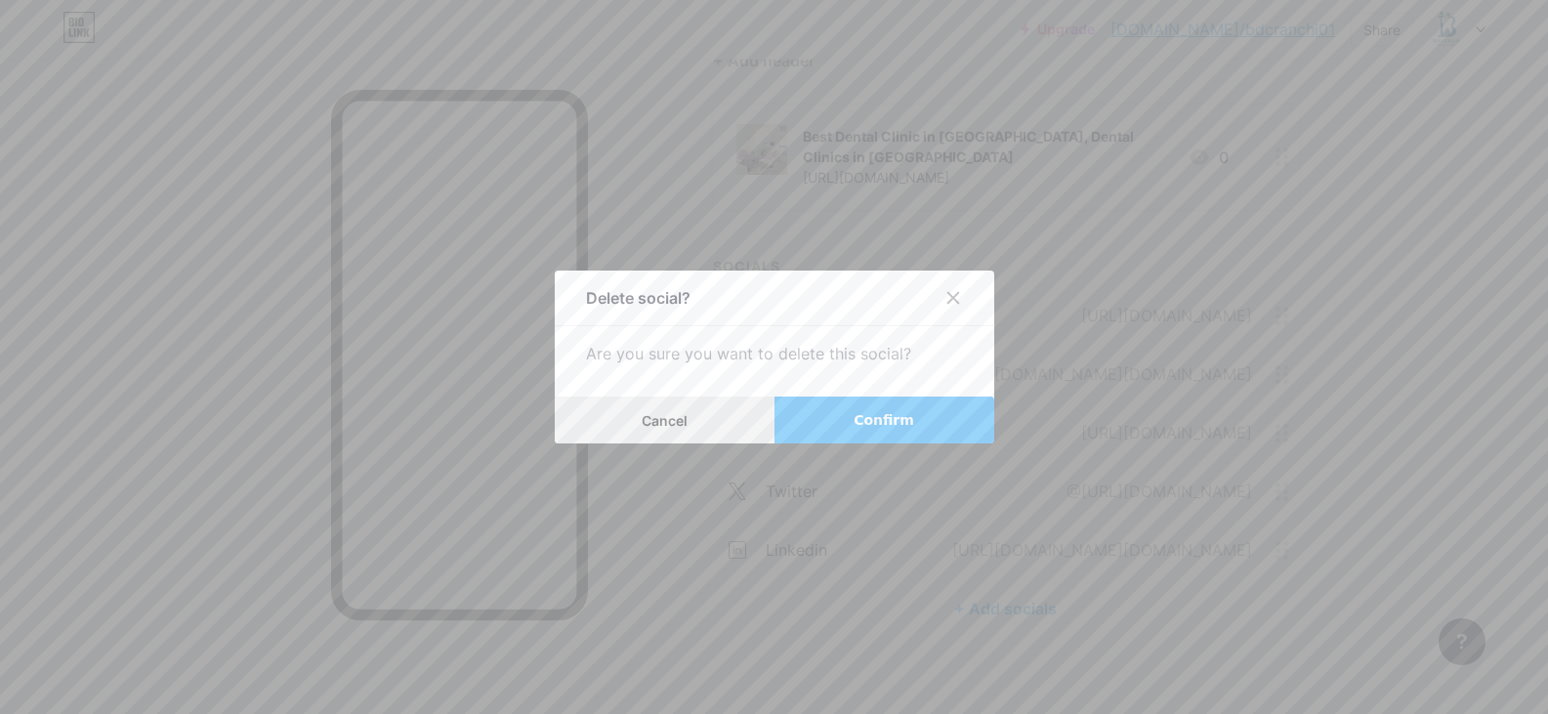
click at [617, 423] on button "Cancel" at bounding box center [665, 420] width 220 height 47
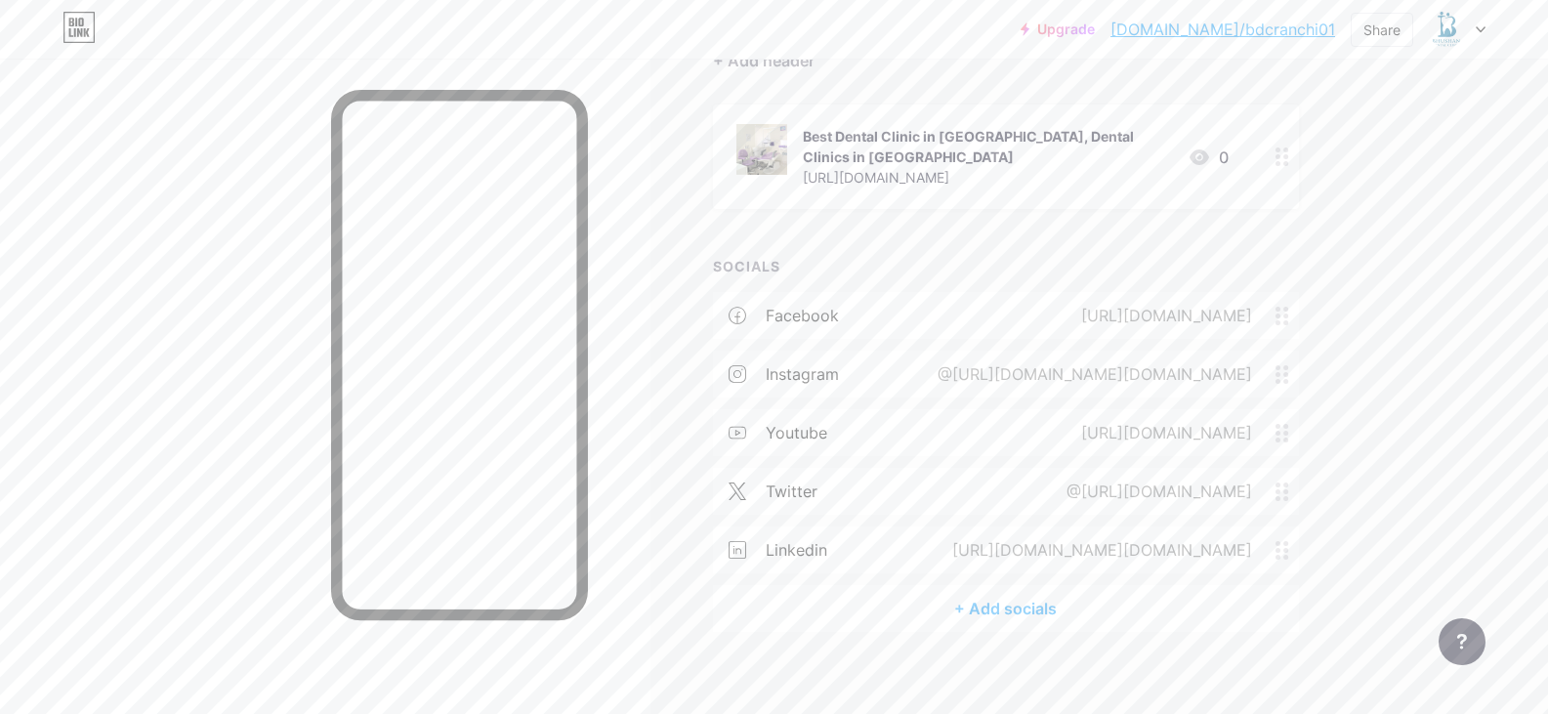
click at [921, 538] on div "[URL][DOMAIN_NAME][DOMAIN_NAME]" at bounding box center [1098, 549] width 355 height 23
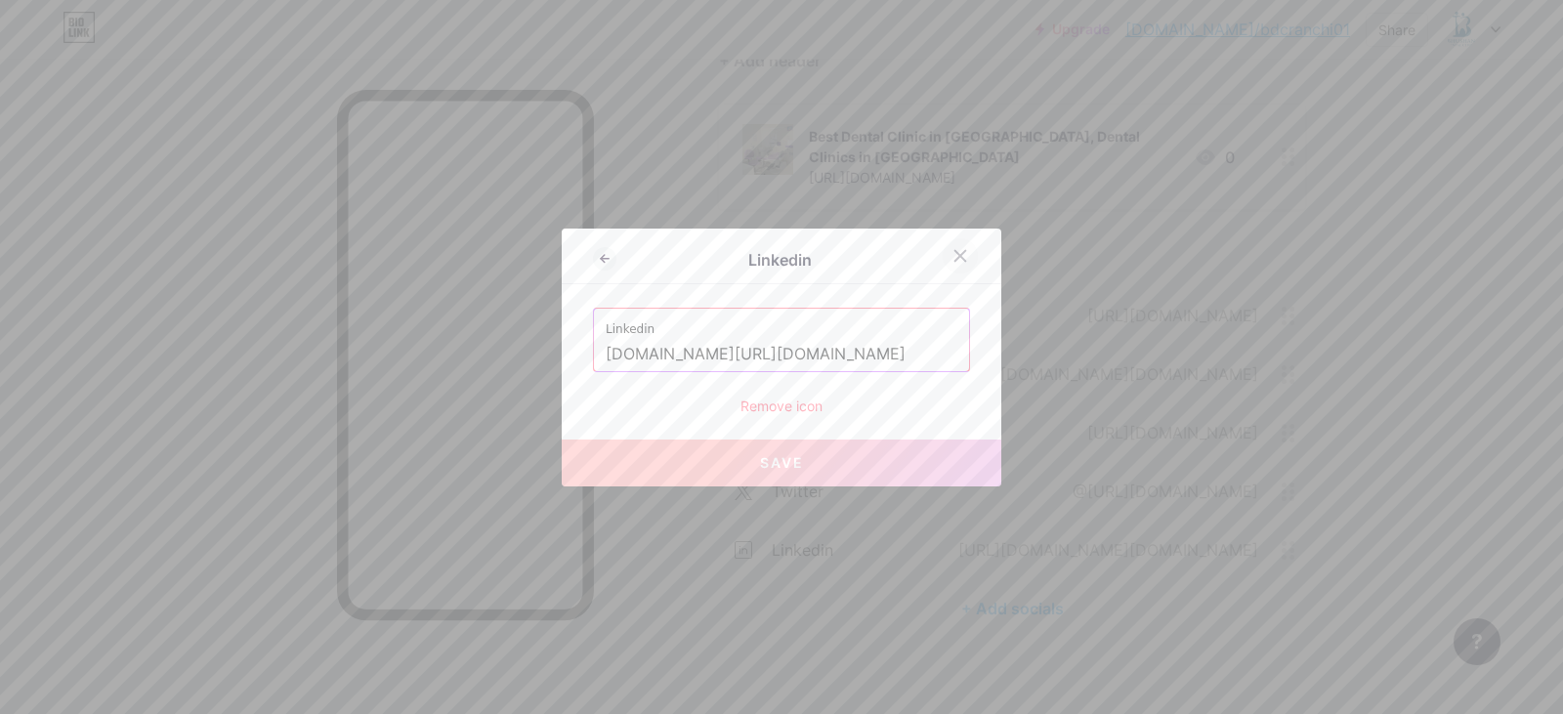
click at [963, 245] on div at bounding box center [960, 255] width 35 height 35
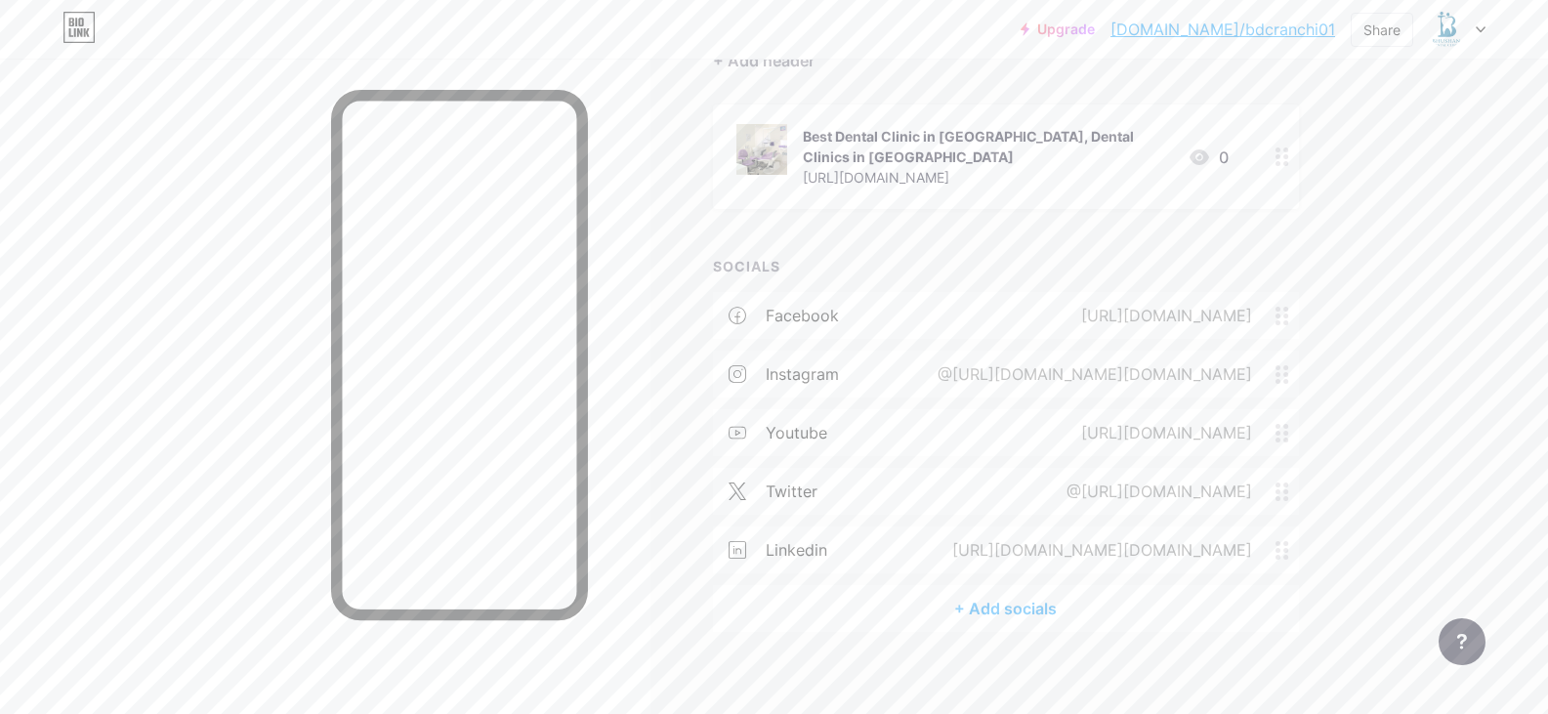
click at [1289, 483] on icon at bounding box center [1283, 492] width 14 height 19
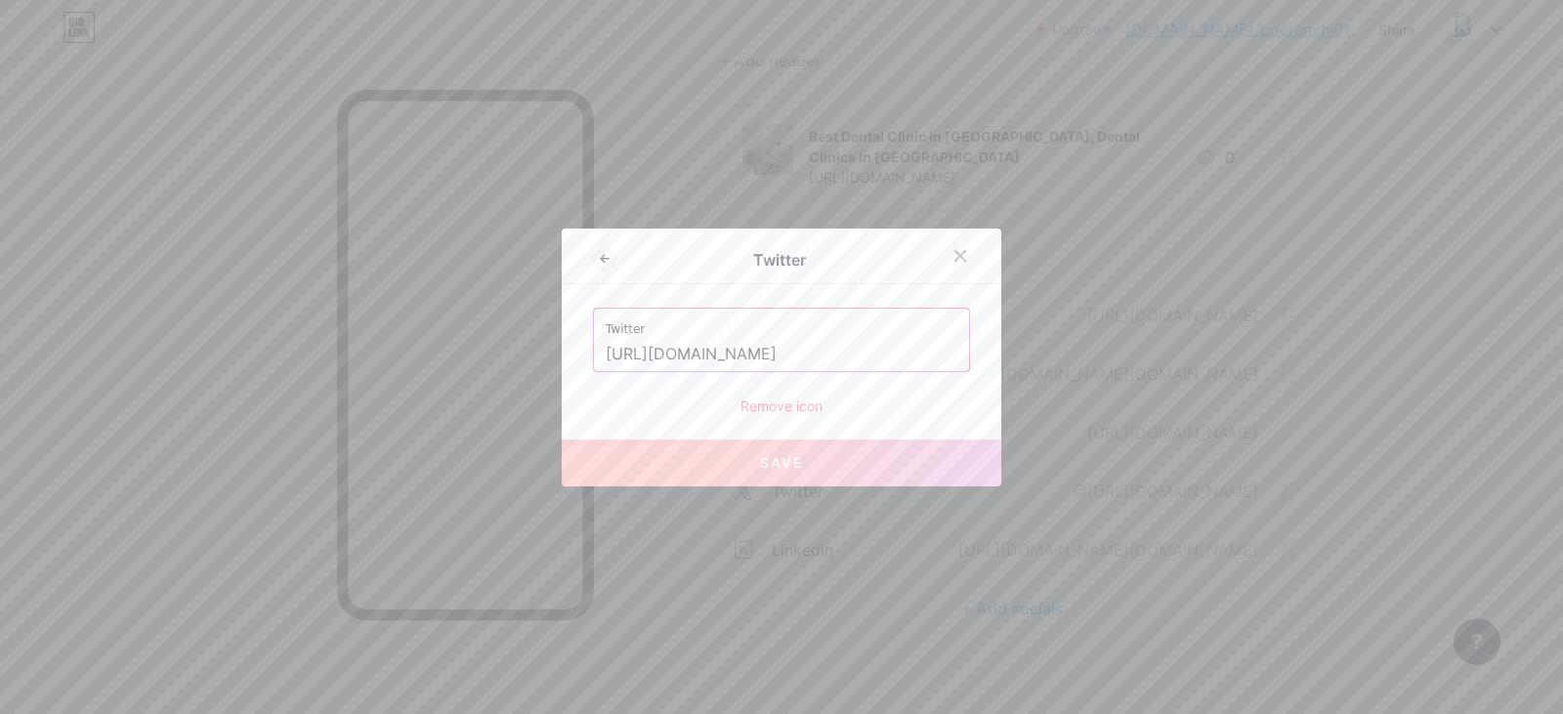
click at [804, 409] on div "Remove icon" at bounding box center [781, 406] width 377 height 21
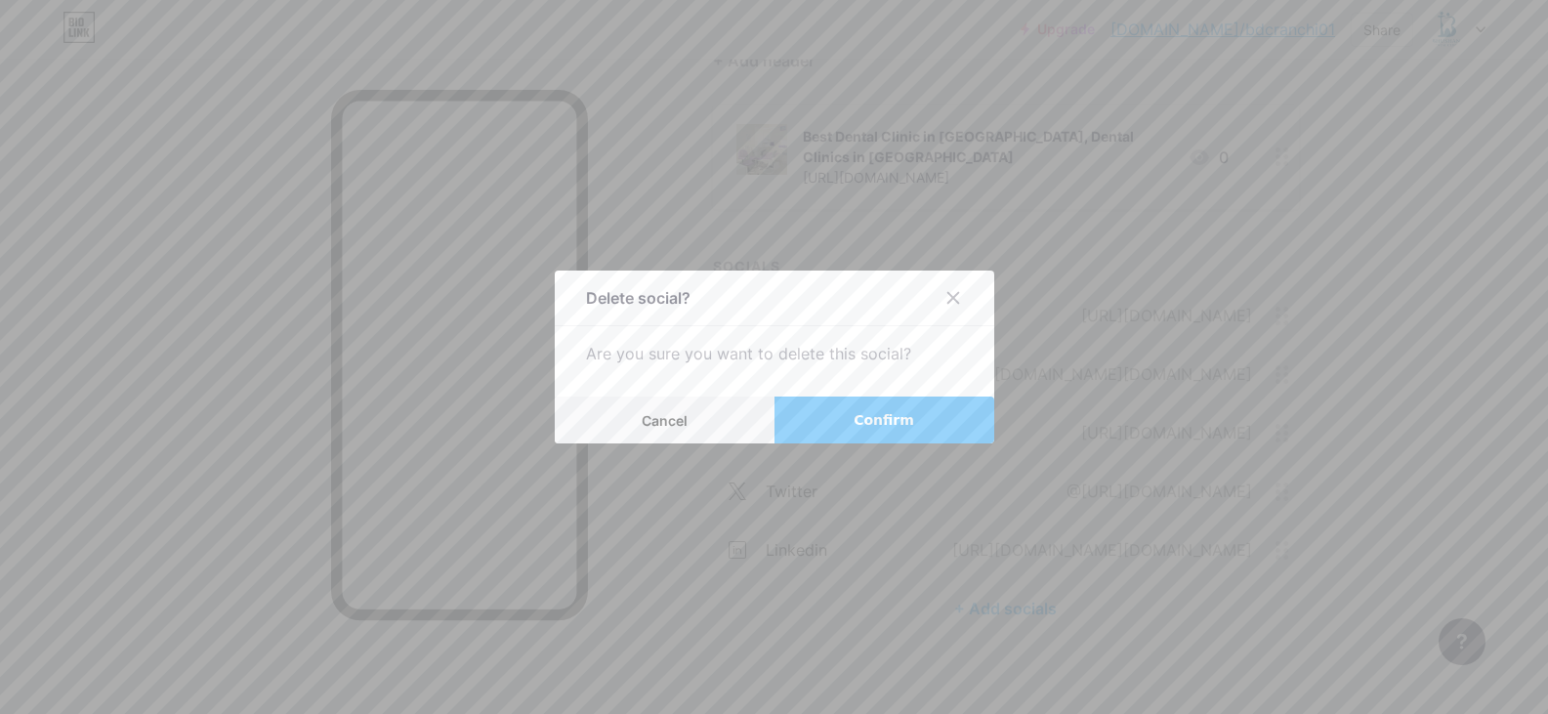
click at [885, 427] on span "Confirm" at bounding box center [884, 420] width 61 height 21
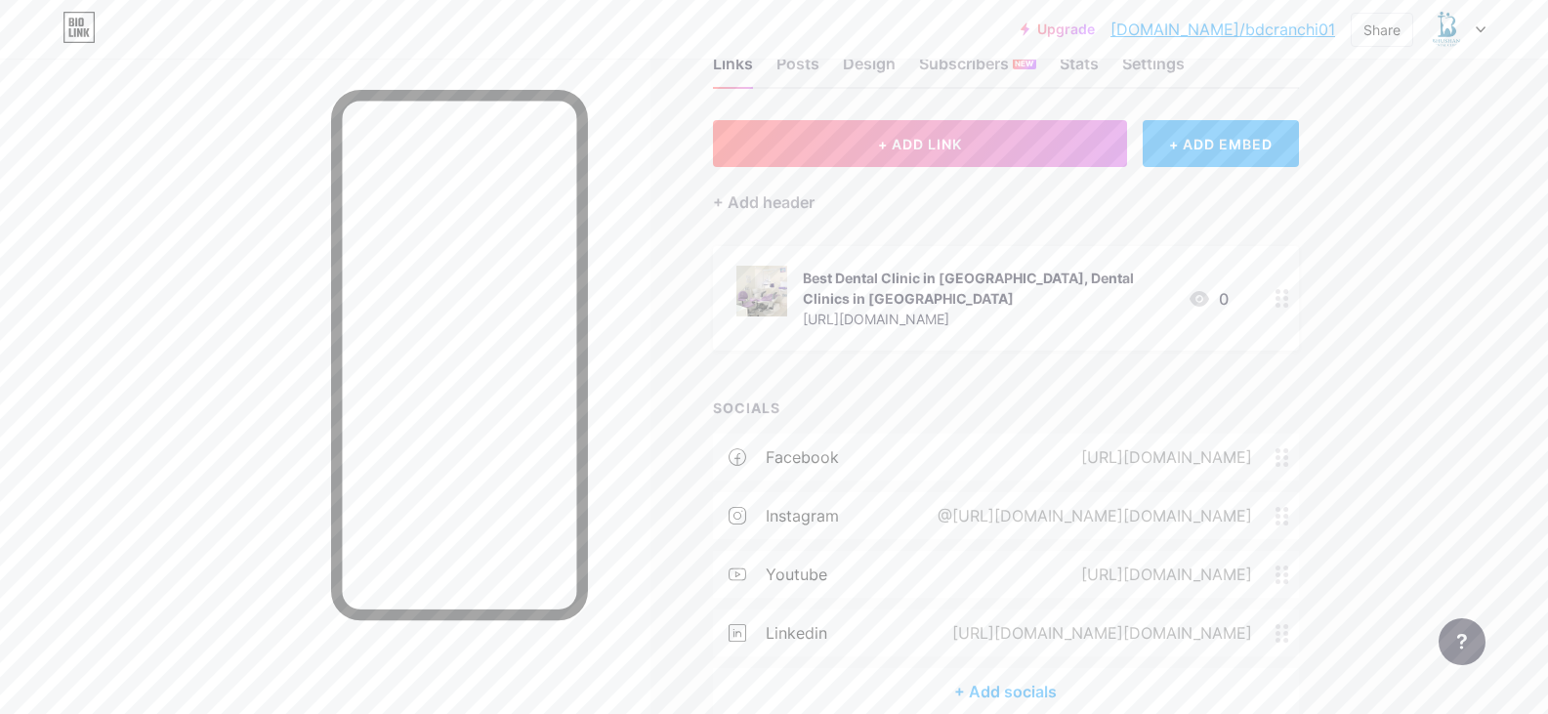
scroll to position [0, 0]
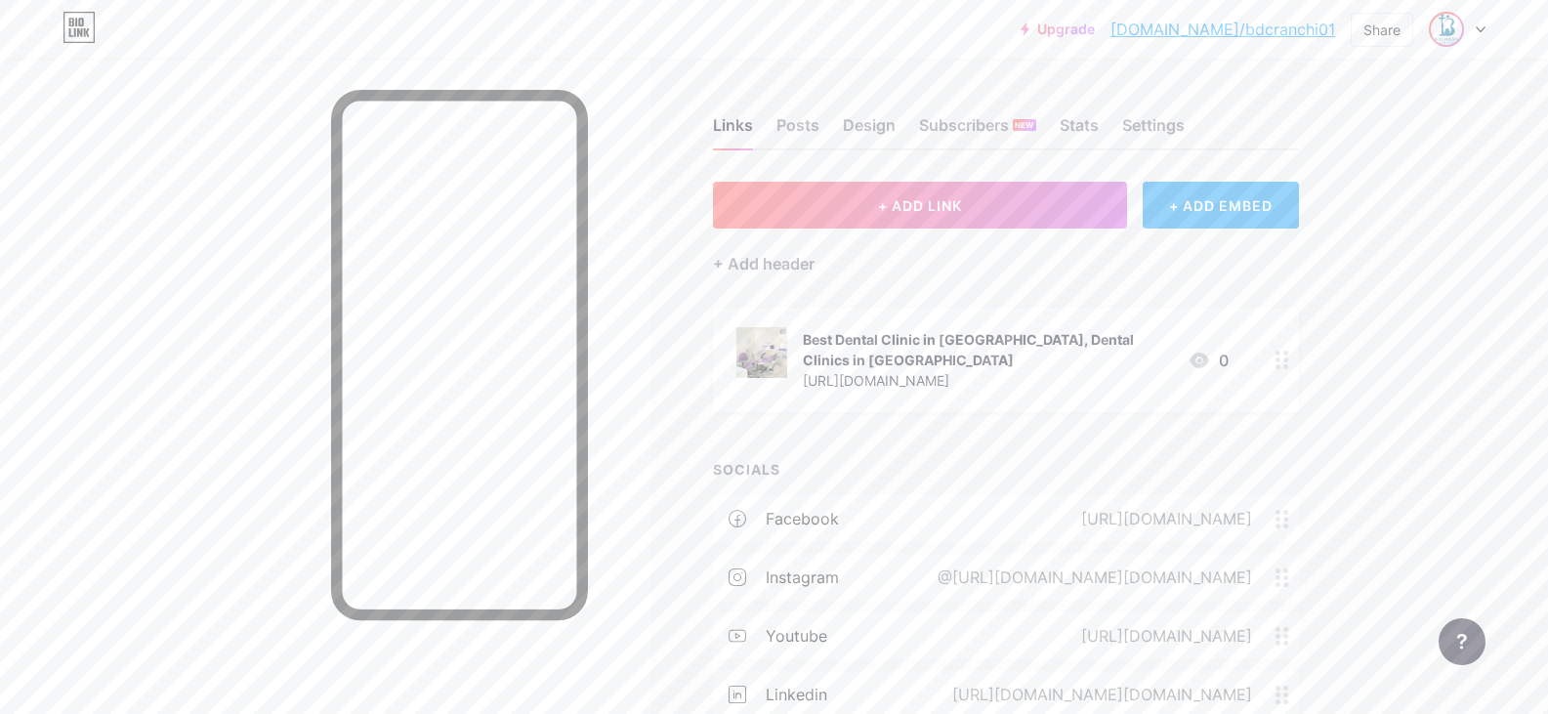
click at [1454, 25] on img at bounding box center [1446, 29] width 31 height 31
click at [1341, 135] on div "[DOMAIN_NAME]/bdcranchi01" at bounding box center [1374, 136] width 150 height 16
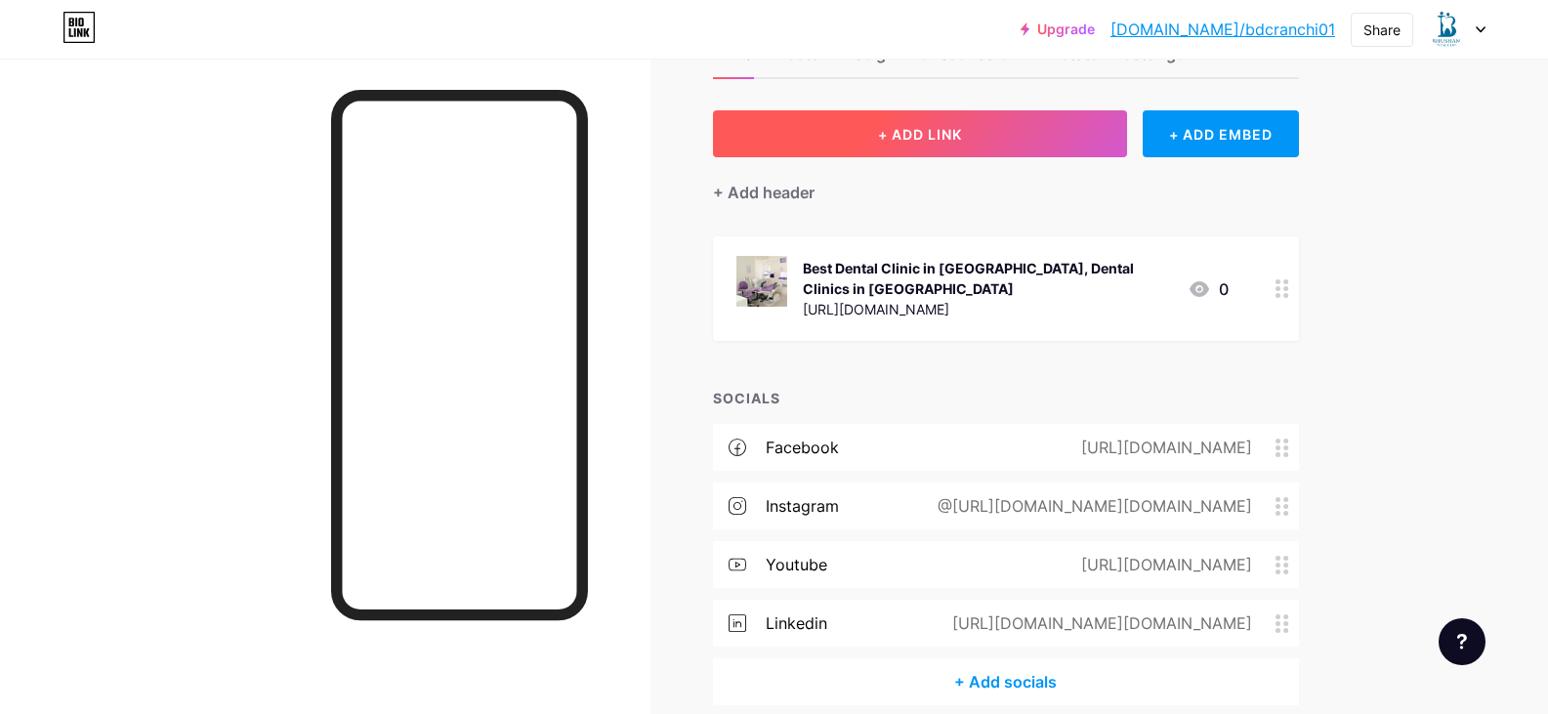
scroll to position [145, 0]
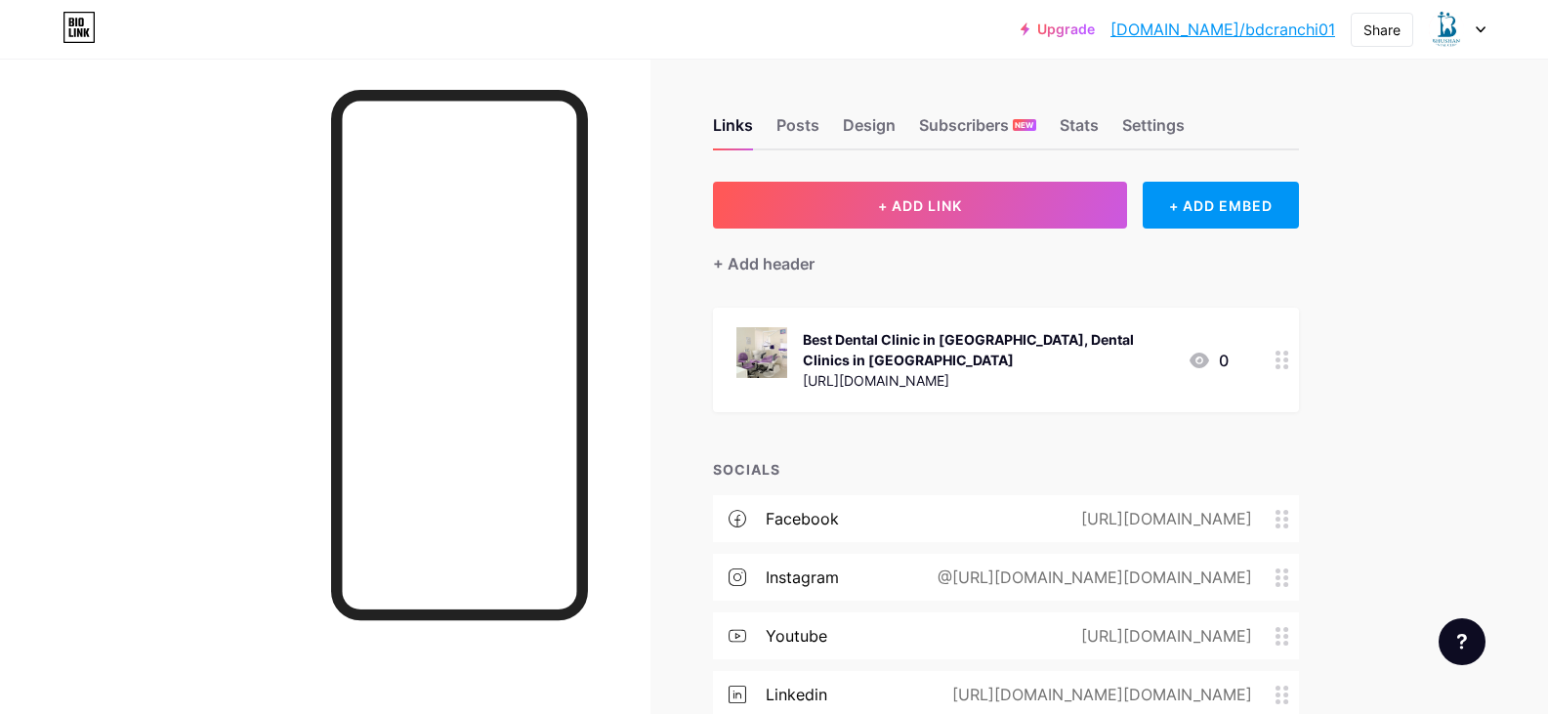
click at [1272, 35] on link "[DOMAIN_NAME]/bdcranchi01" at bounding box center [1223, 29] width 225 height 23
